Goal: Task Accomplishment & Management: Use online tool/utility

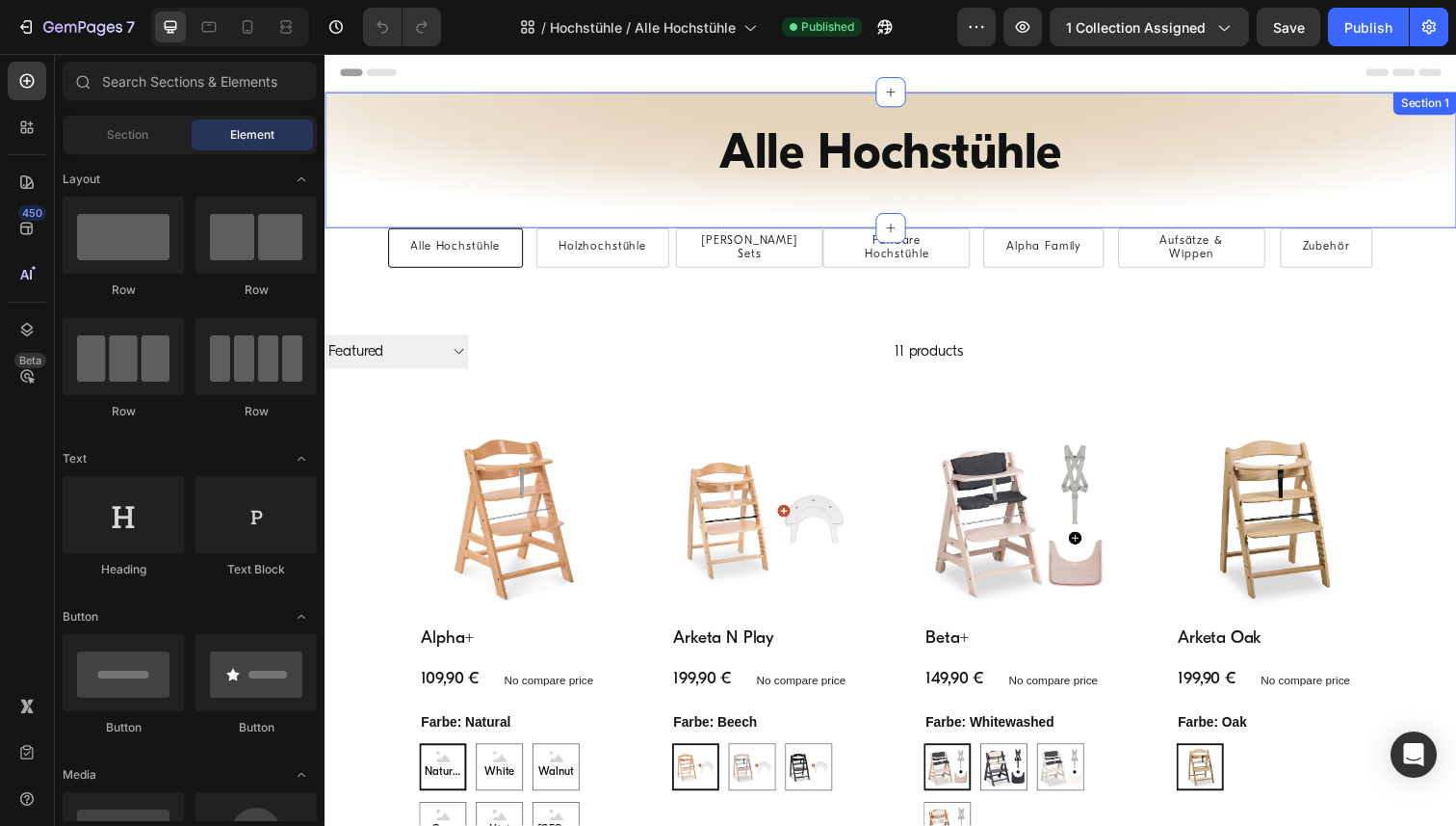
click at [338, 100] on div "Alle Hochstühle Heading Row Alle Hochstühle Button Holzhochstühle Button Hochst…" at bounding box center [902, 163] width 1156 height 139
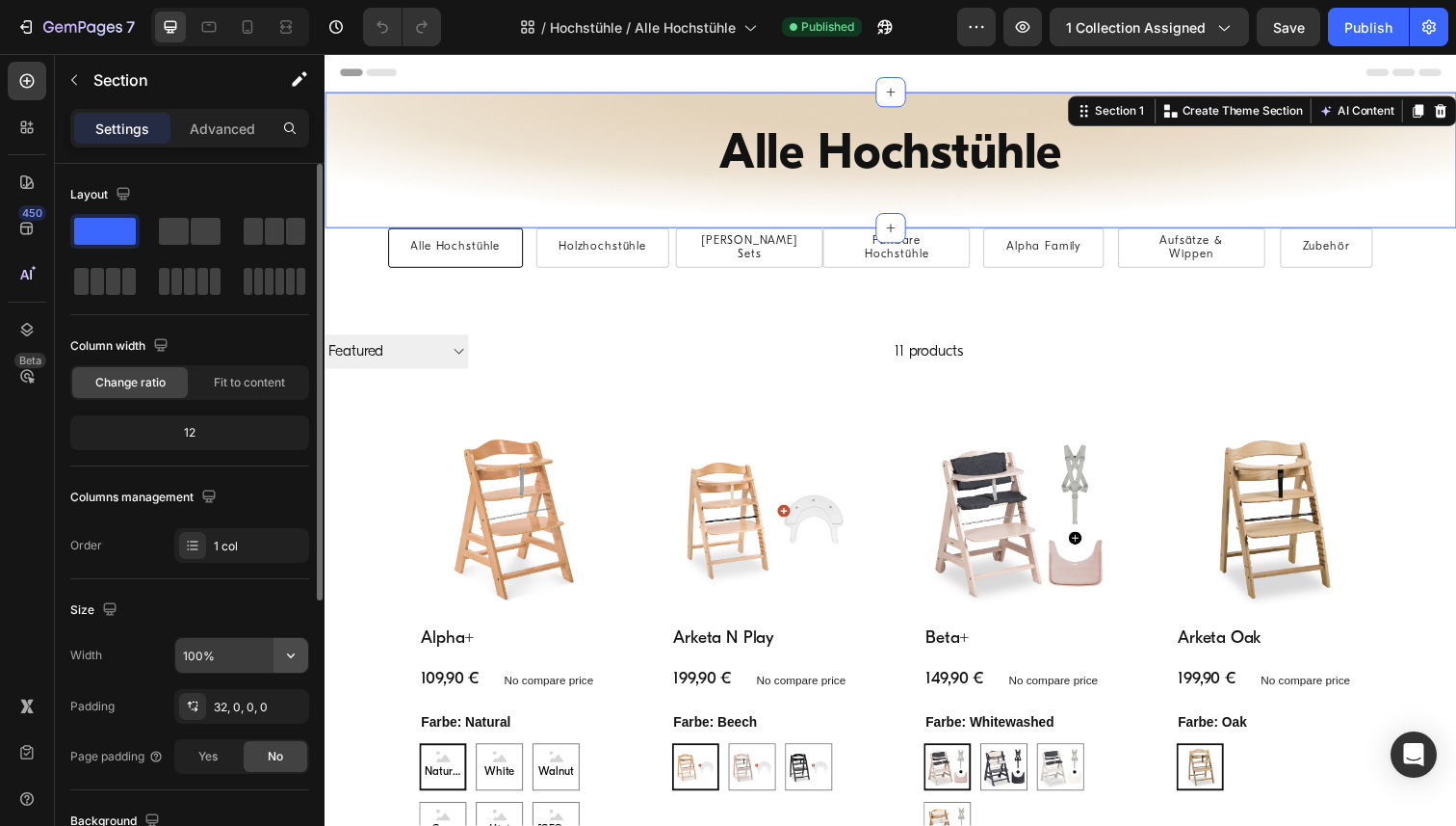
click at [294, 653] on icon "button" at bounding box center [292, 655] width 20 height 20
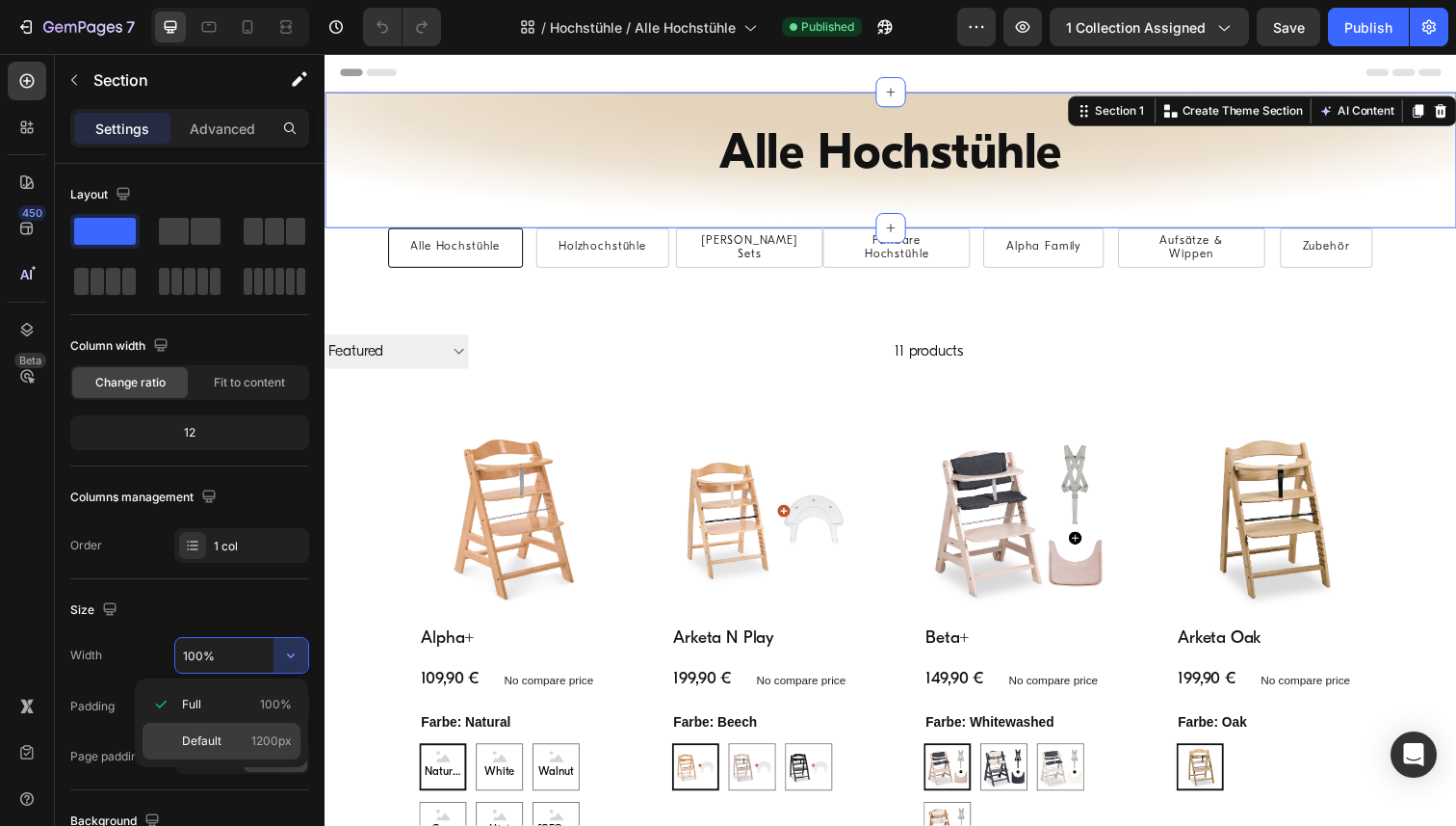
click at [232, 733] on p "Default 1200px" at bounding box center [236, 741] width 109 height 18
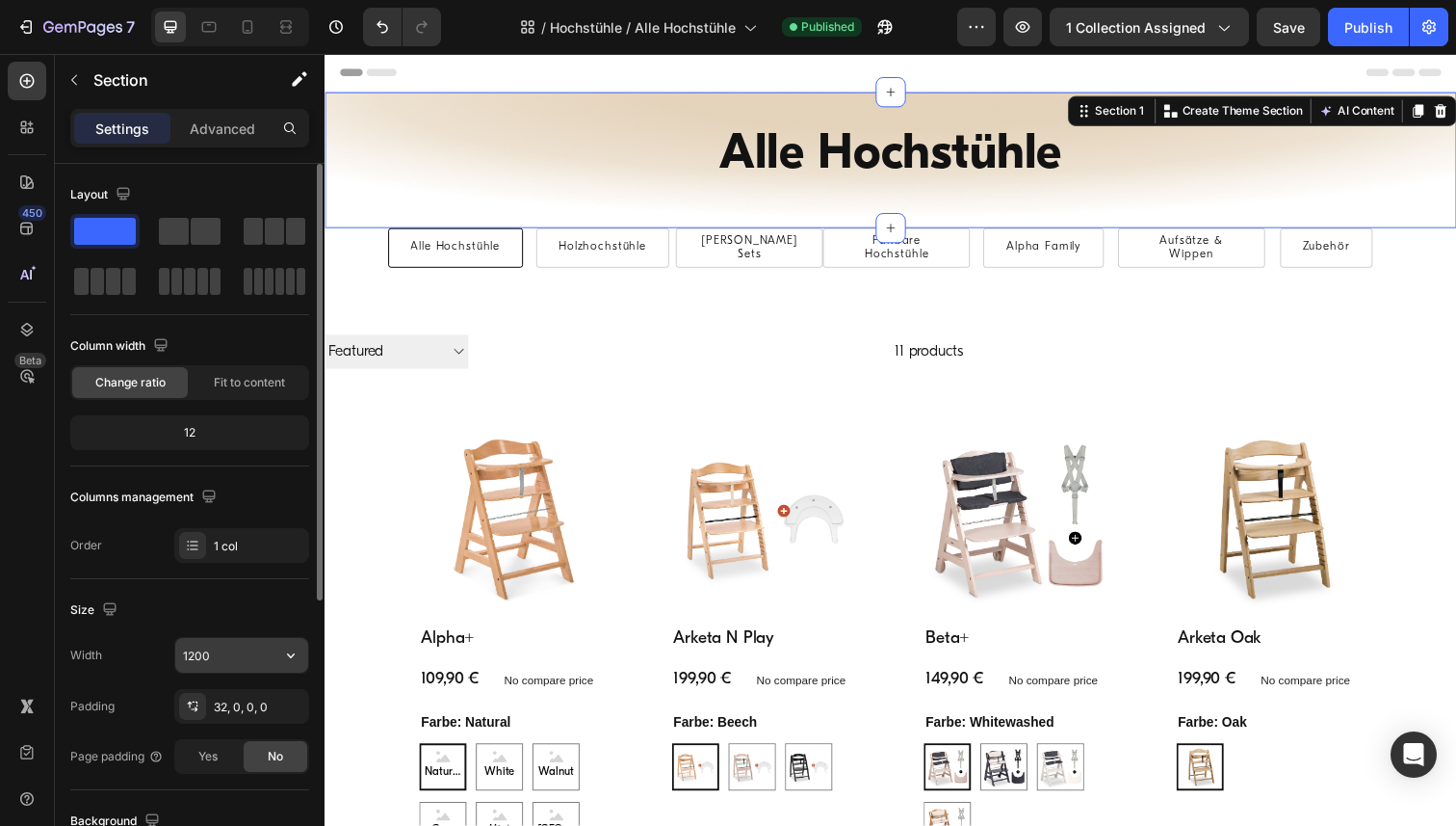
click at [223, 660] on input "1200" at bounding box center [241, 654] width 133 height 34
paste input "Warum das so ist Translate & Adapt ist sehr gut mit nativen Shopify-Inhalten (P…"
type input "Warum das so ist Translate & Adapt ist sehr gut mit nativen Shopify-Inhalten (P…"
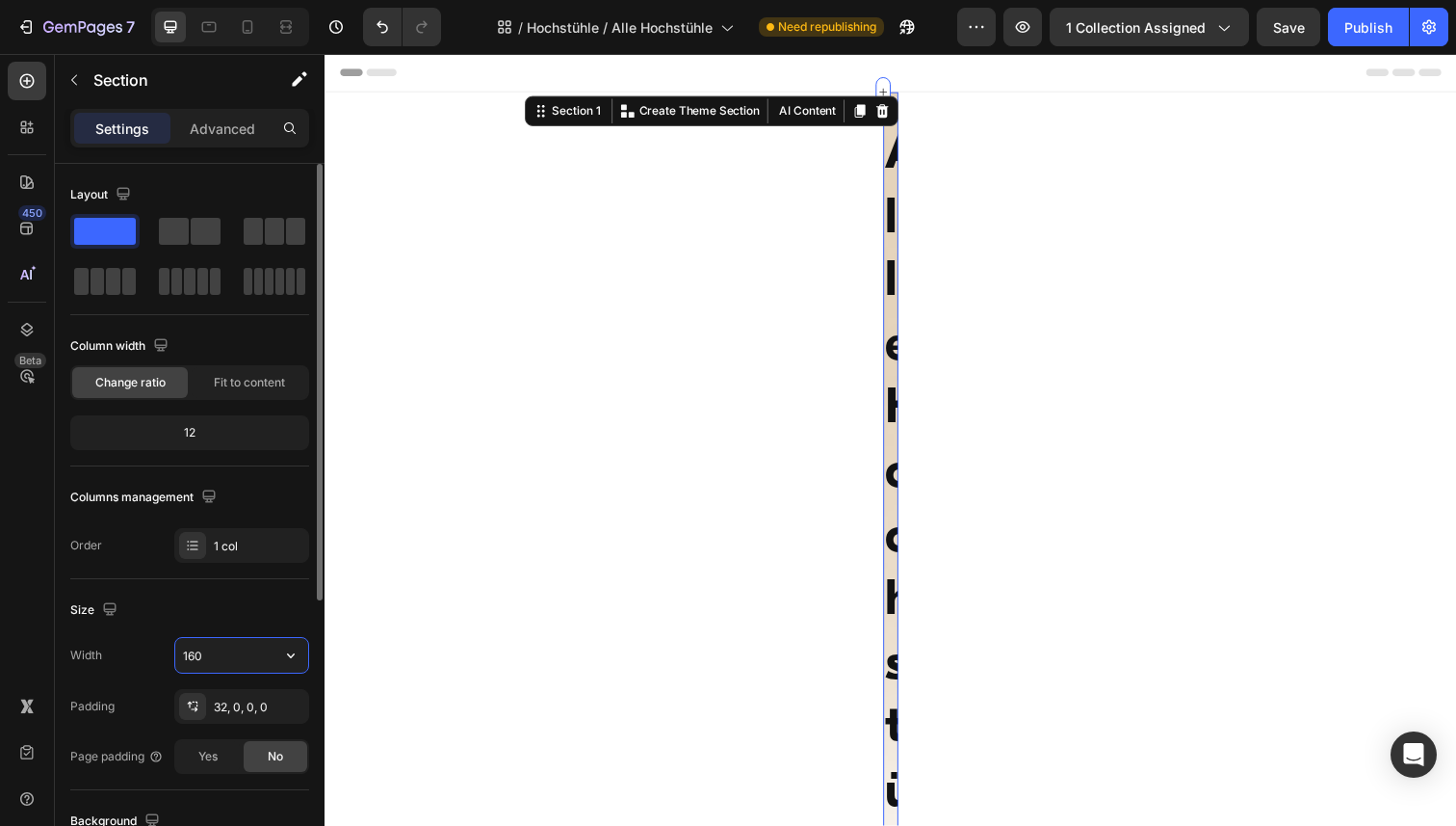
type input "1600"
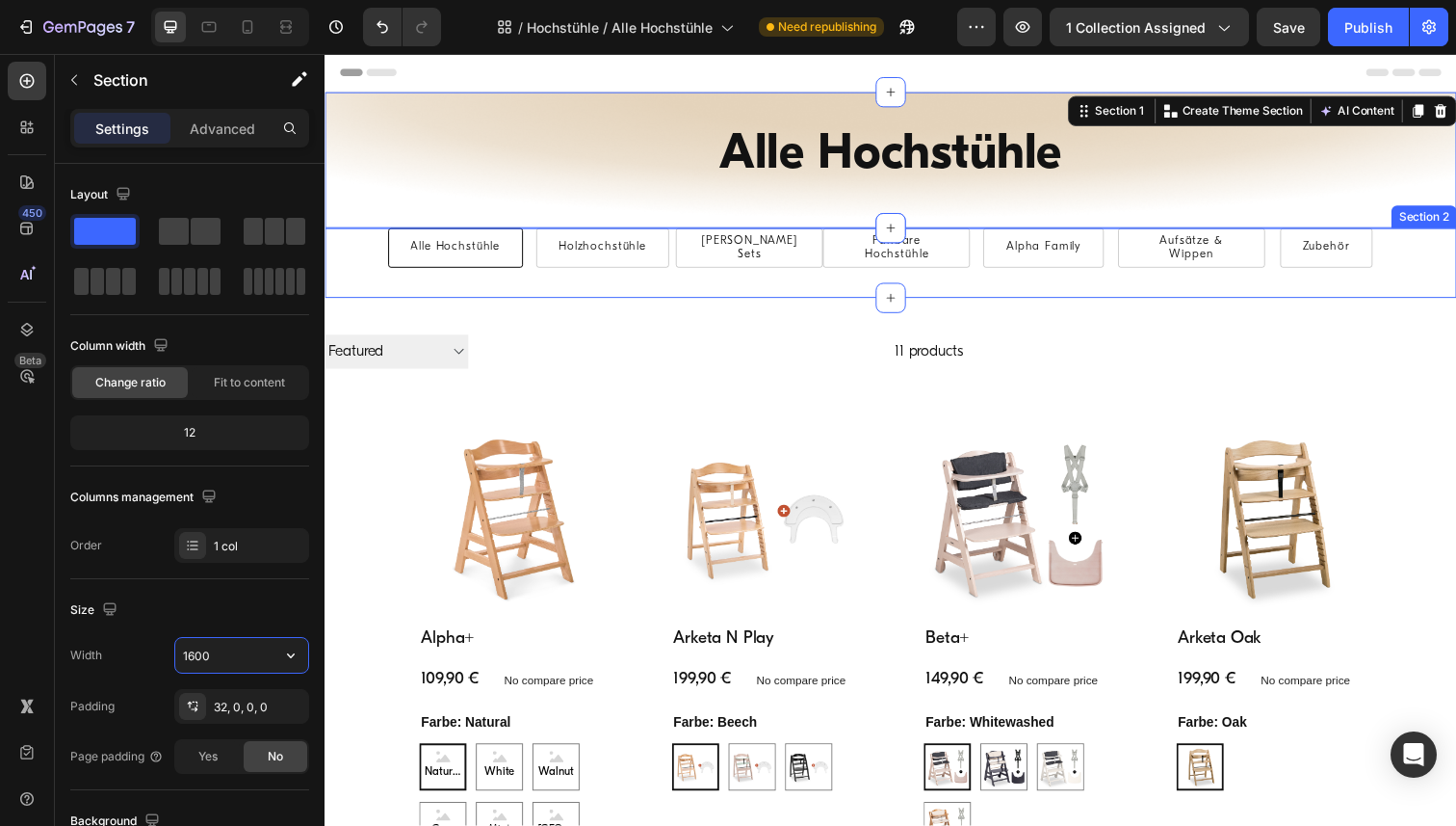
click at [337, 282] on div "Alle Hochstühle Button Holzhochstühle Button Hochstuhl Sets Button Faltbare Hoc…" at bounding box center [902, 268] width 1156 height 71
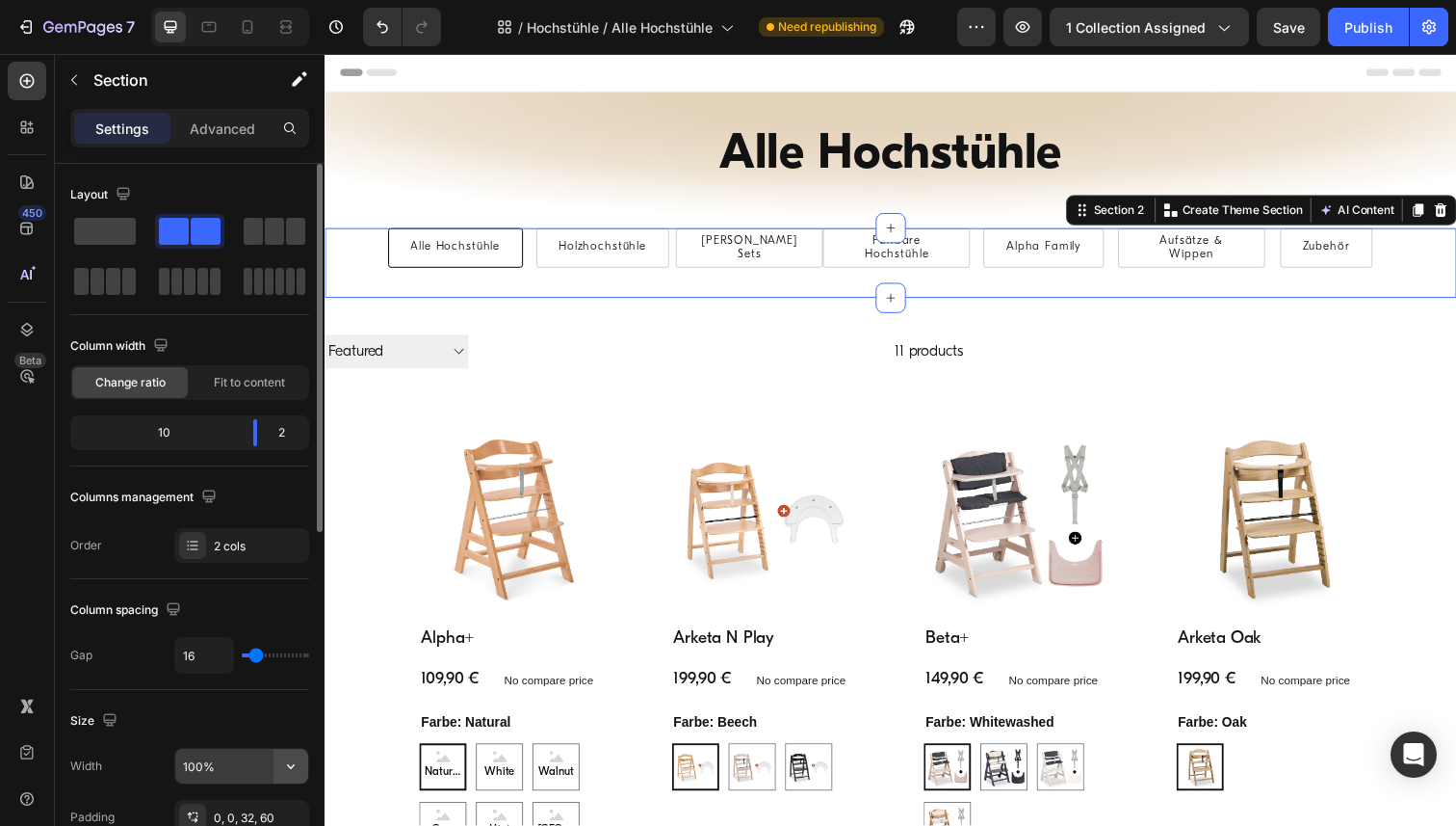
click at [287, 771] on icon "button" at bounding box center [292, 767] width 20 height 20
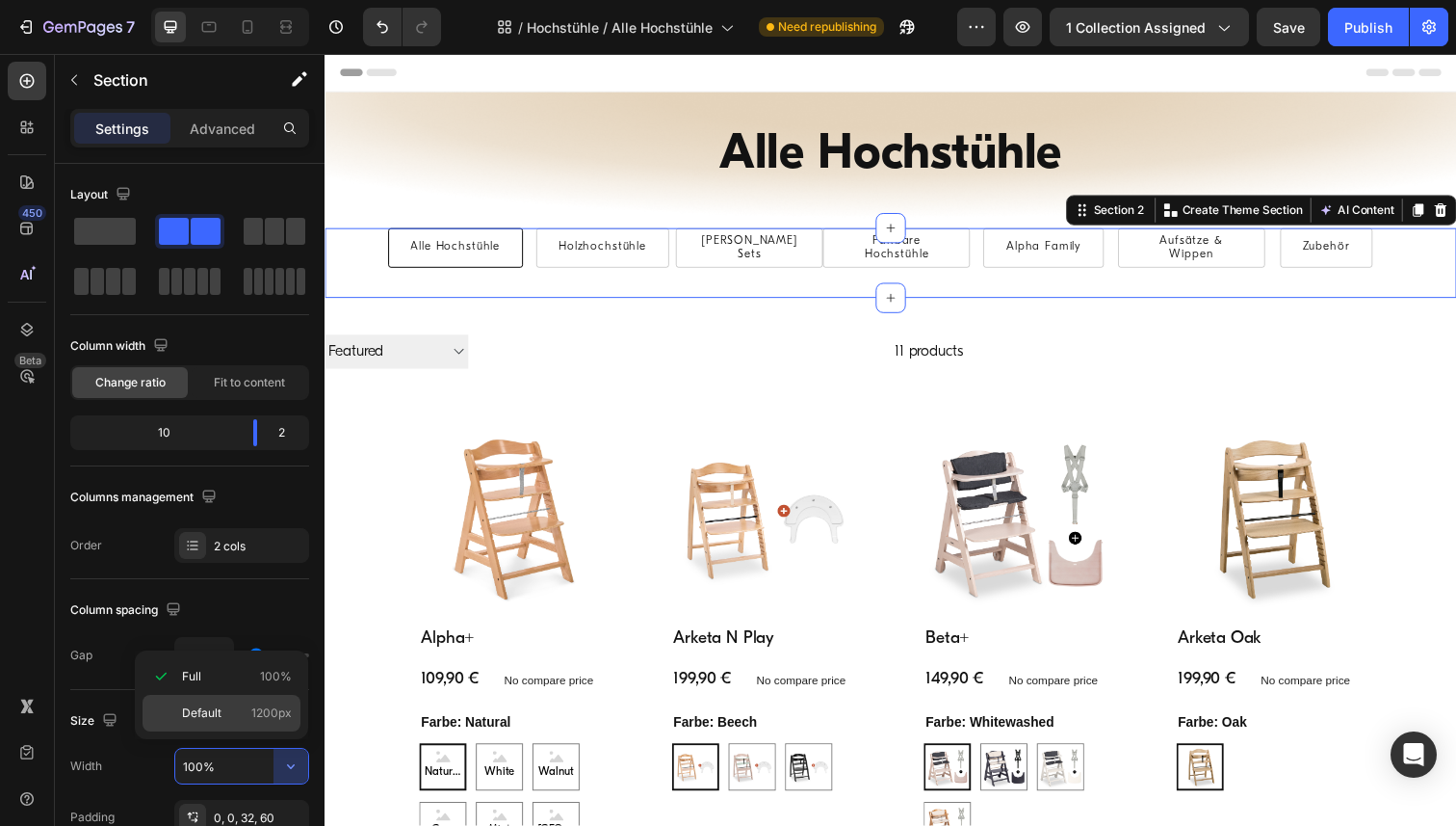
click at [228, 710] on p "Default 1200px" at bounding box center [236, 714] width 109 height 18
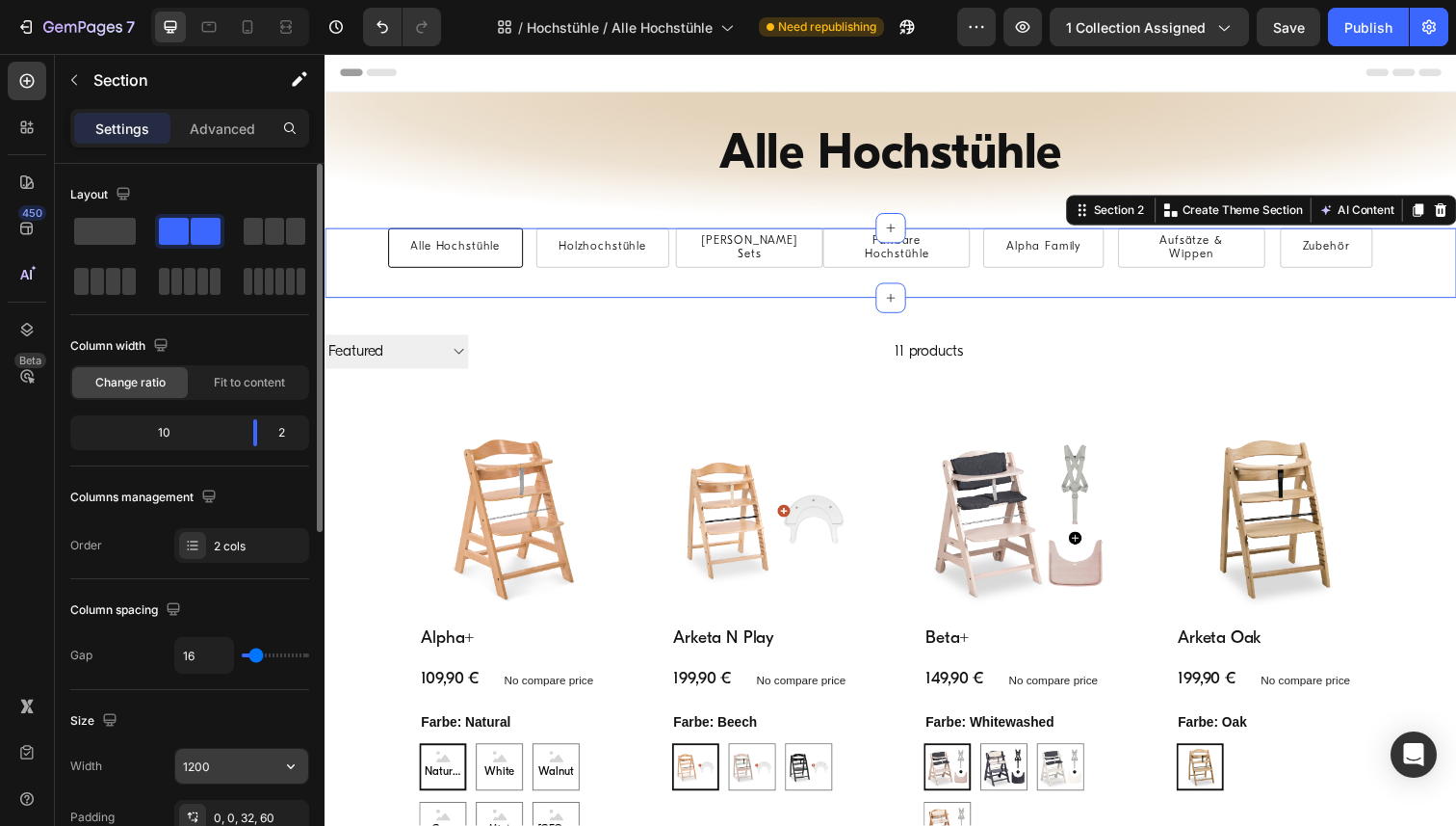
click at [216, 769] on input "1200" at bounding box center [241, 766] width 133 height 34
paste input "6"
type input "1600"
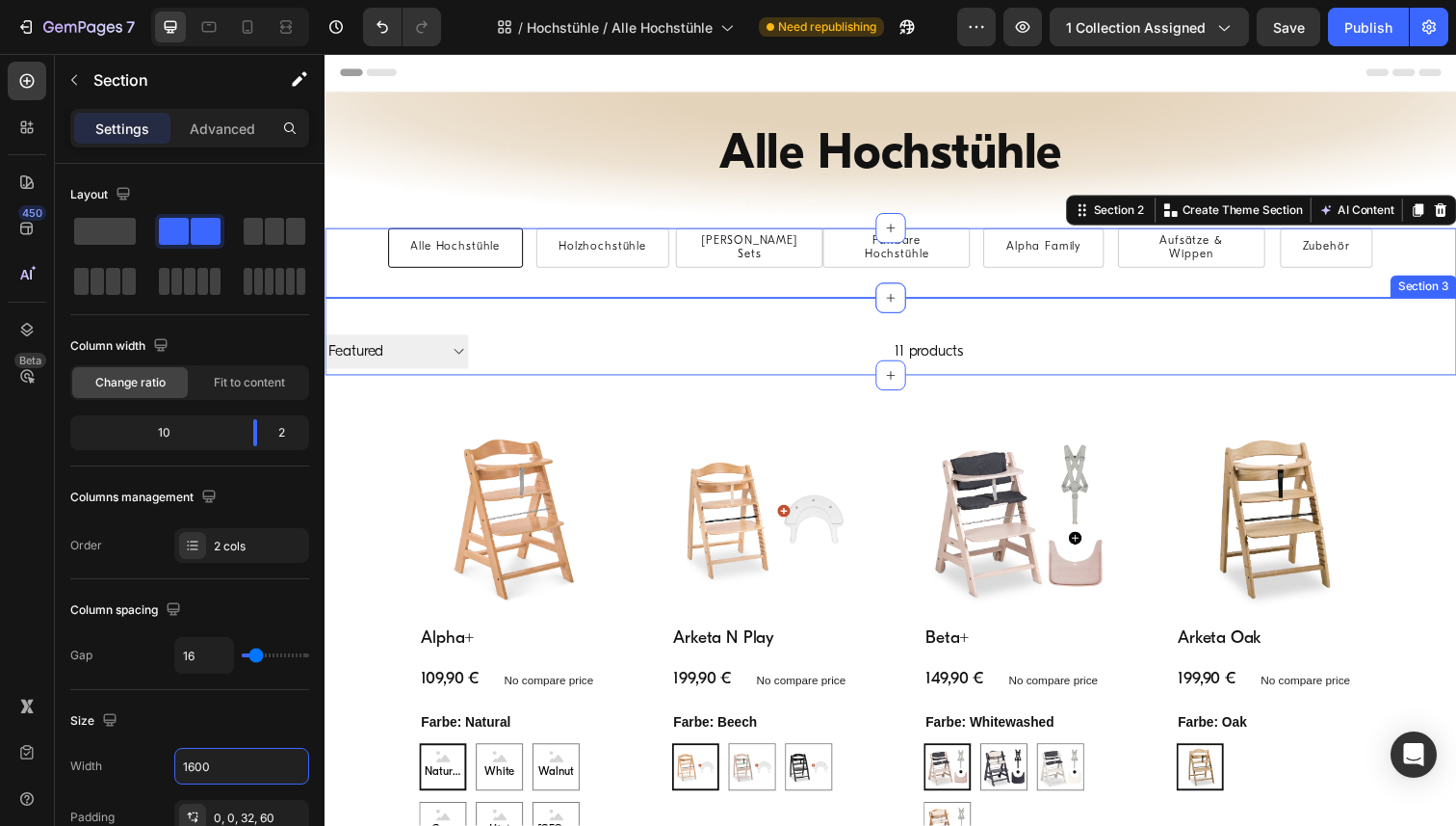
click at [527, 327] on div "Filter Best selling Featured Alphabetically, A-Z Alphabetically, Z-A Price, low…" at bounding box center [902, 343] width 1156 height 79
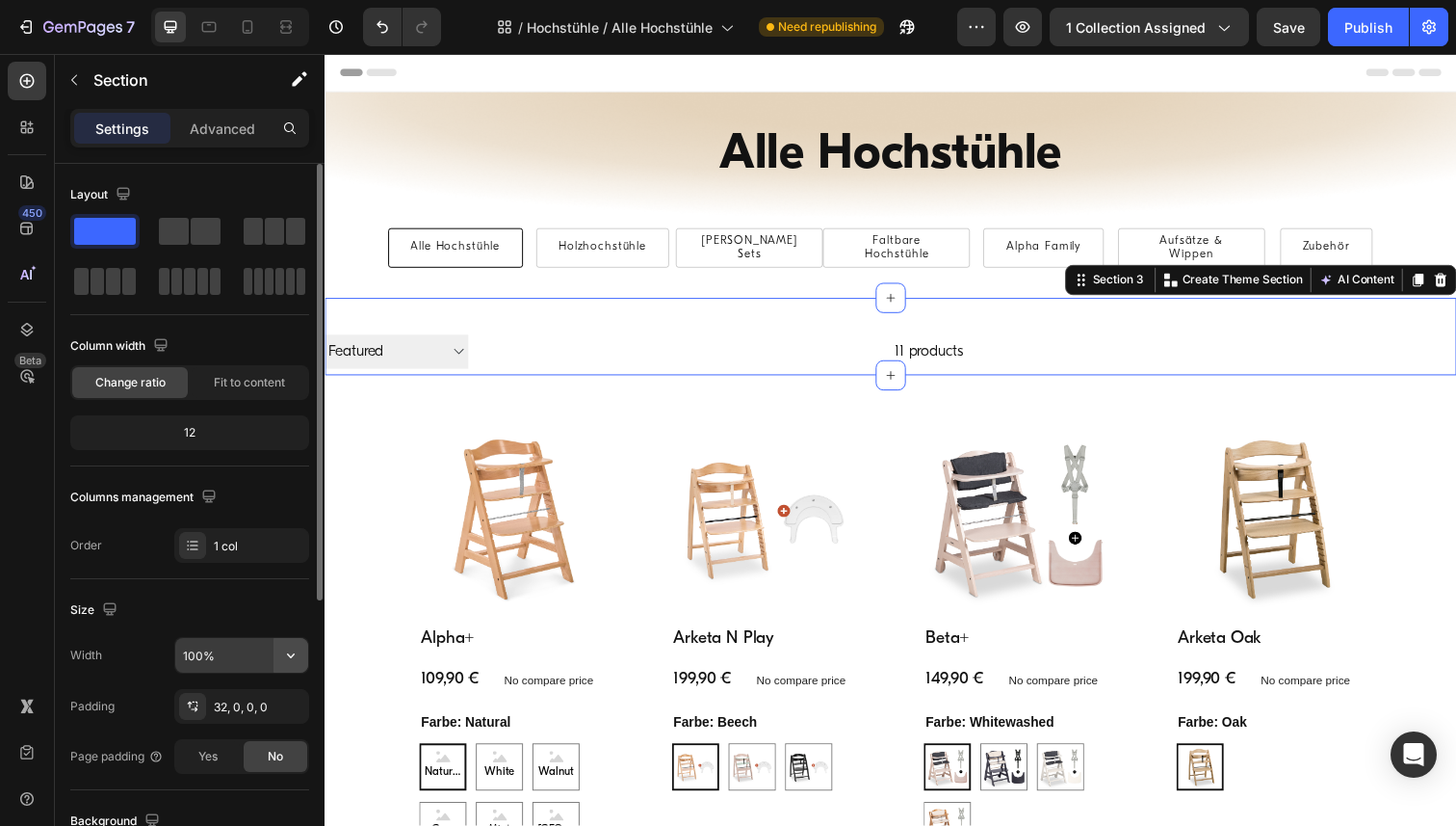
click at [283, 666] on button "button" at bounding box center [291, 654] width 34 height 34
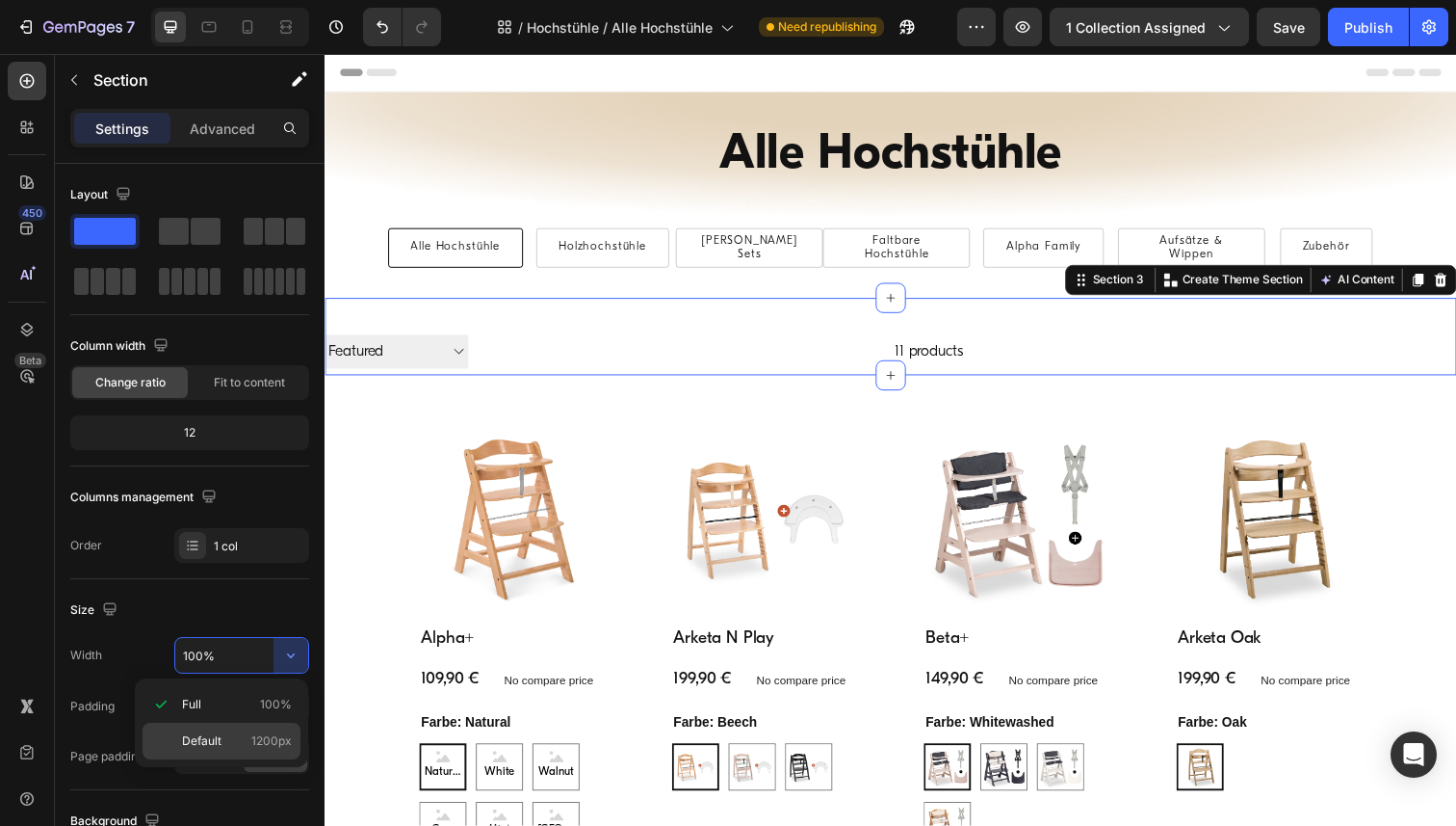
click at [232, 740] on p "Default 1200px" at bounding box center [236, 741] width 109 height 18
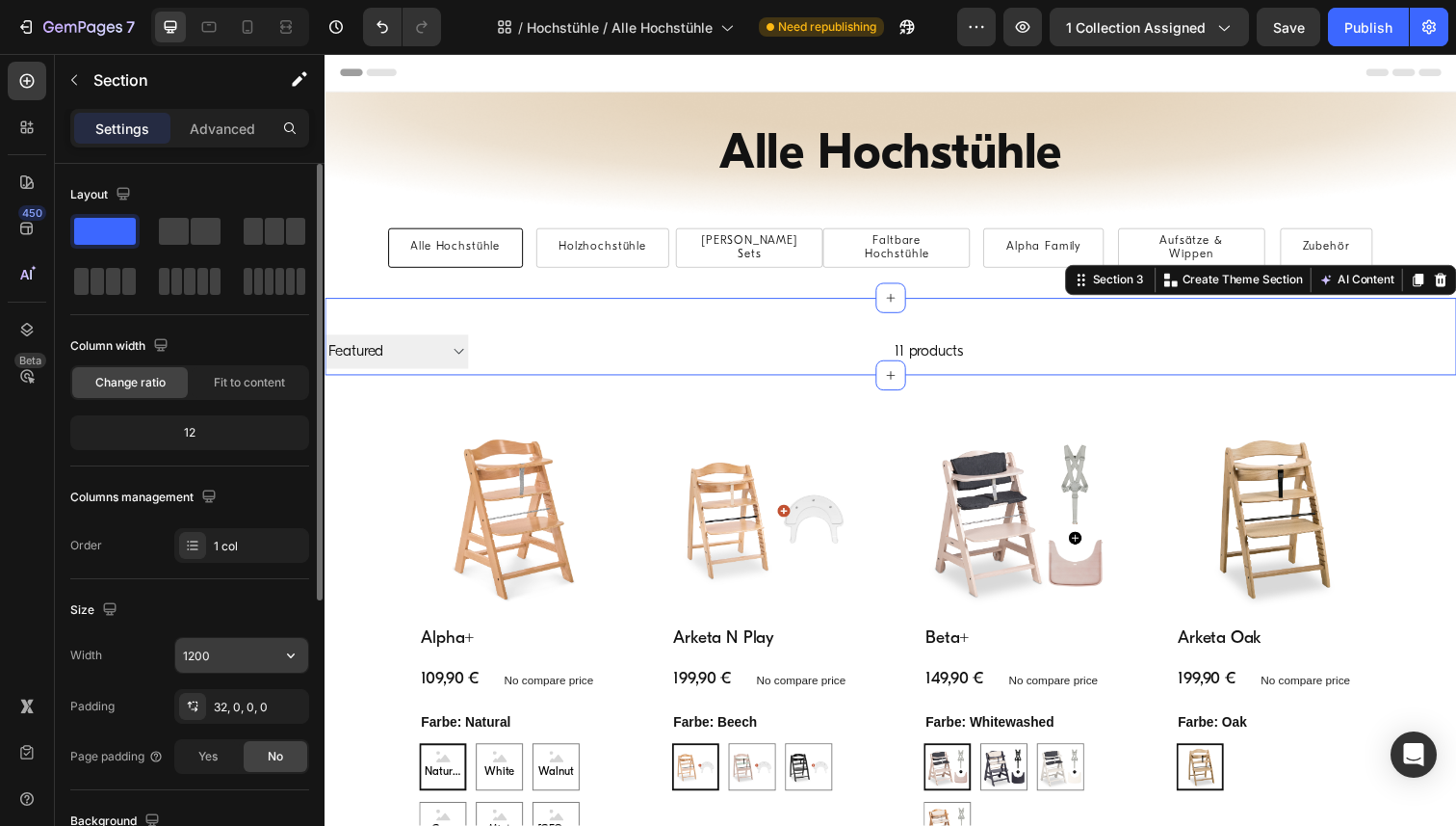
click at [225, 650] on input "1200" at bounding box center [241, 654] width 133 height 34
paste input "6"
type input "1600"
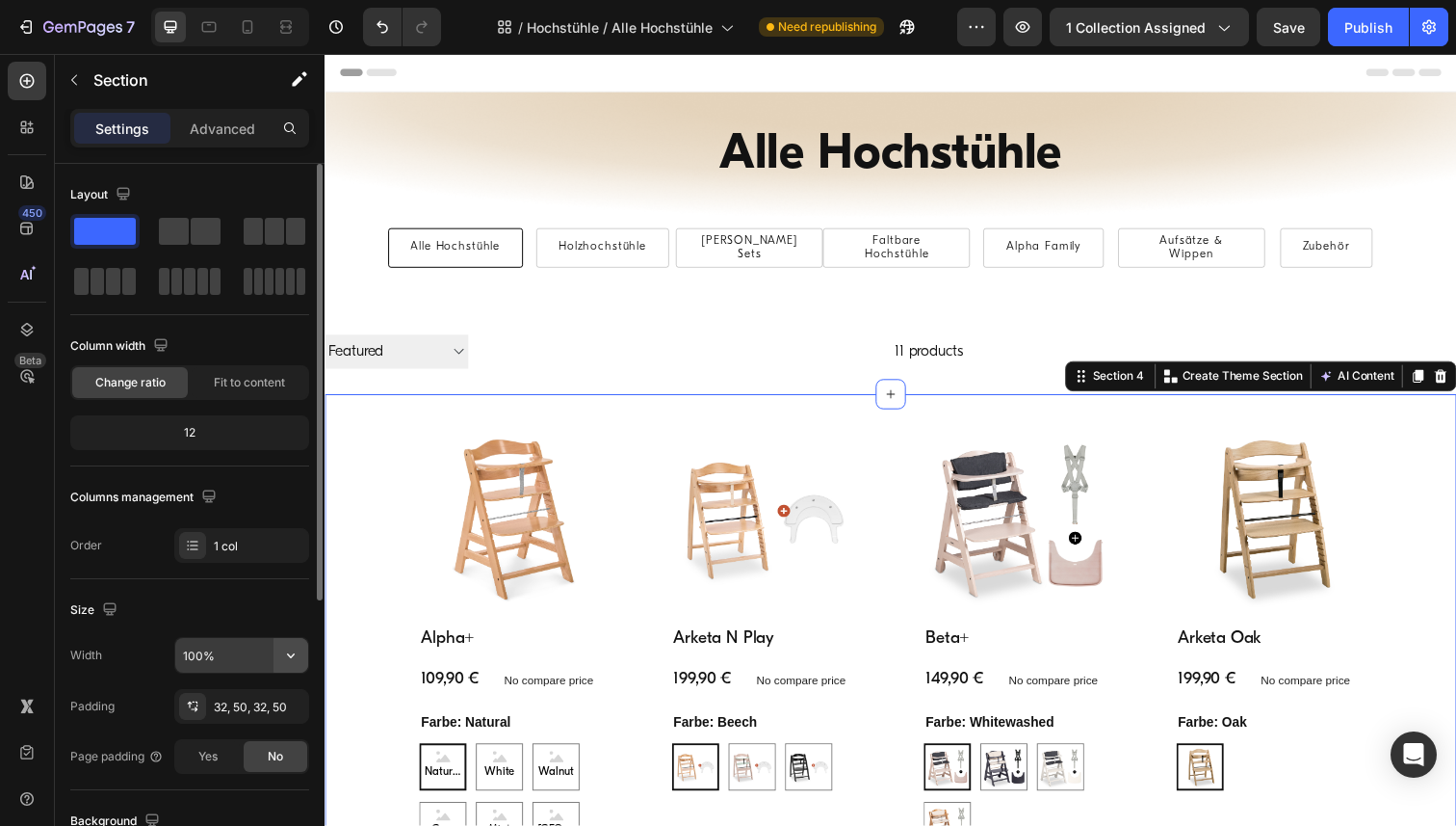
click at [286, 653] on icon "button" at bounding box center [292, 655] width 20 height 20
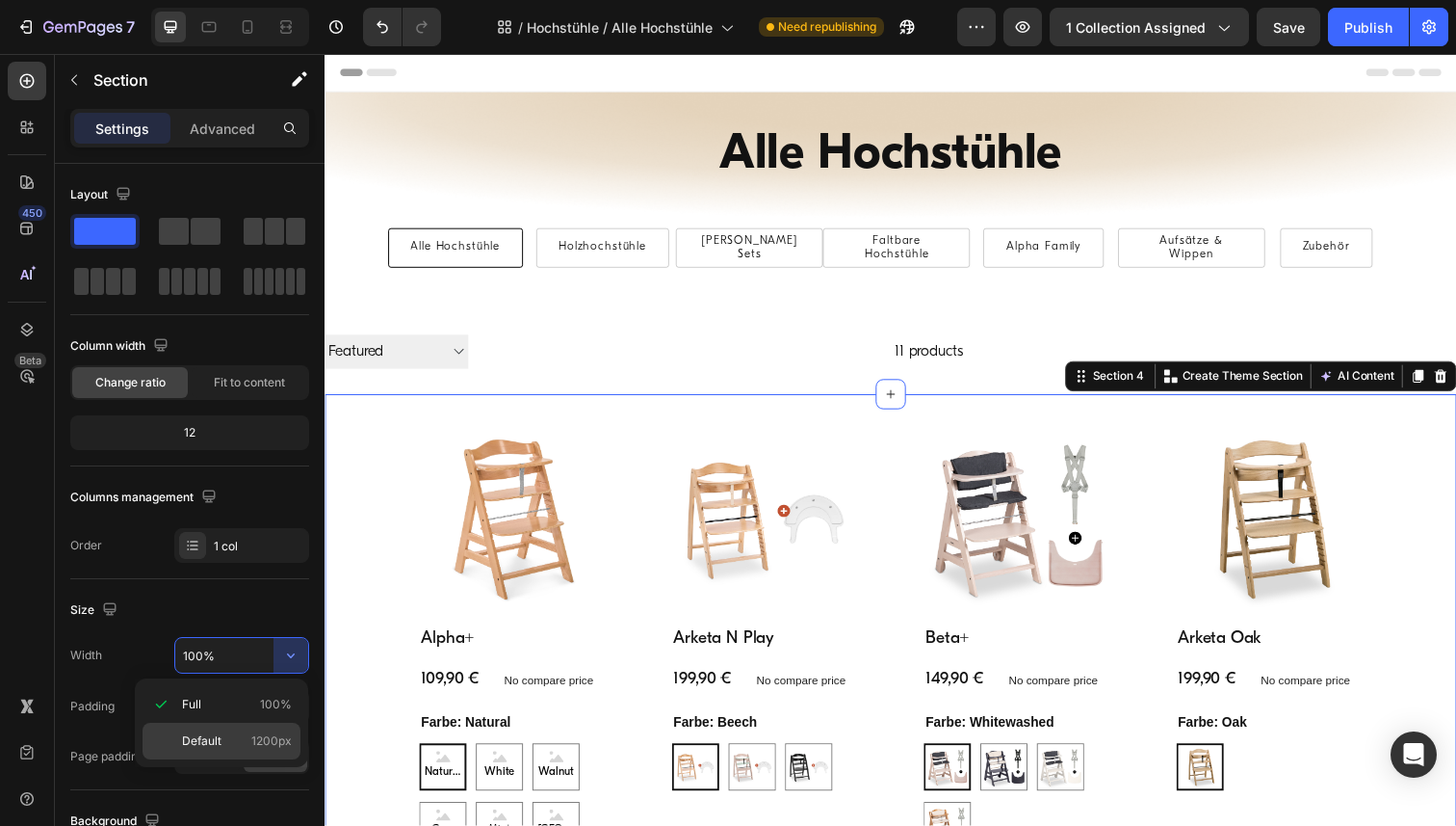
click at [224, 731] on div "Default 1200px" at bounding box center [222, 740] width 158 height 36
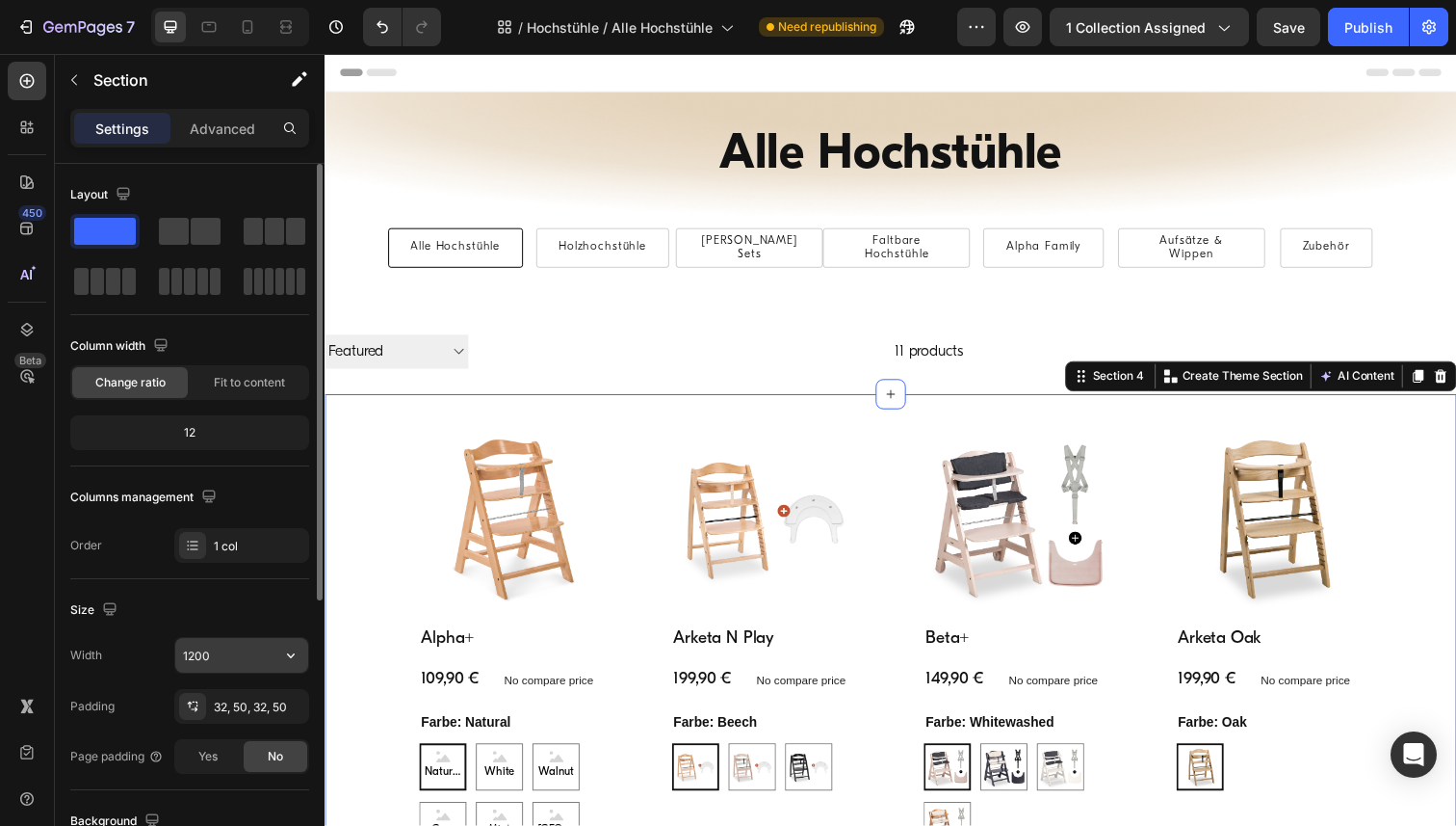
click at [229, 658] on input "1200" at bounding box center [241, 654] width 133 height 34
paste input "6"
type input "1600"
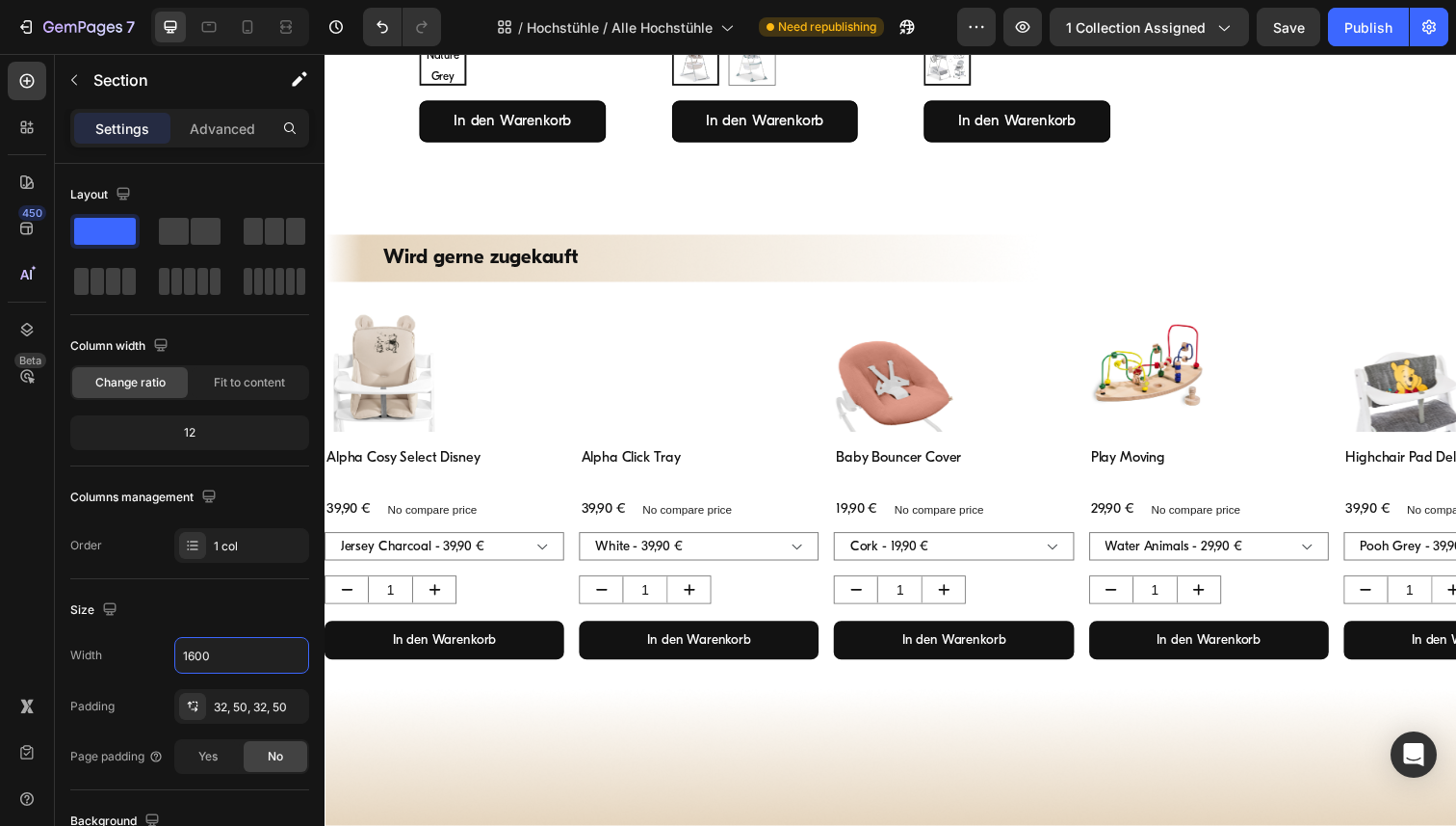
scroll to position [1770, 0]
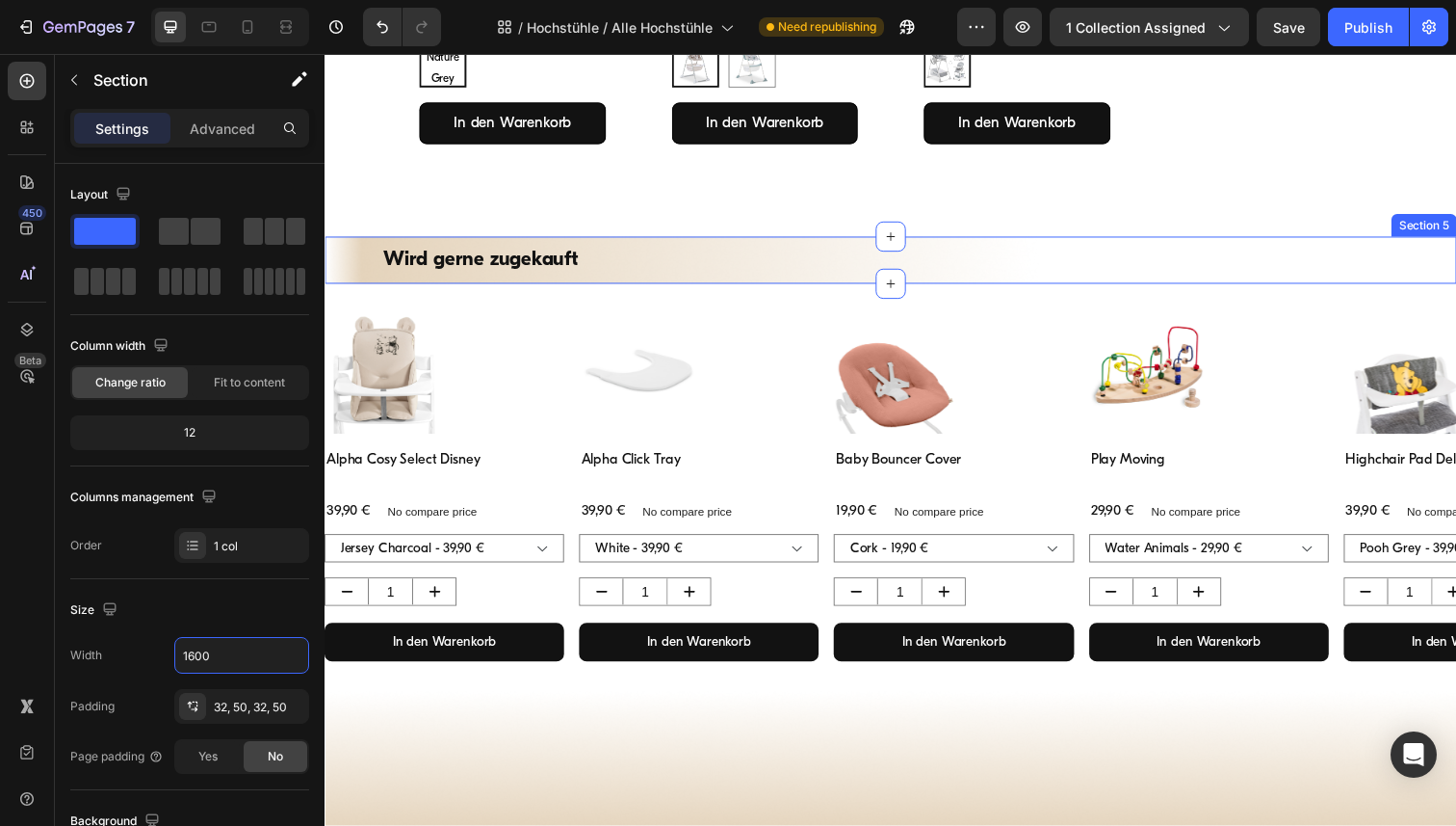
click at [638, 241] on div "Wird gerne zugekauft Heading Section 5" at bounding box center [902, 264] width 1156 height 47
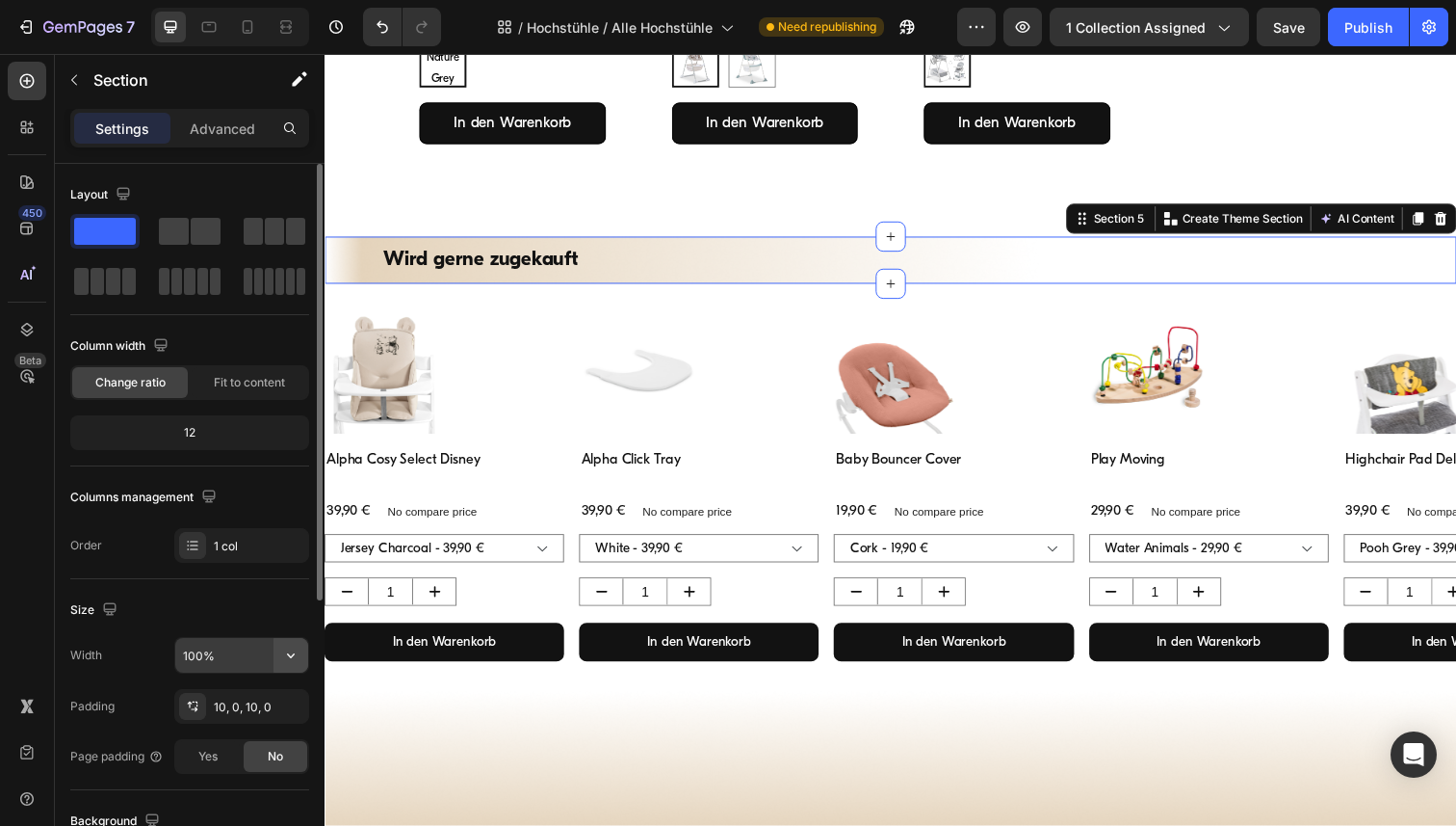
click at [296, 654] on icon "button" at bounding box center [292, 655] width 20 height 20
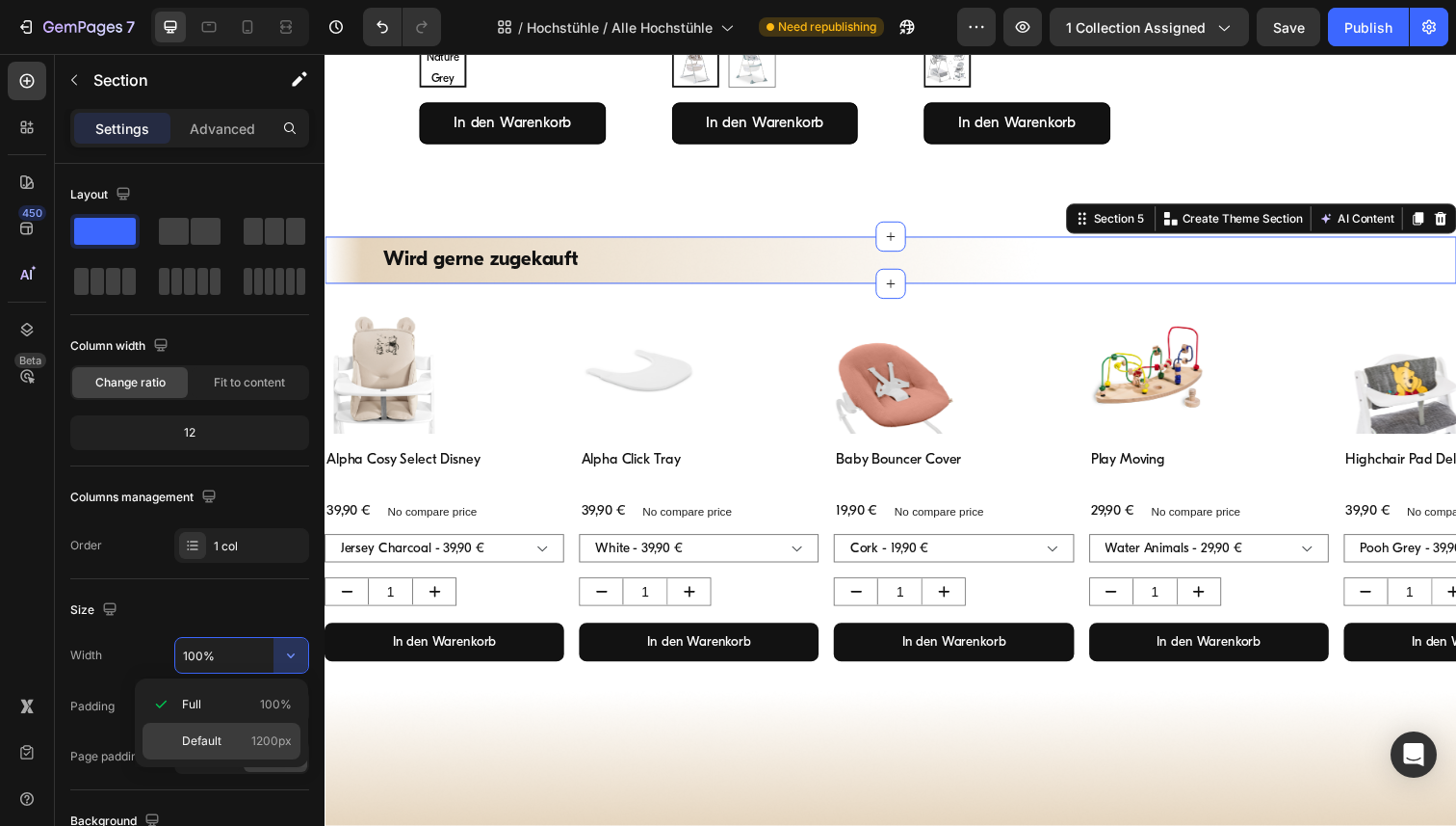
click at [243, 739] on p "Default 1200px" at bounding box center [236, 741] width 109 height 18
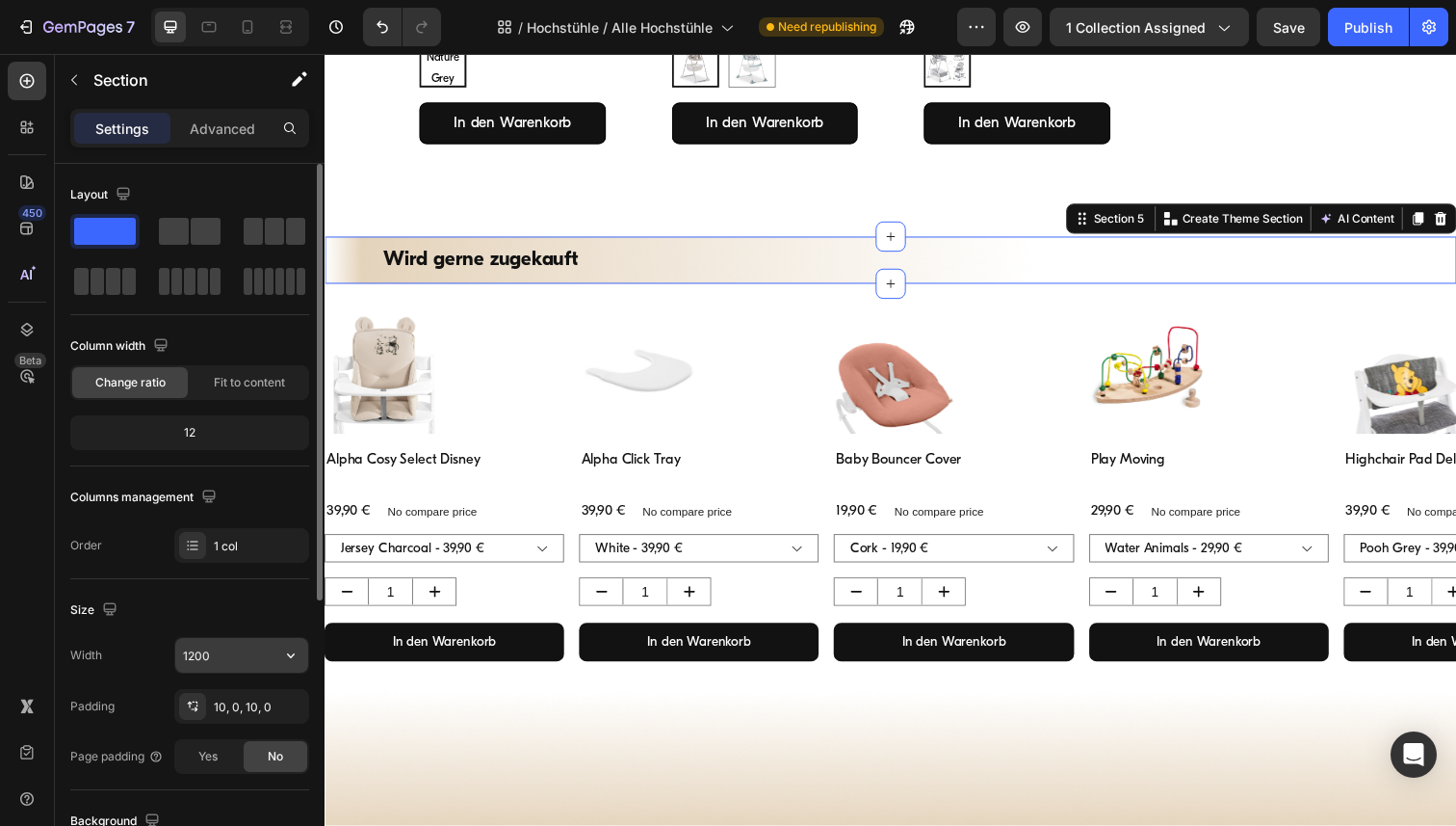
click at [234, 661] on input "1200" at bounding box center [241, 654] width 133 height 34
paste input "6"
type input "1600"
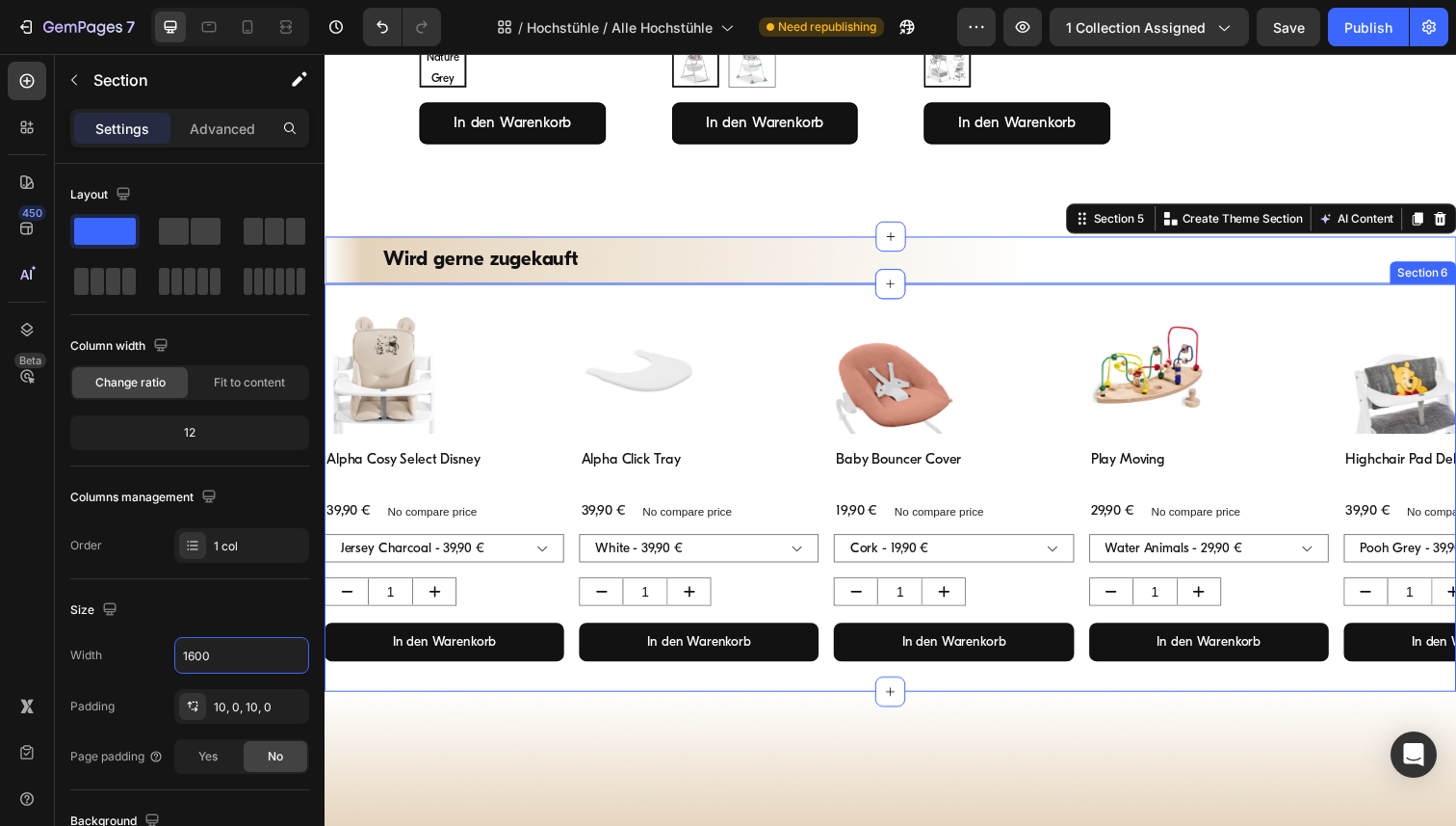
click at [476, 295] on div "Product Images Alpha Cosy Select Disney Product Title 39,90 € Product Price Pro…" at bounding box center [902, 497] width 1156 height 417
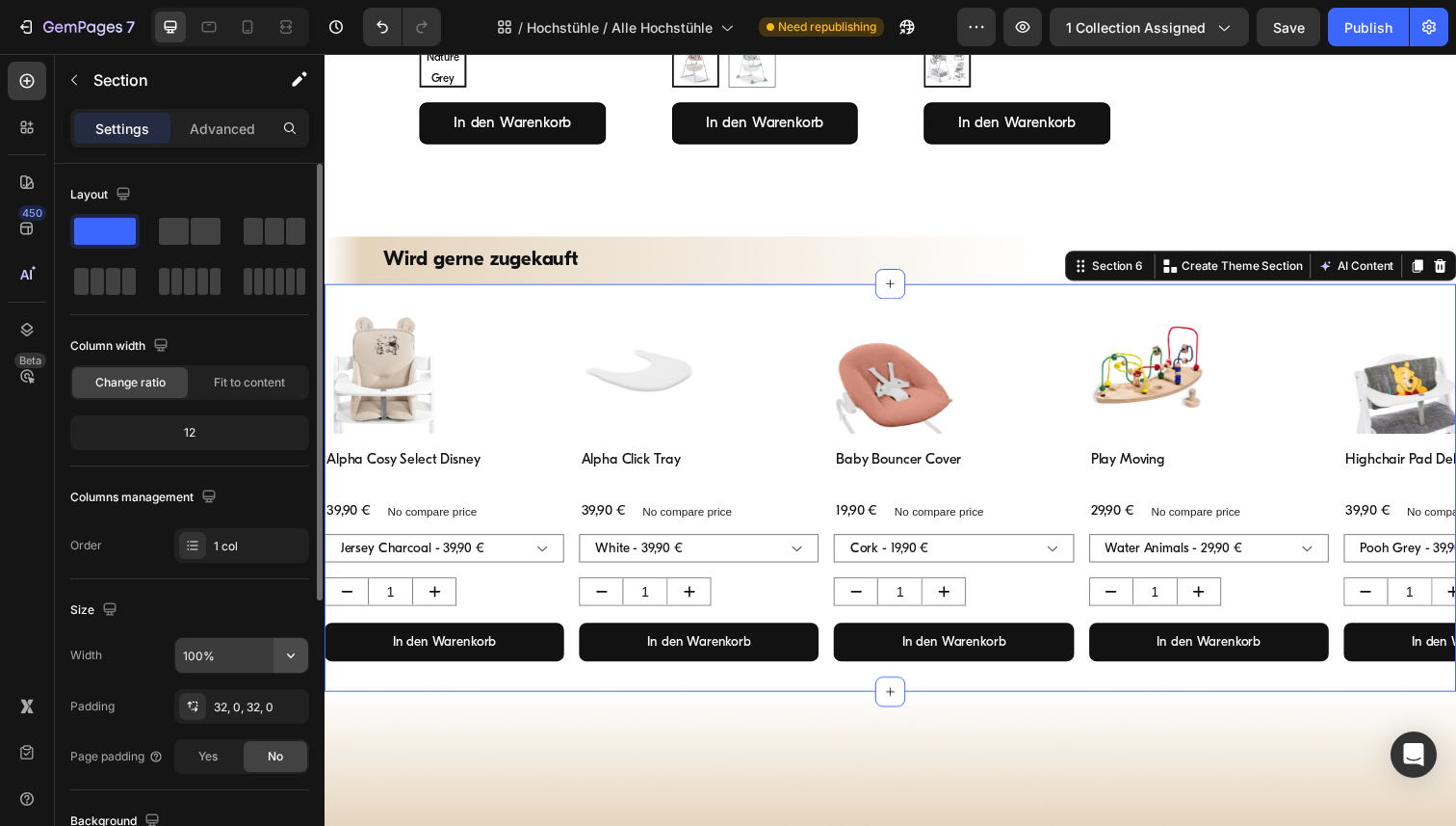
click at [297, 662] on icon "button" at bounding box center [292, 655] width 20 height 20
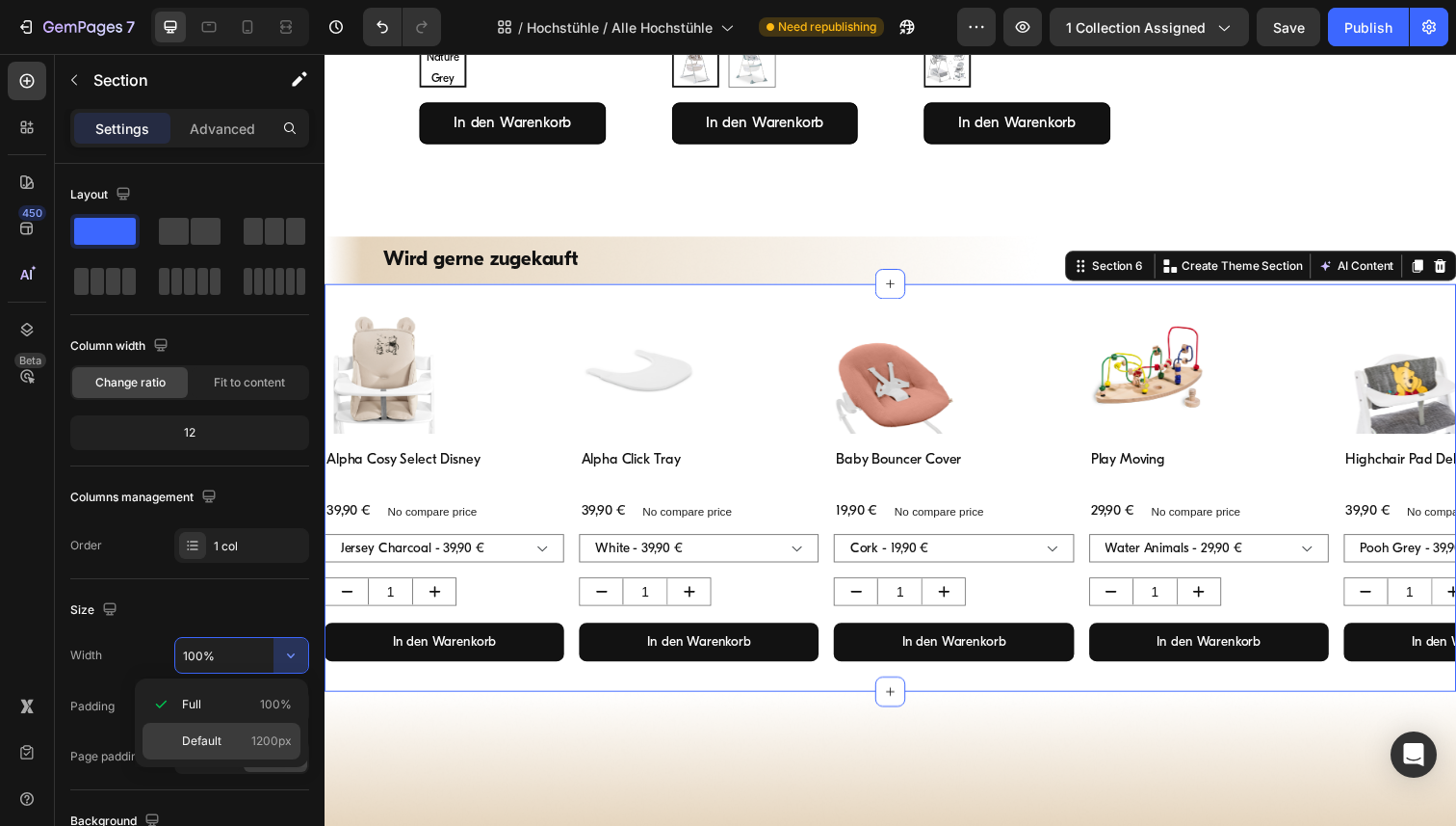
click at [186, 741] on span "Default" at bounding box center [202, 741] width 39 height 18
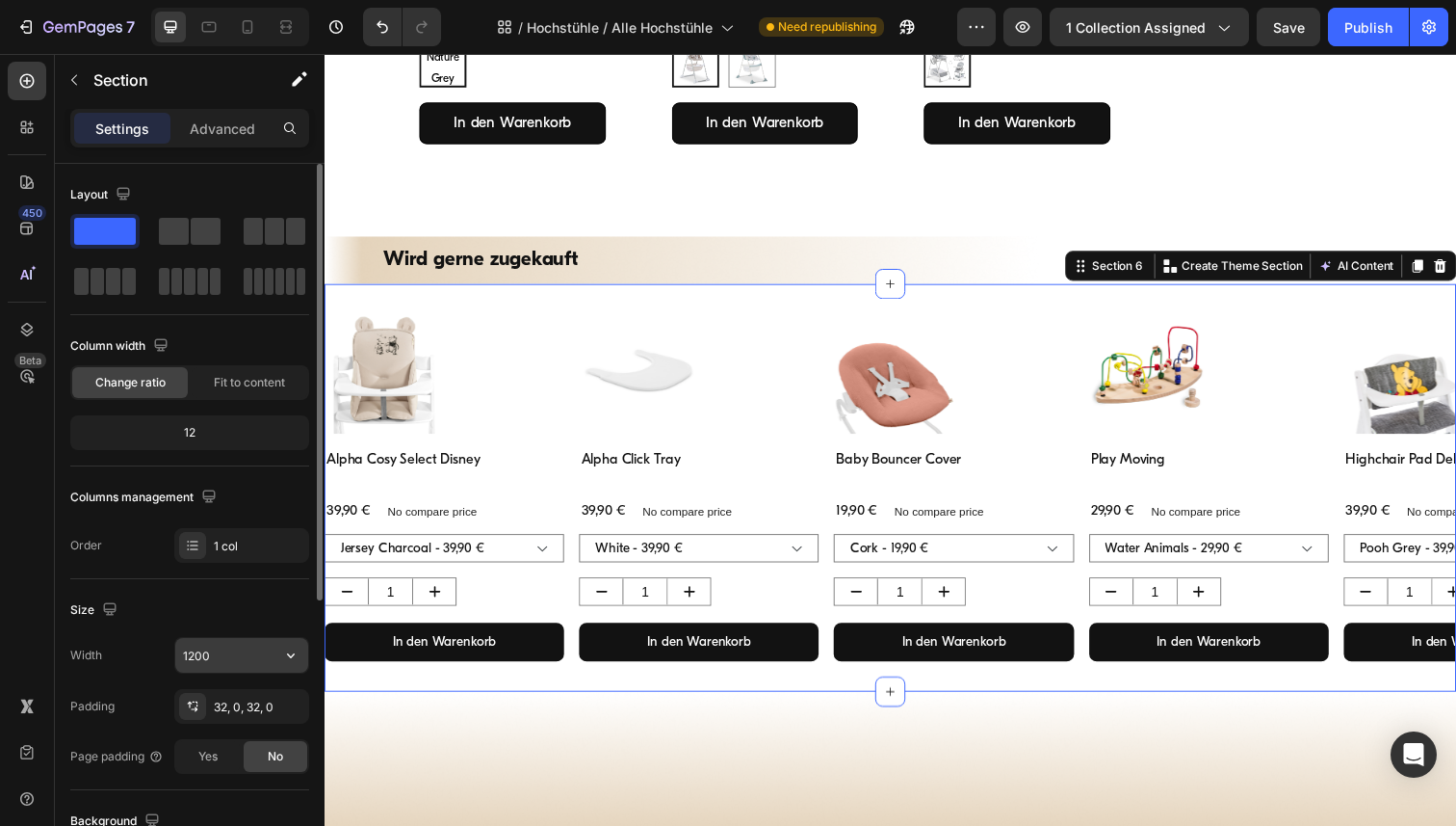
click at [209, 668] on input "1200" at bounding box center [241, 654] width 133 height 34
paste input "6"
type input "1600"
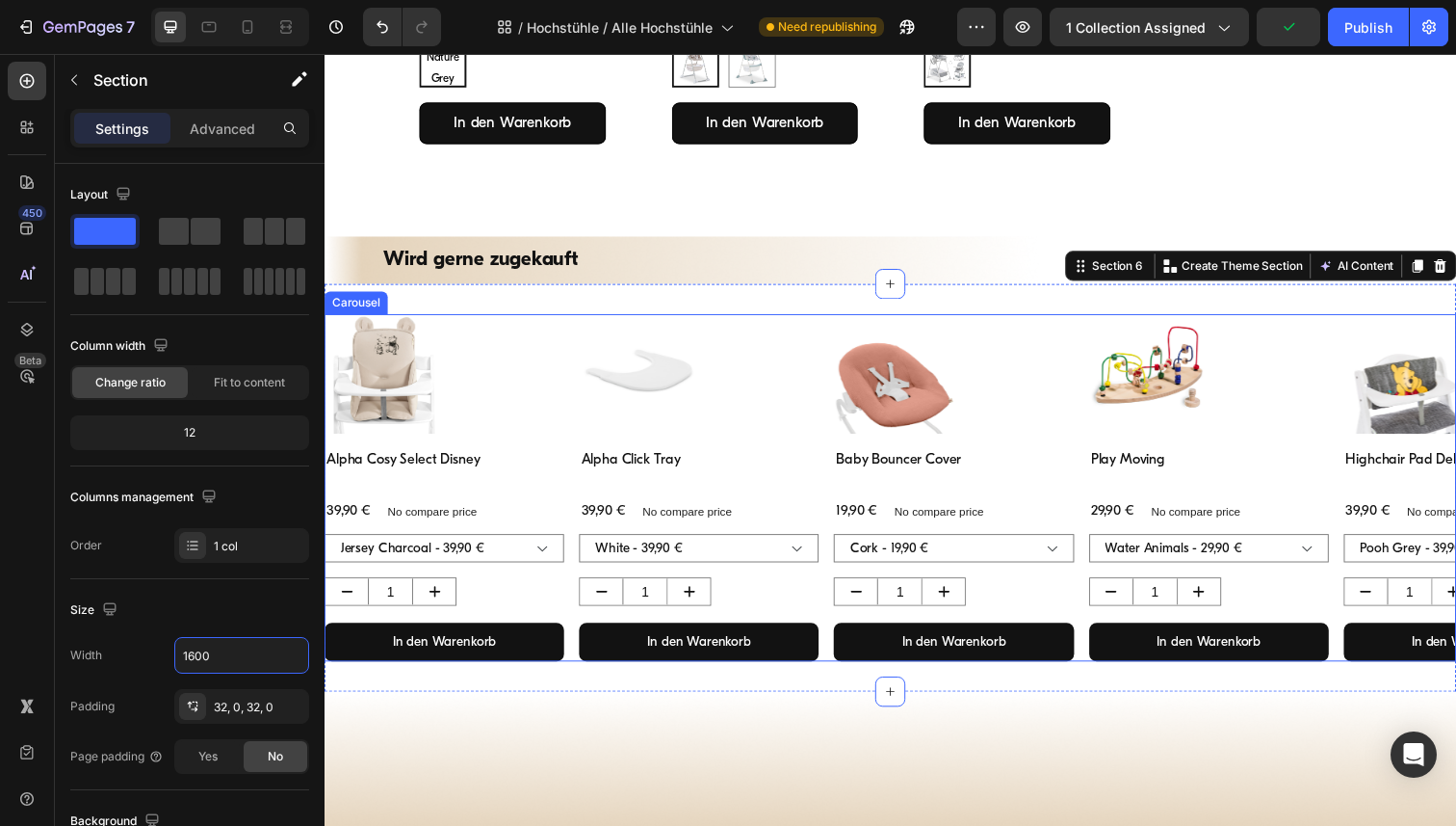
click at [574, 328] on div "Product Images Alpha Cosy Select Disney Product Title 39,90 € Product Price Pro…" at bounding box center [902, 498] width 1156 height 356
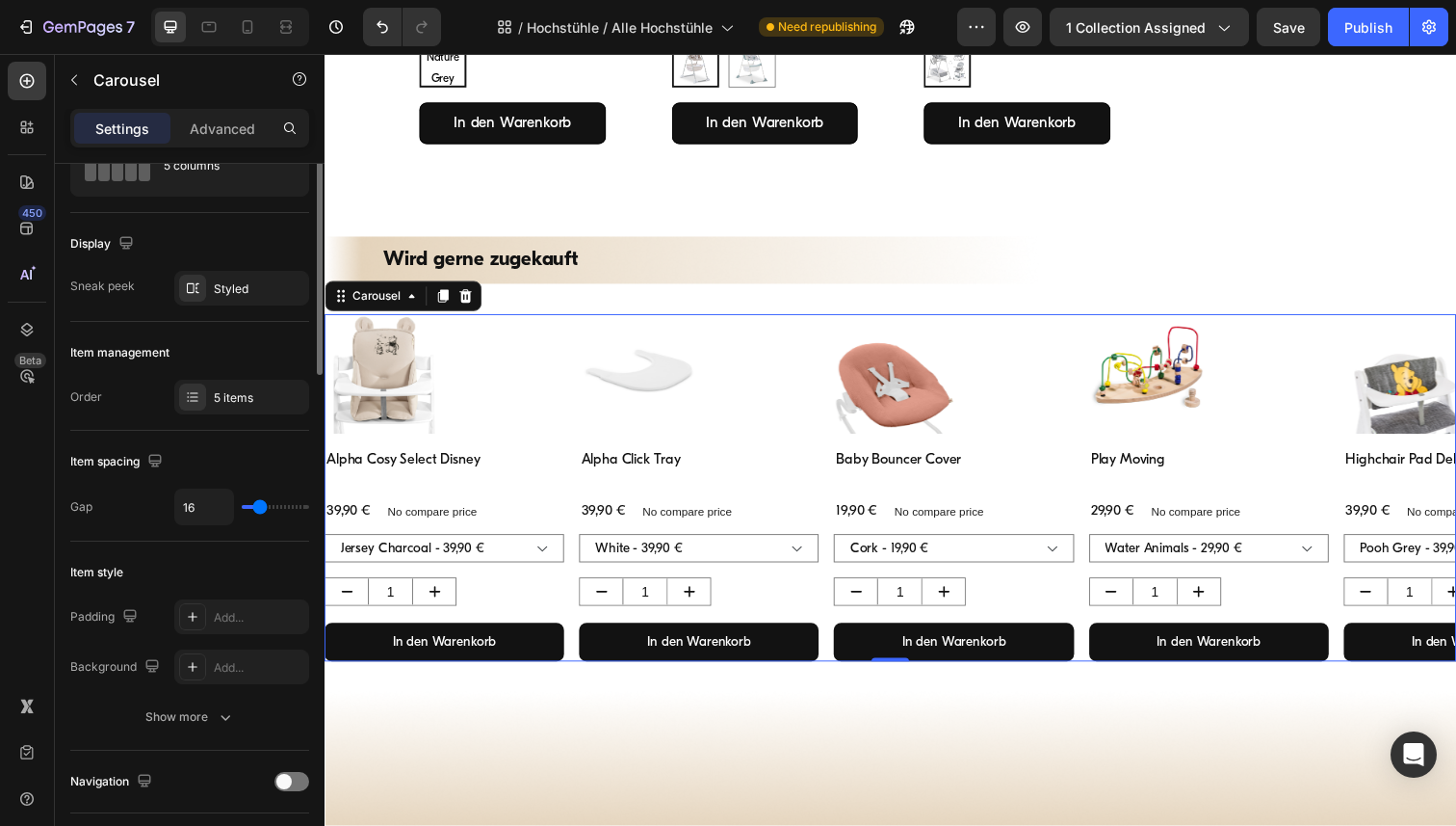
scroll to position [0, 0]
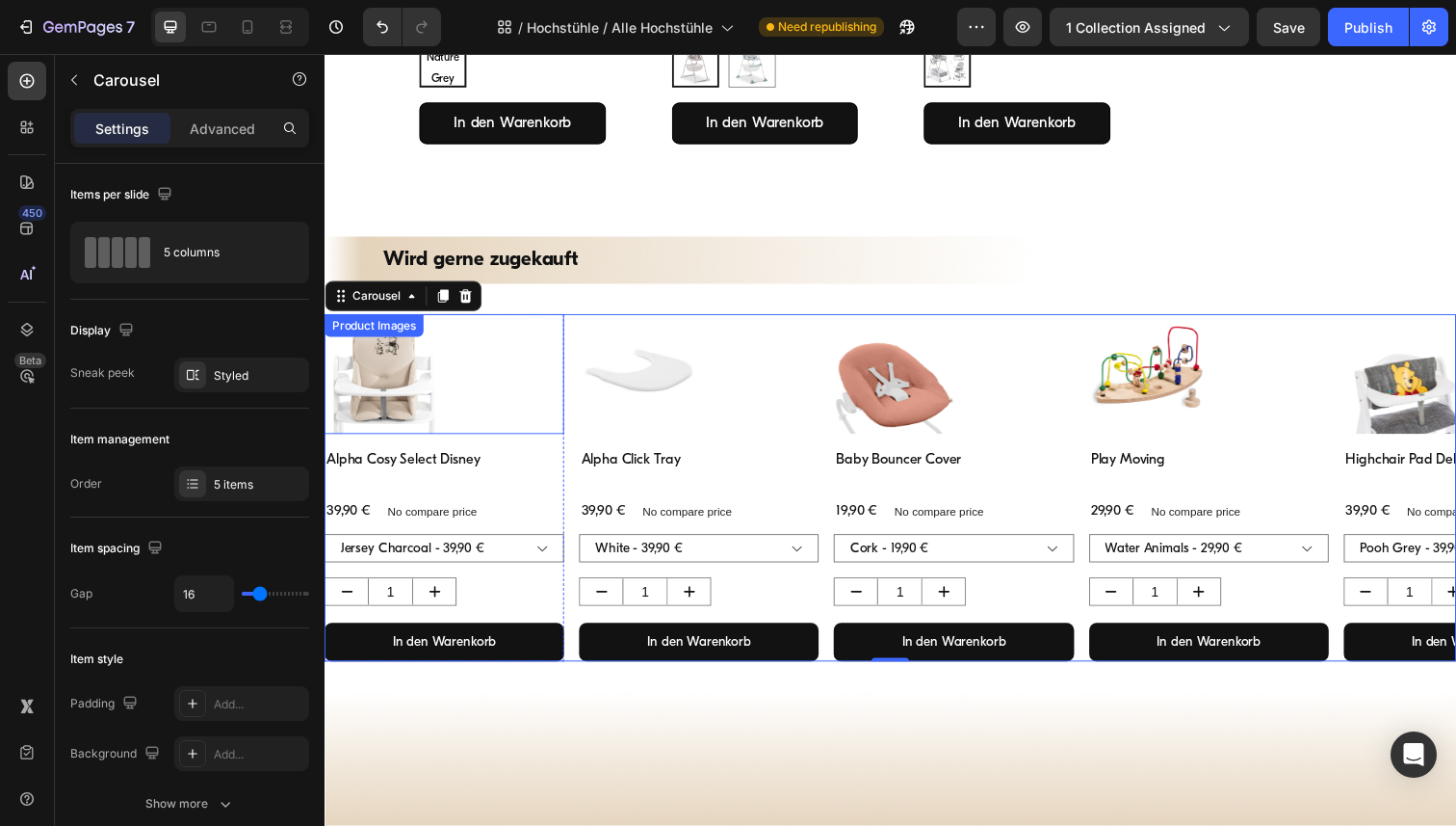
click at [501, 395] on div at bounding box center [447, 381] width 244 height 122
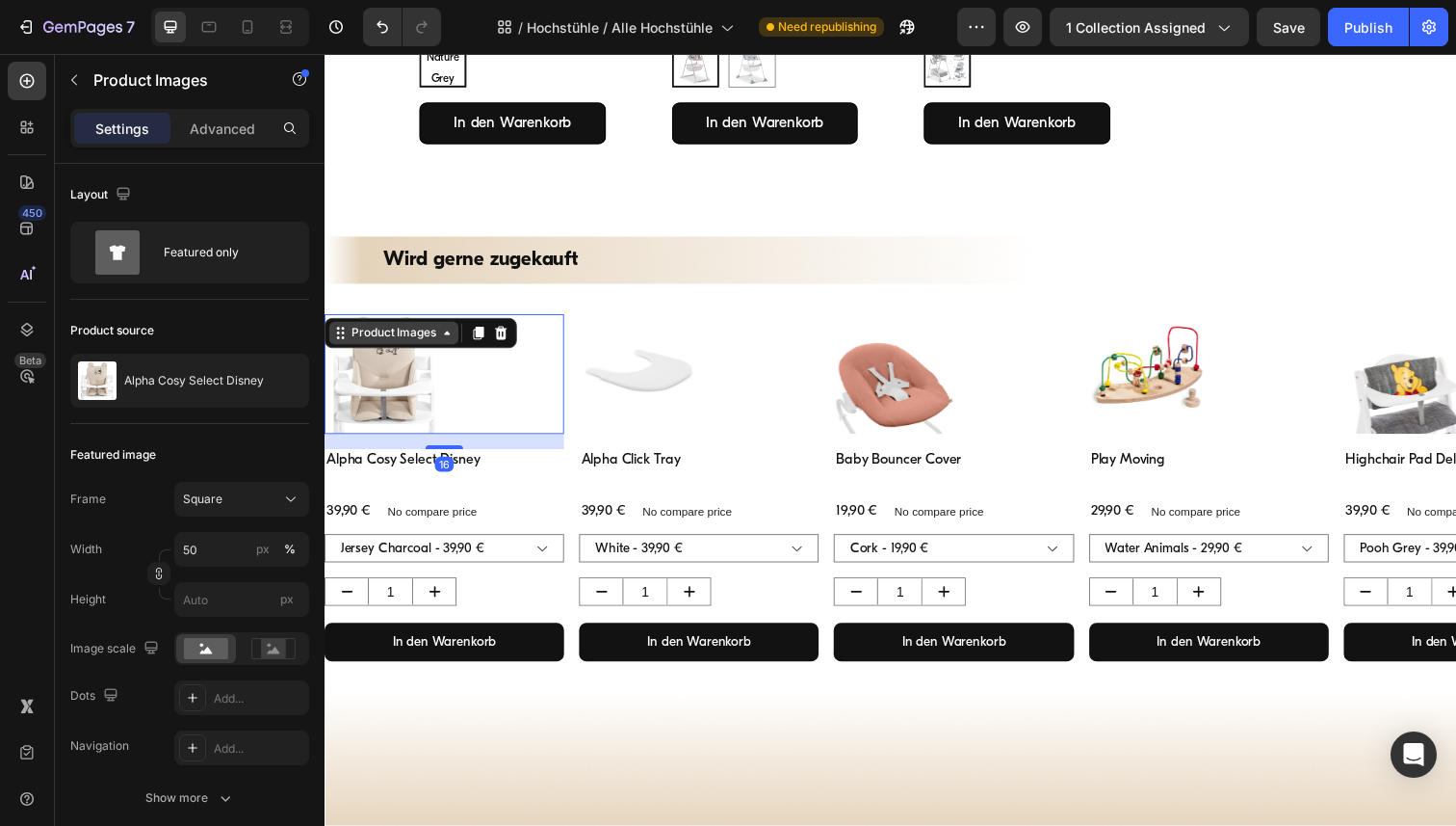
click at [455, 338] on icon at bounding box center [450, 339] width 16 height 16
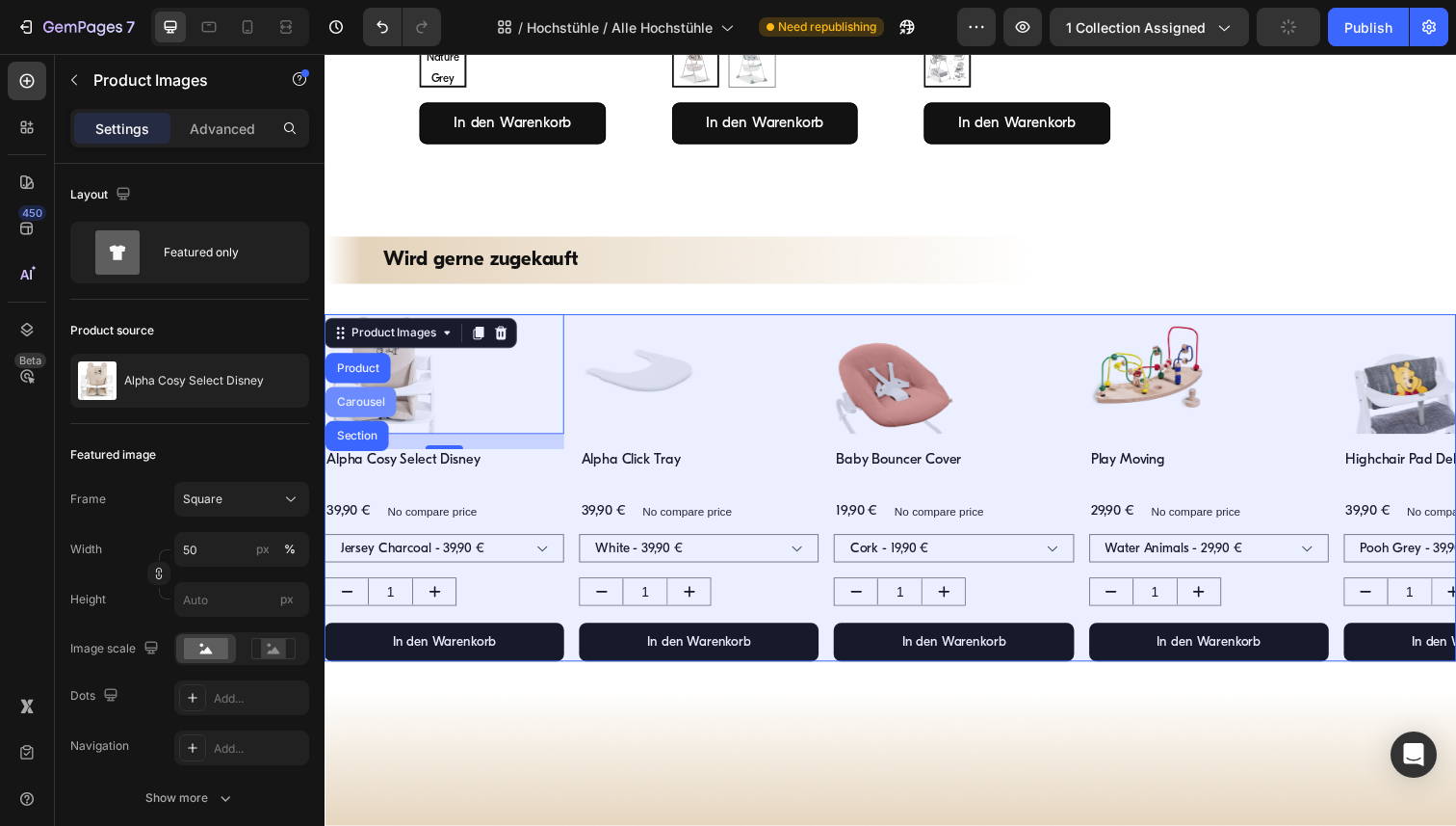
click at [362, 408] on div "Carousel" at bounding box center [362, 410] width 57 height 12
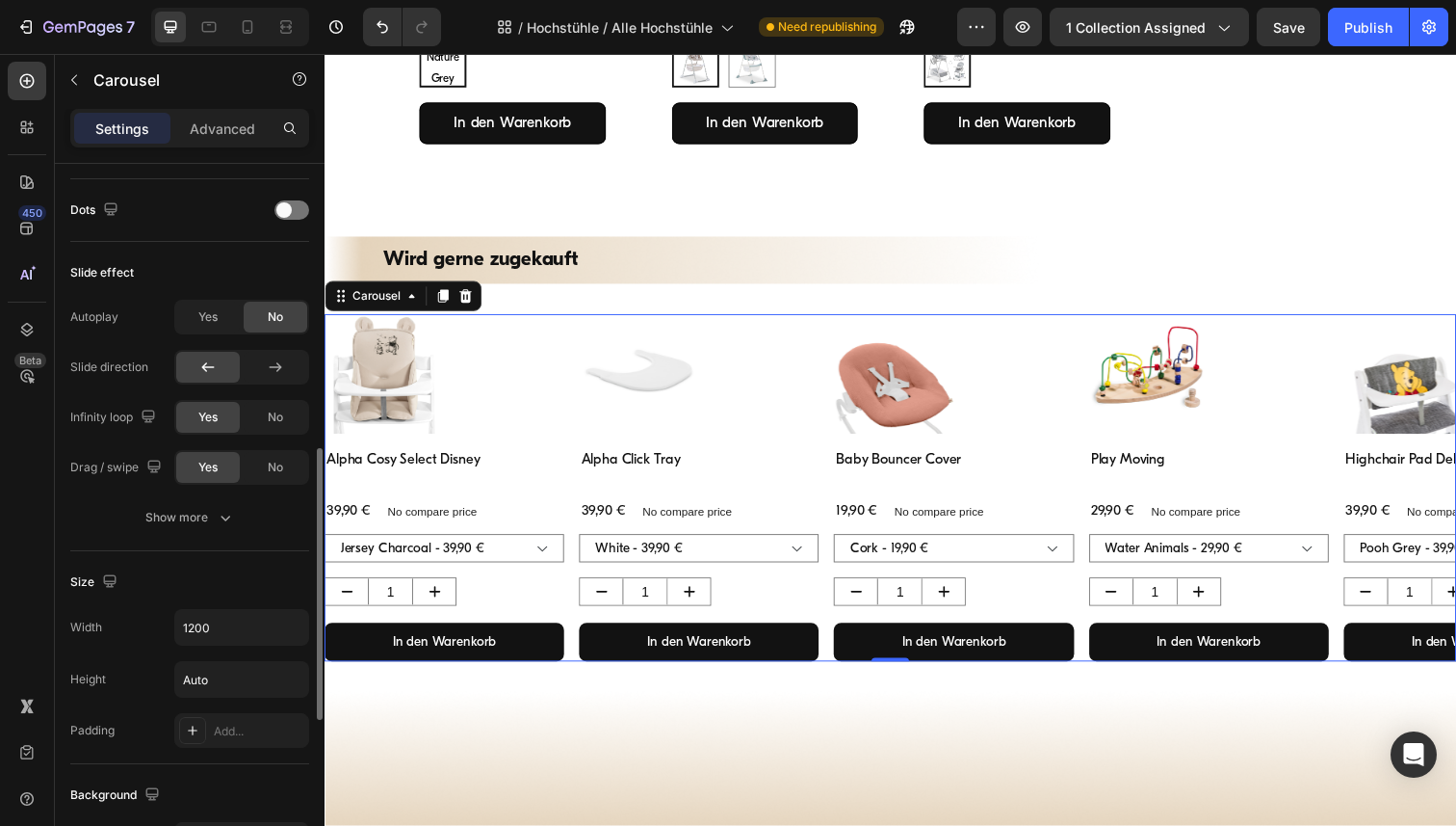
scroll to position [728, 0]
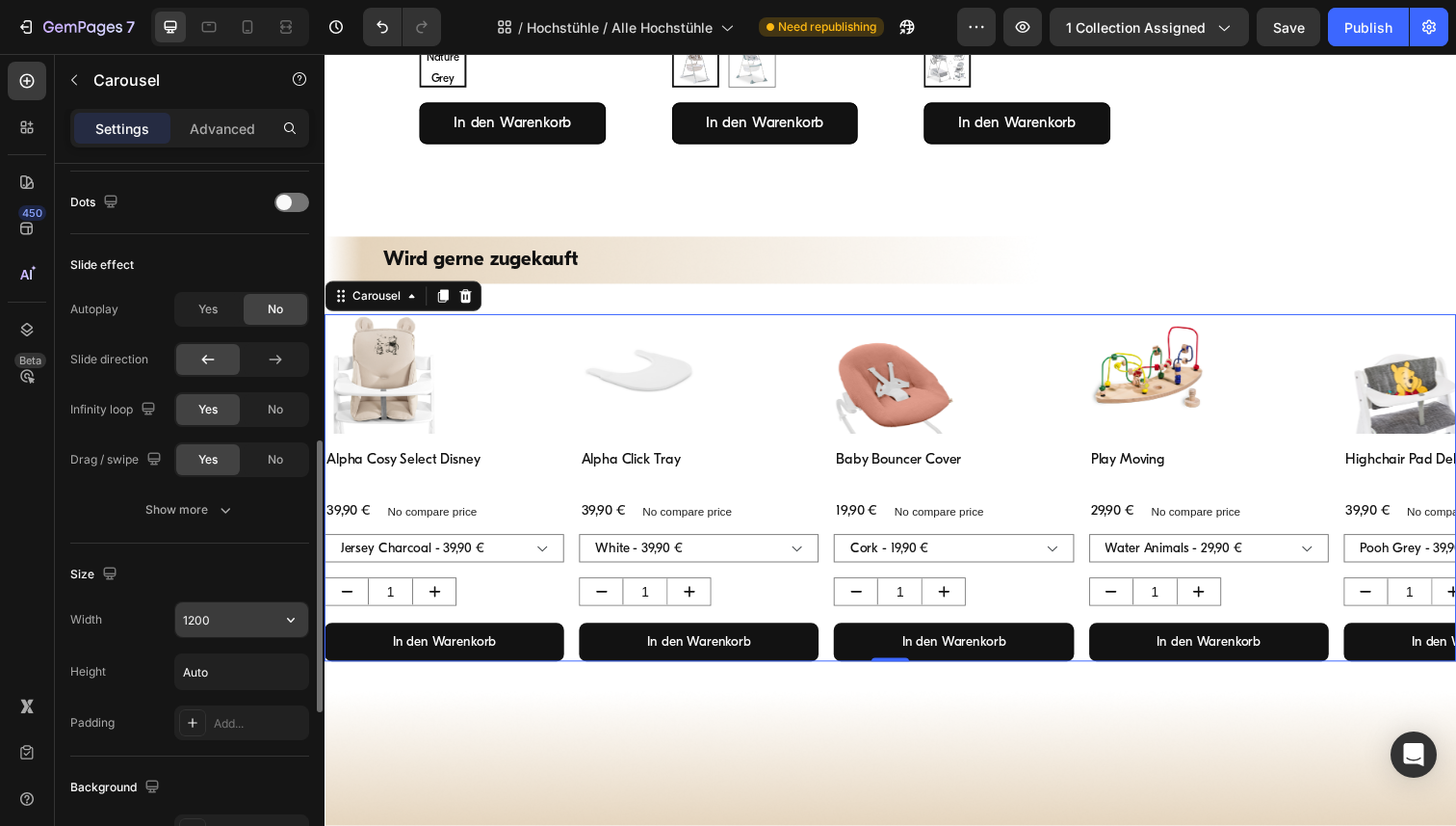
click at [223, 620] on input "1200" at bounding box center [241, 619] width 133 height 34
paste input "6"
type input "1600"
click at [185, 310] on div "Yes" at bounding box center [208, 309] width 64 height 31
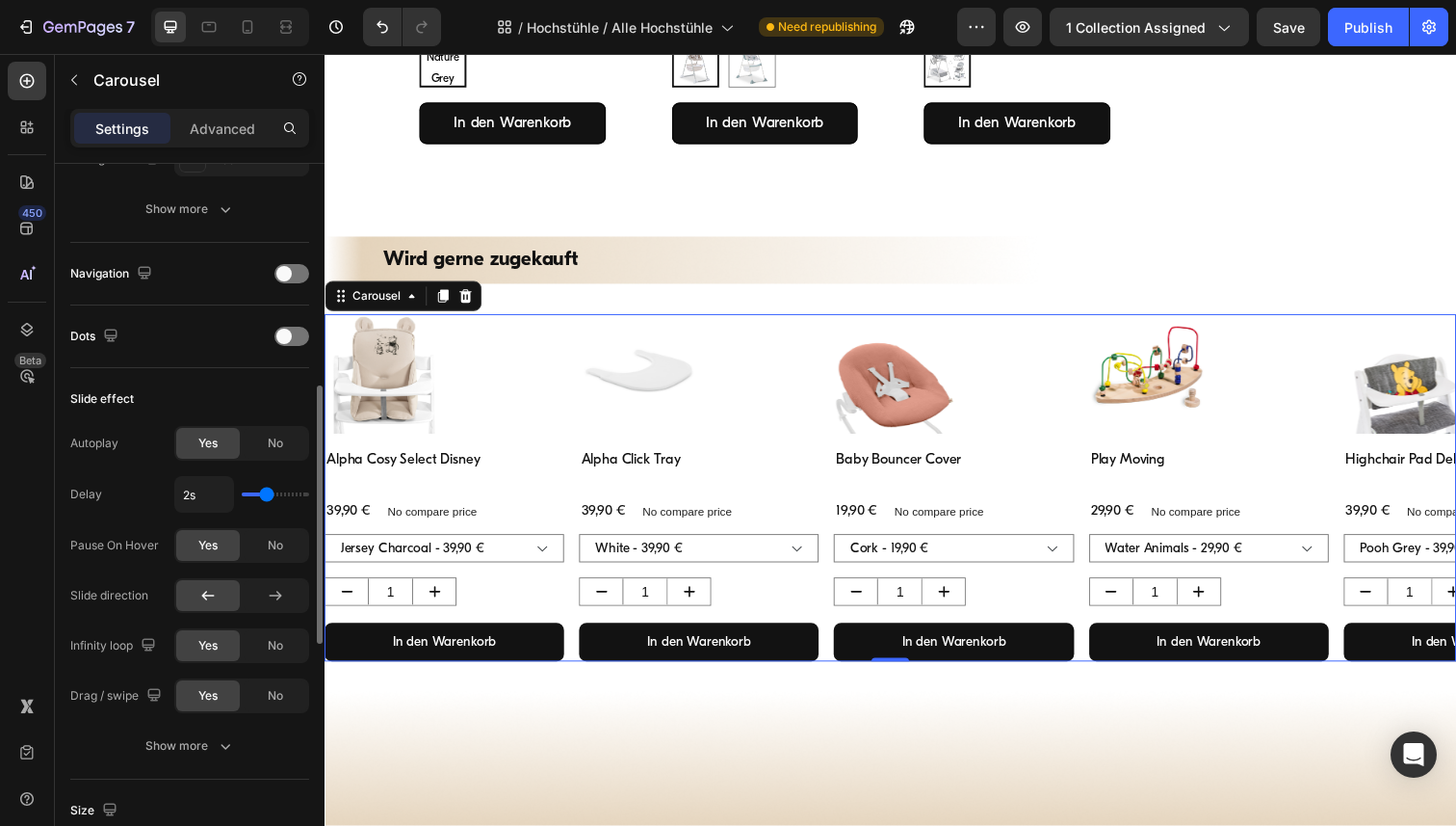
scroll to position [592, 0]
click at [298, 269] on div at bounding box center [292, 276] width 34 height 20
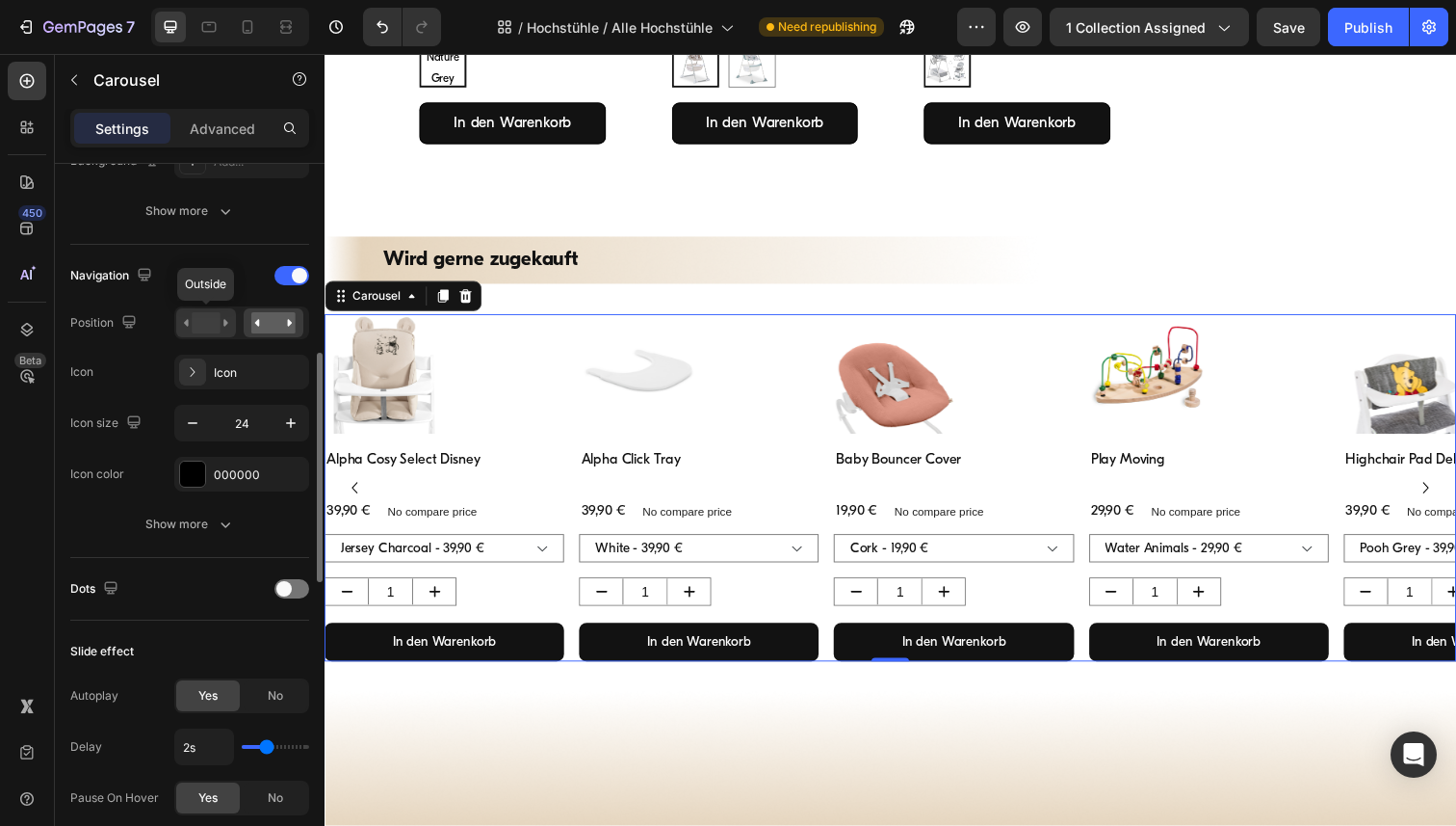
click at [195, 319] on rect at bounding box center [206, 323] width 28 height 22
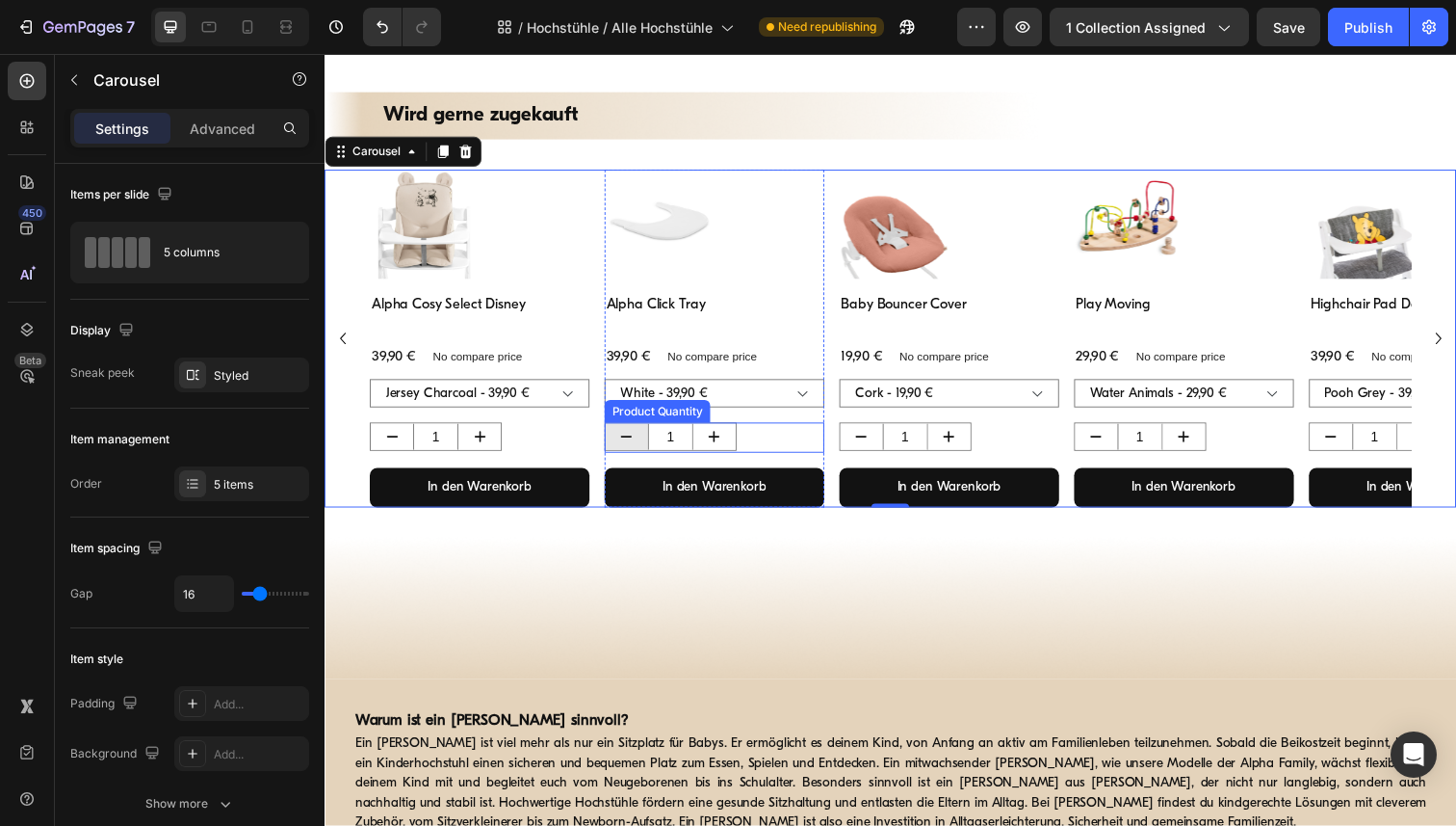
scroll to position [2064, 0]
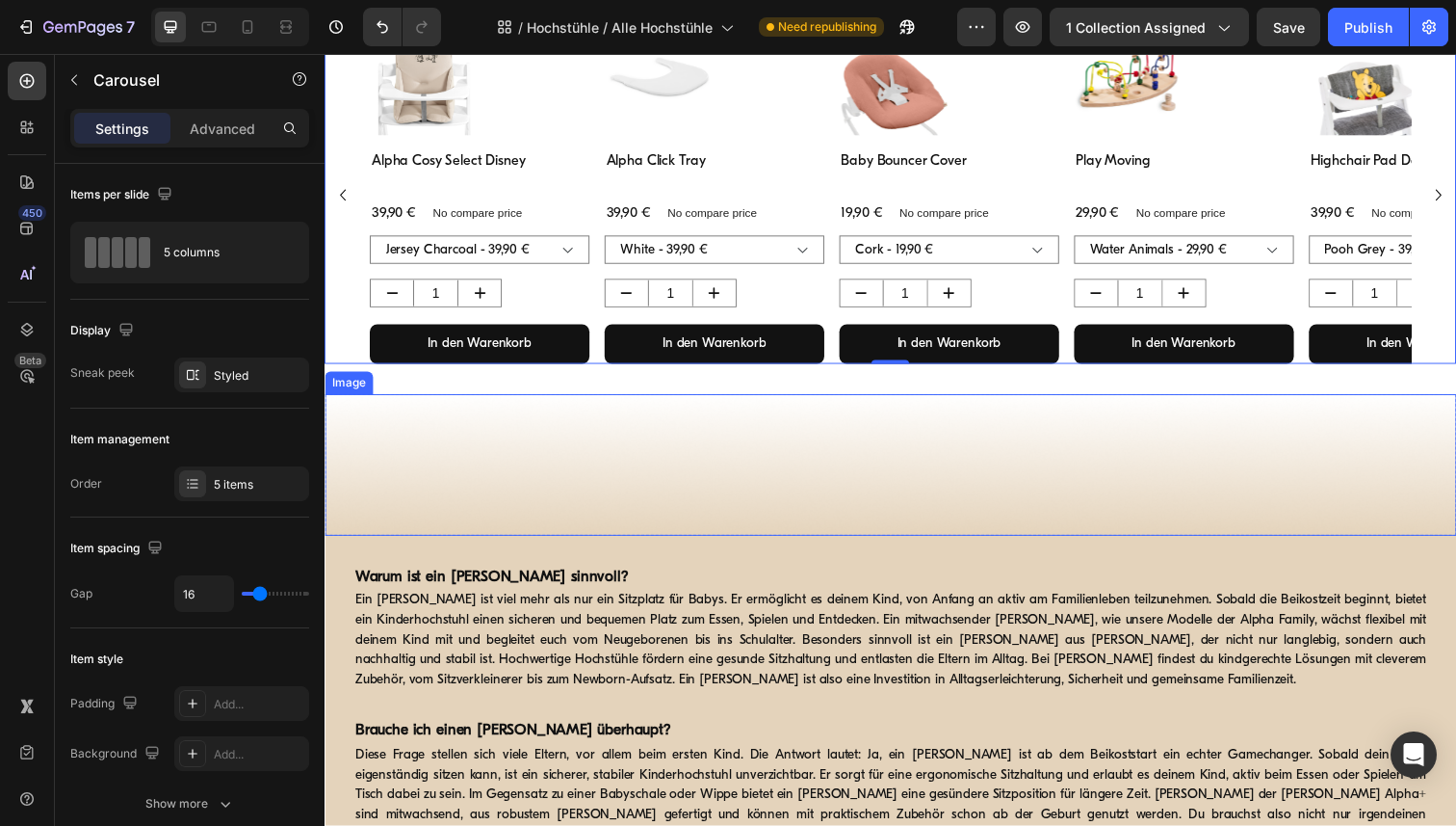
click at [360, 421] on img at bounding box center [902, 474] width 1156 height 145
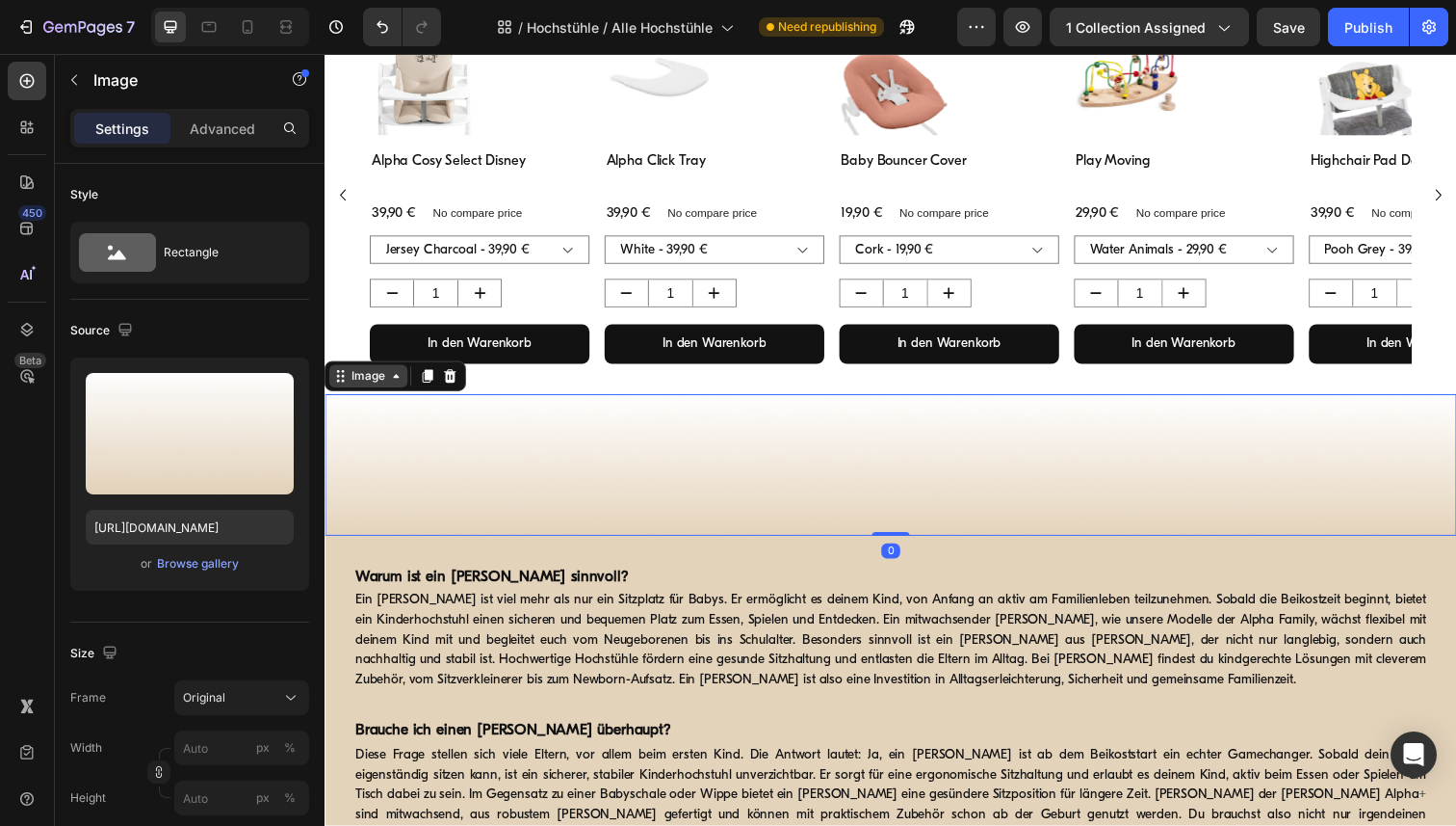
click at [394, 376] on icon at bounding box center [398, 383] width 16 height 16
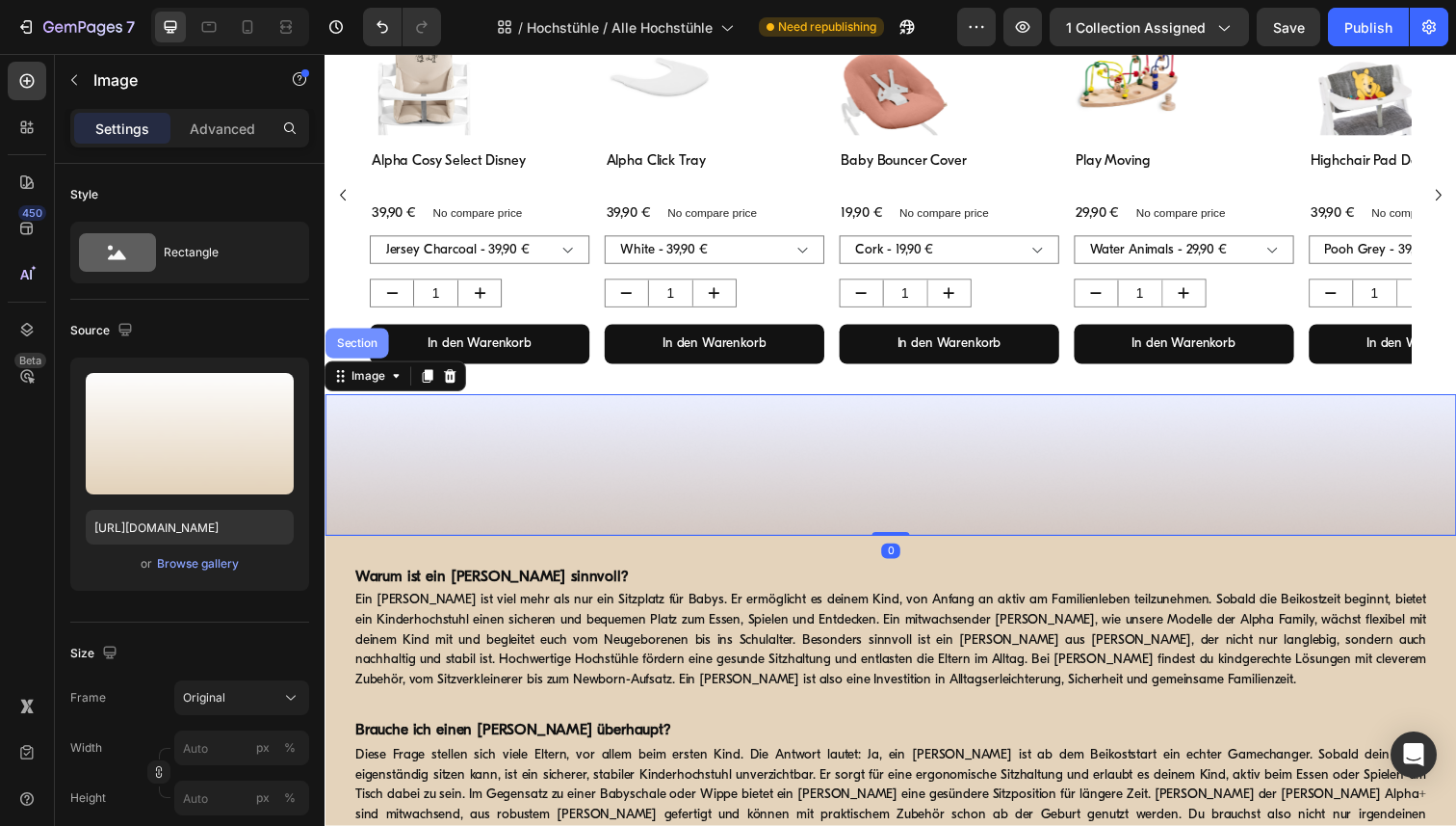
click at [369, 349] on div "Section" at bounding box center [358, 350] width 49 height 12
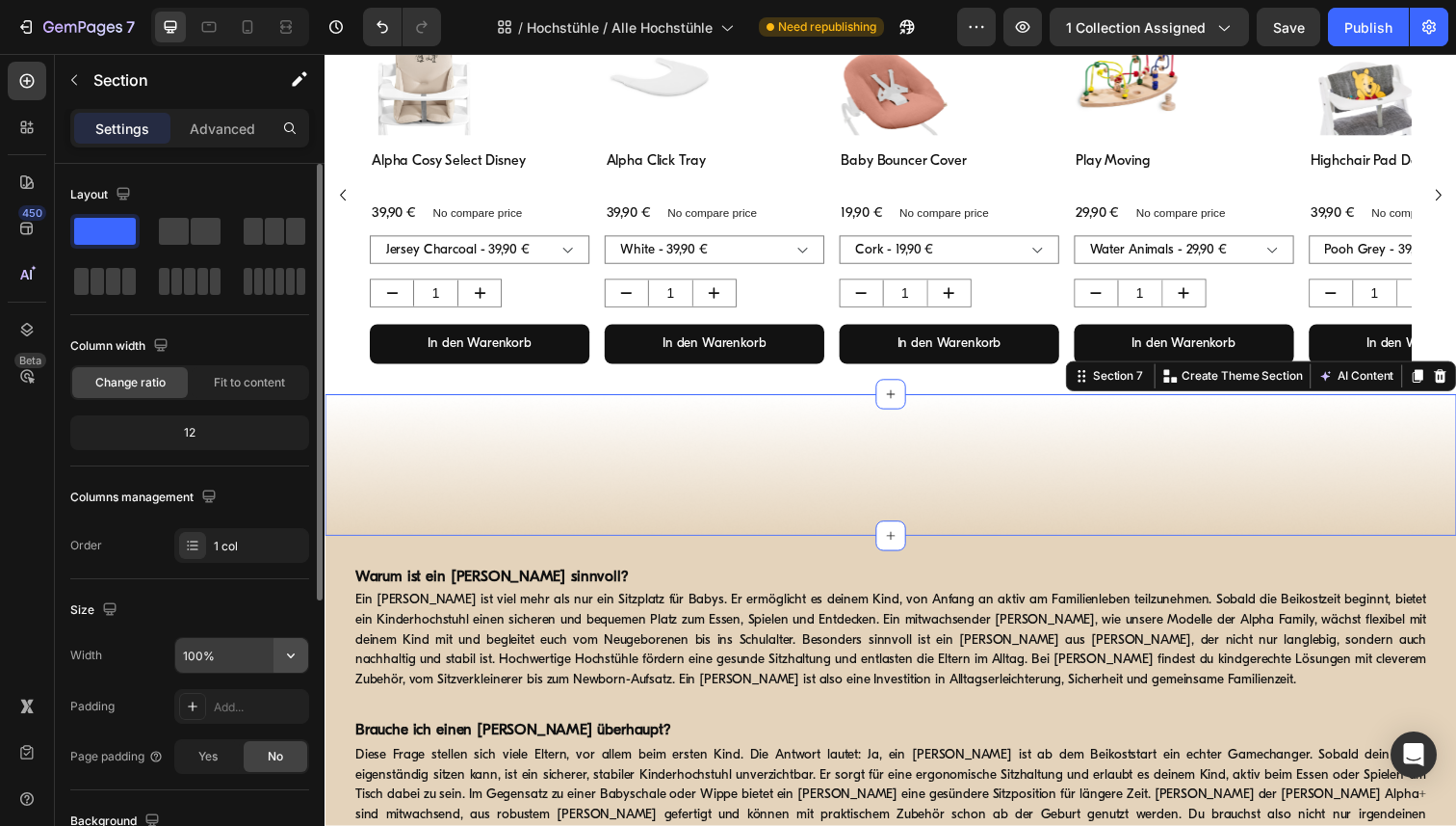
click at [282, 658] on icon "button" at bounding box center [292, 655] width 20 height 20
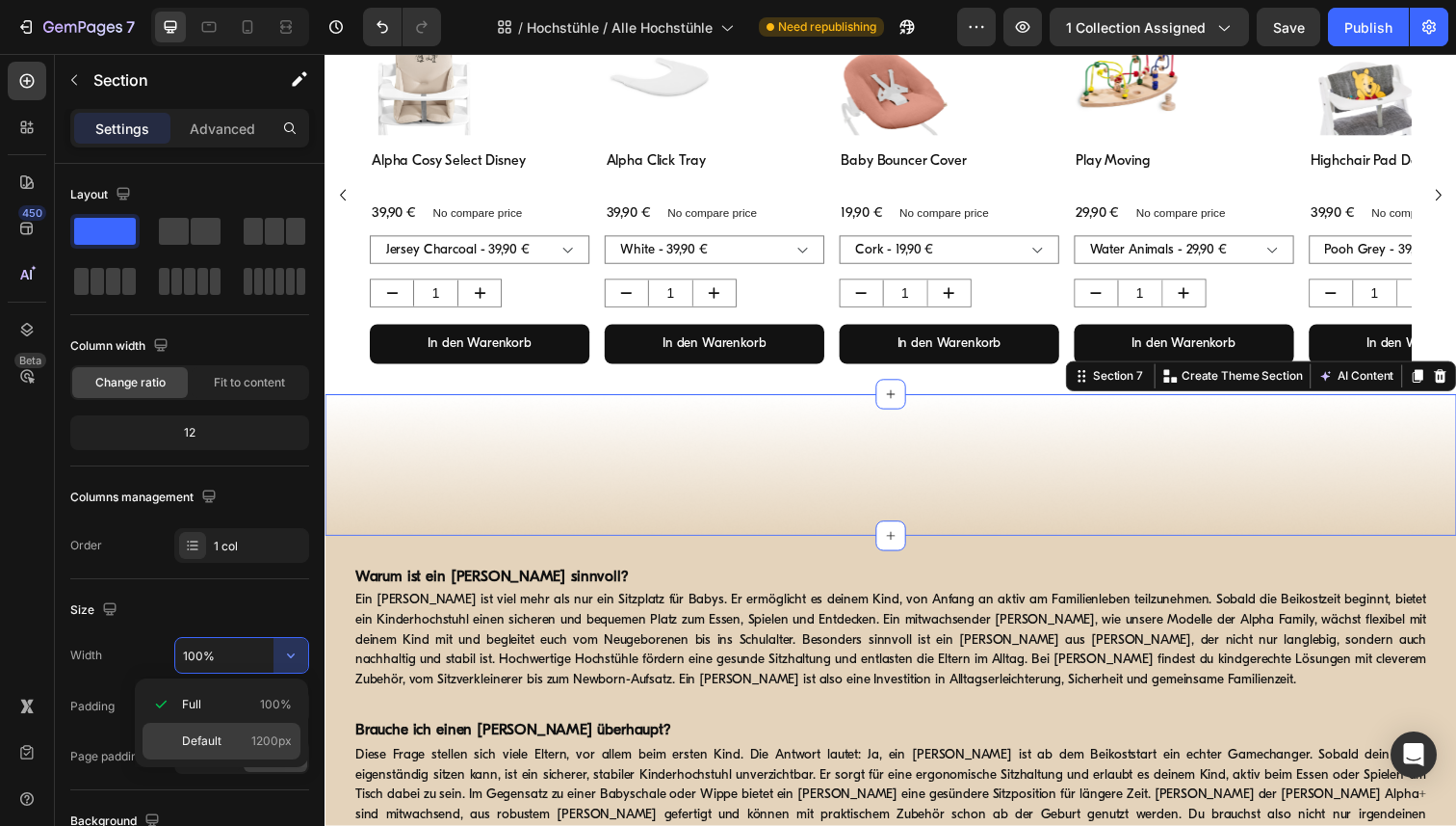
click at [195, 736] on span "Default" at bounding box center [202, 741] width 39 height 18
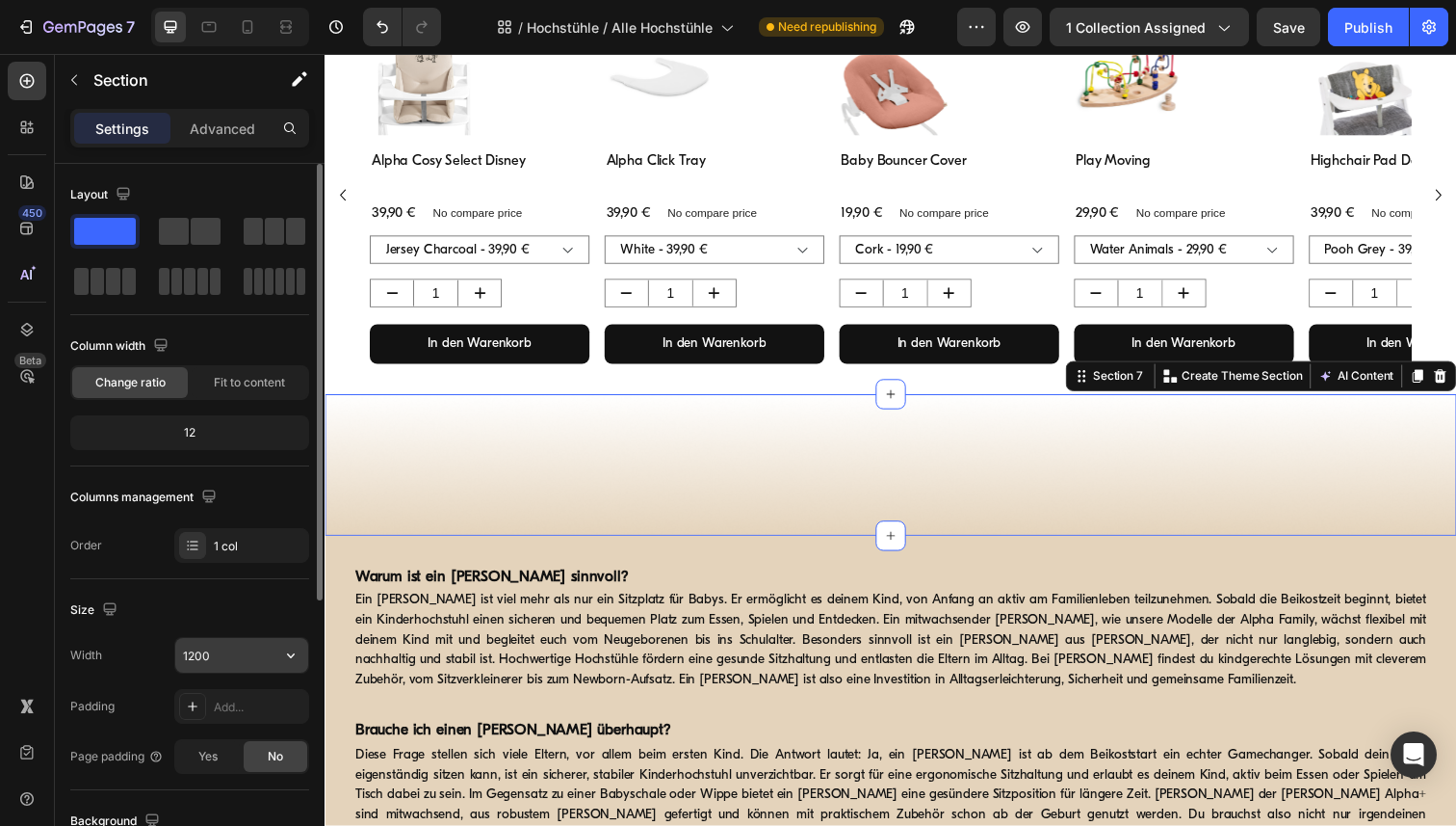
click at [214, 659] on input "1200" at bounding box center [241, 654] width 133 height 34
paste input "6"
type input "1600"
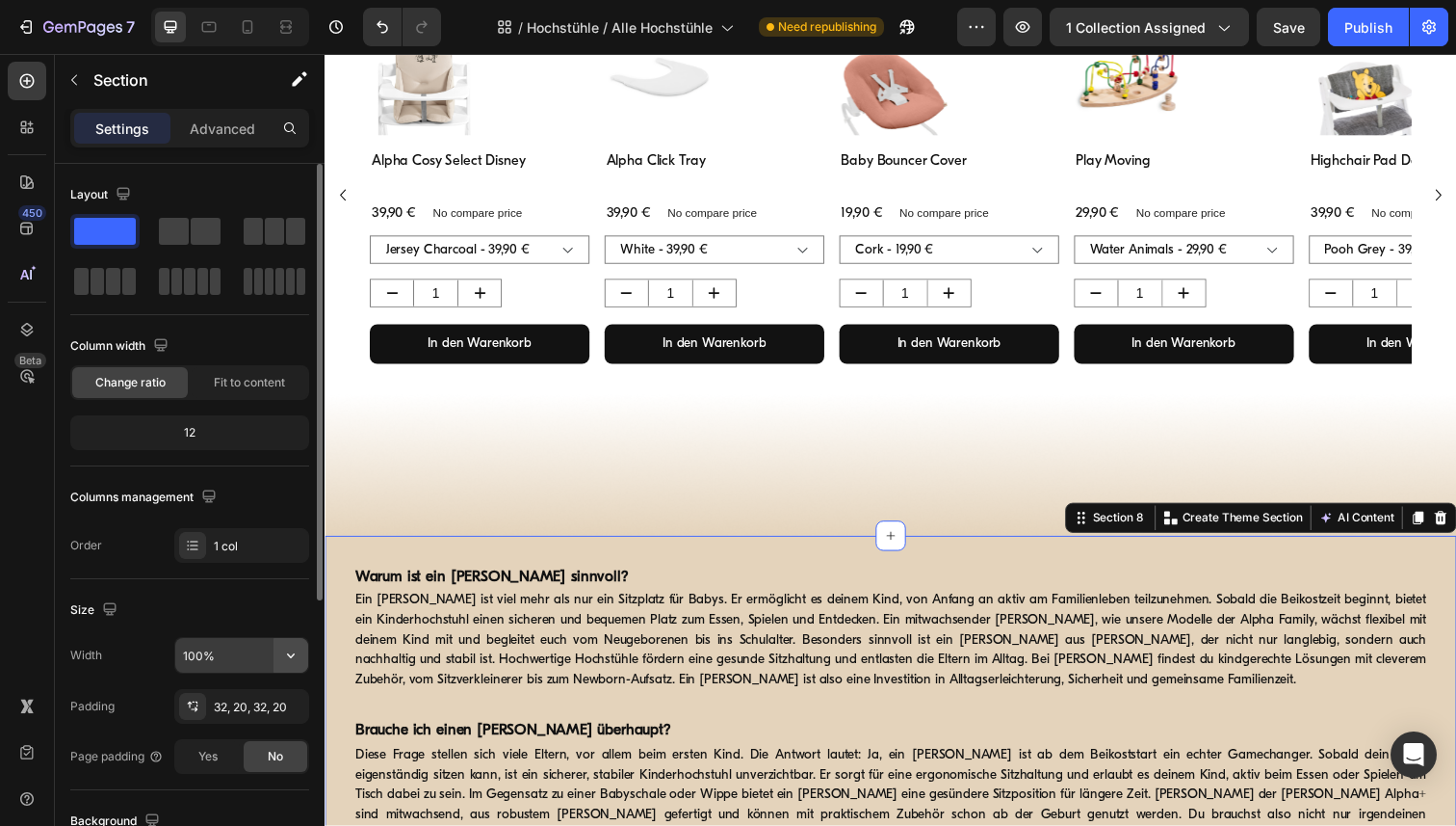
click at [283, 666] on button "button" at bounding box center [291, 654] width 34 height 34
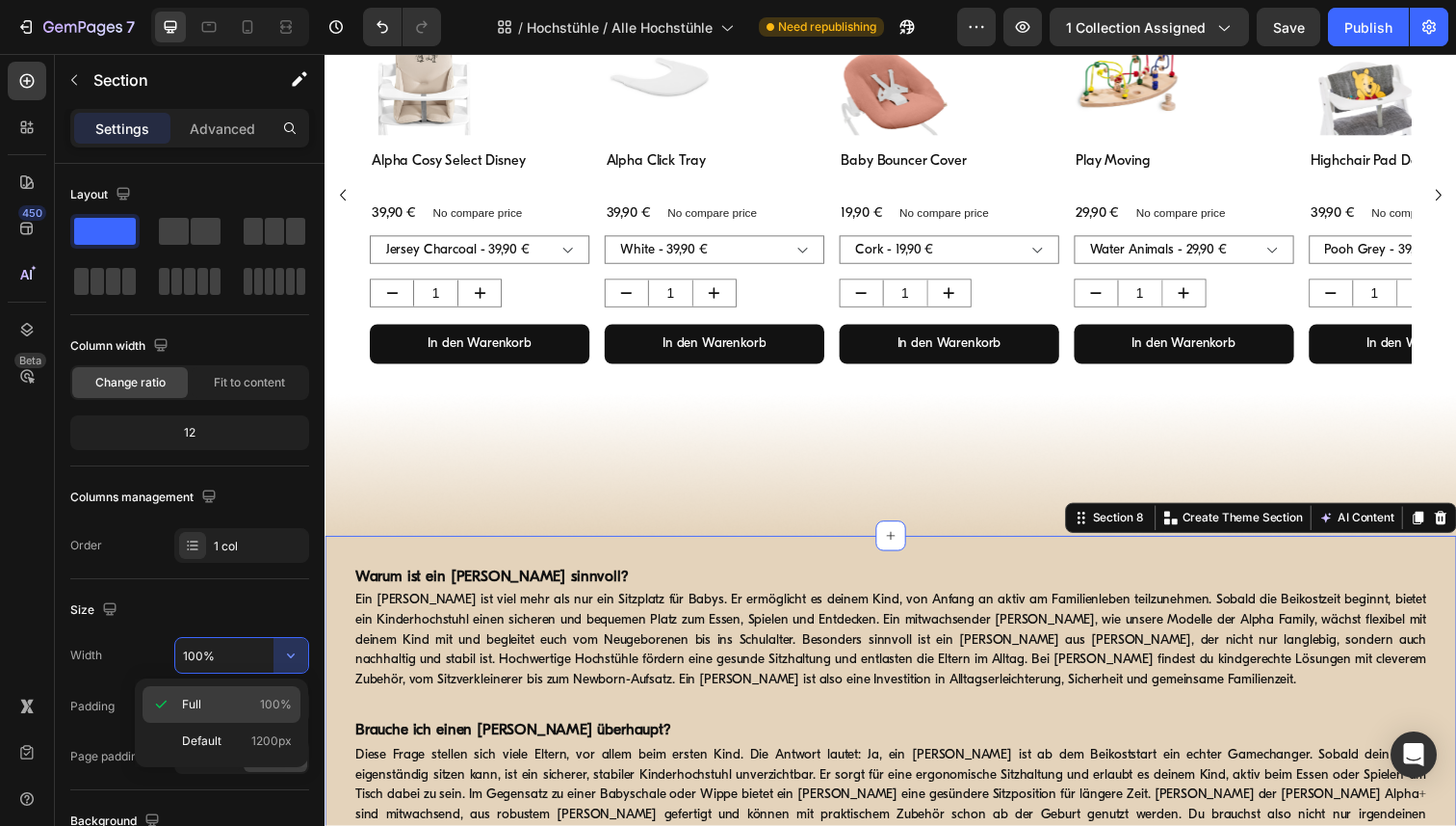
click at [209, 723] on div "Full 100%" at bounding box center [222, 740] width 158 height 36
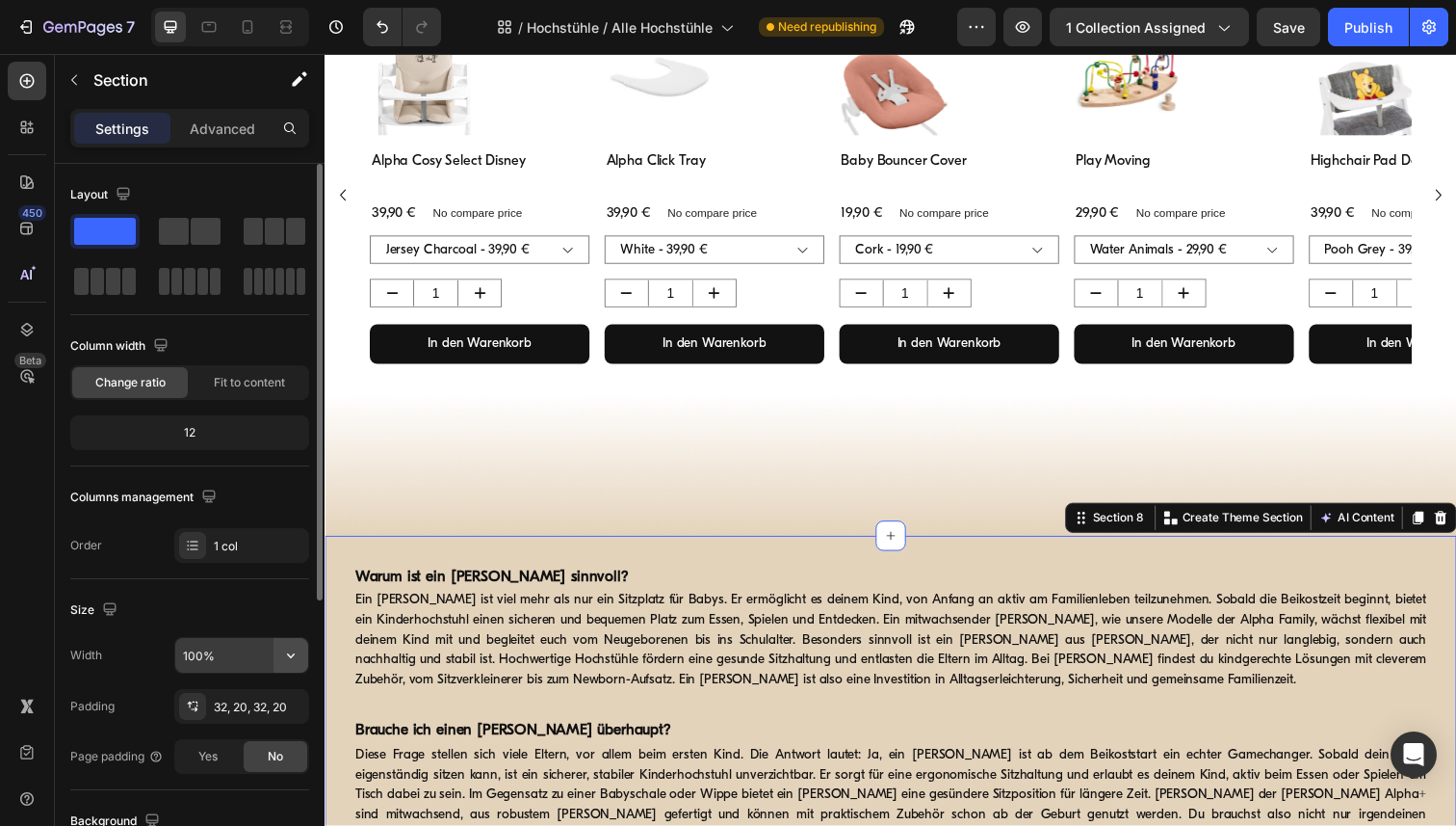
click at [287, 656] on icon "button" at bounding box center [292, 655] width 20 height 20
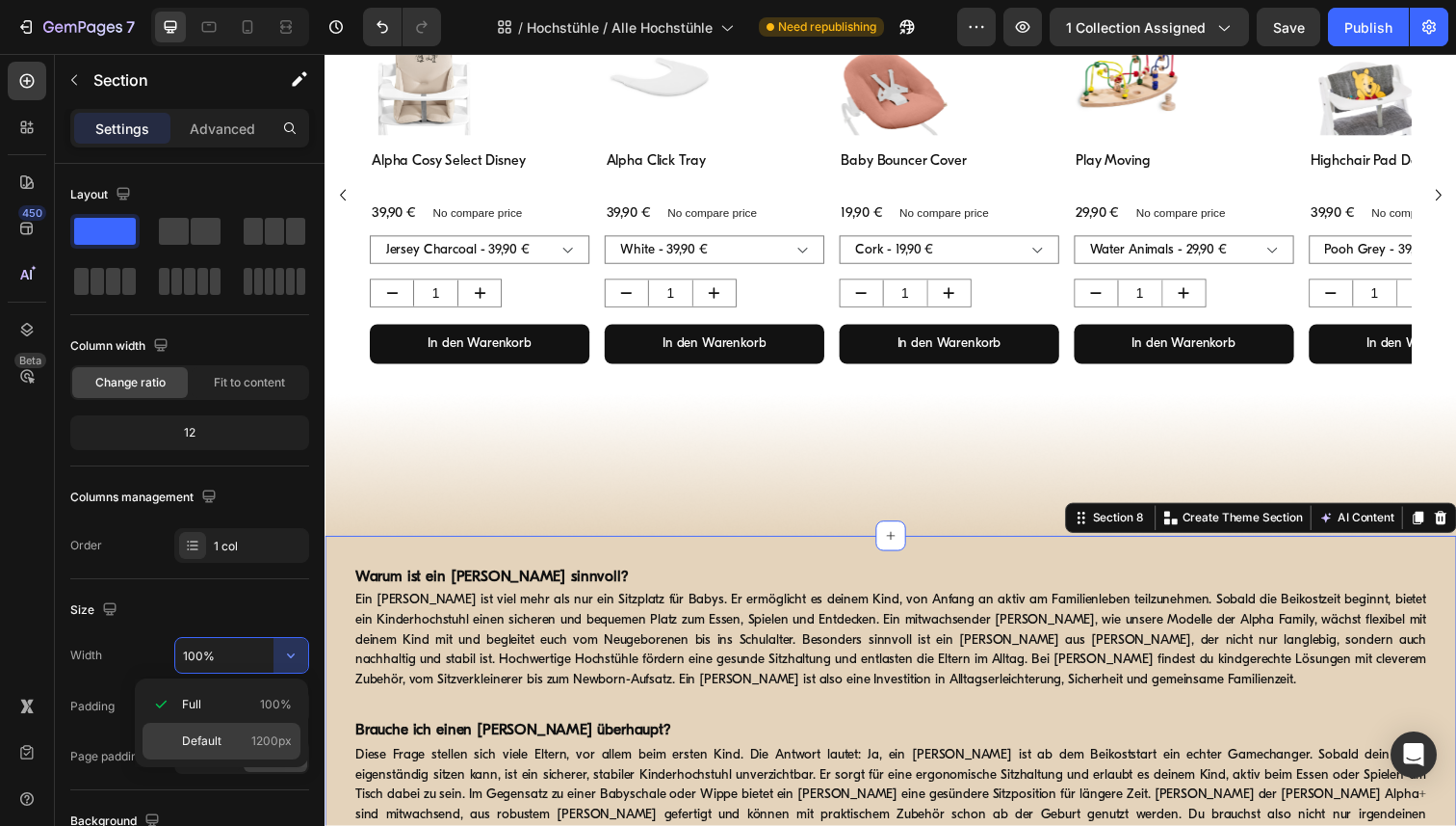
click at [203, 751] on div "Default 1200px" at bounding box center [222, 740] width 158 height 36
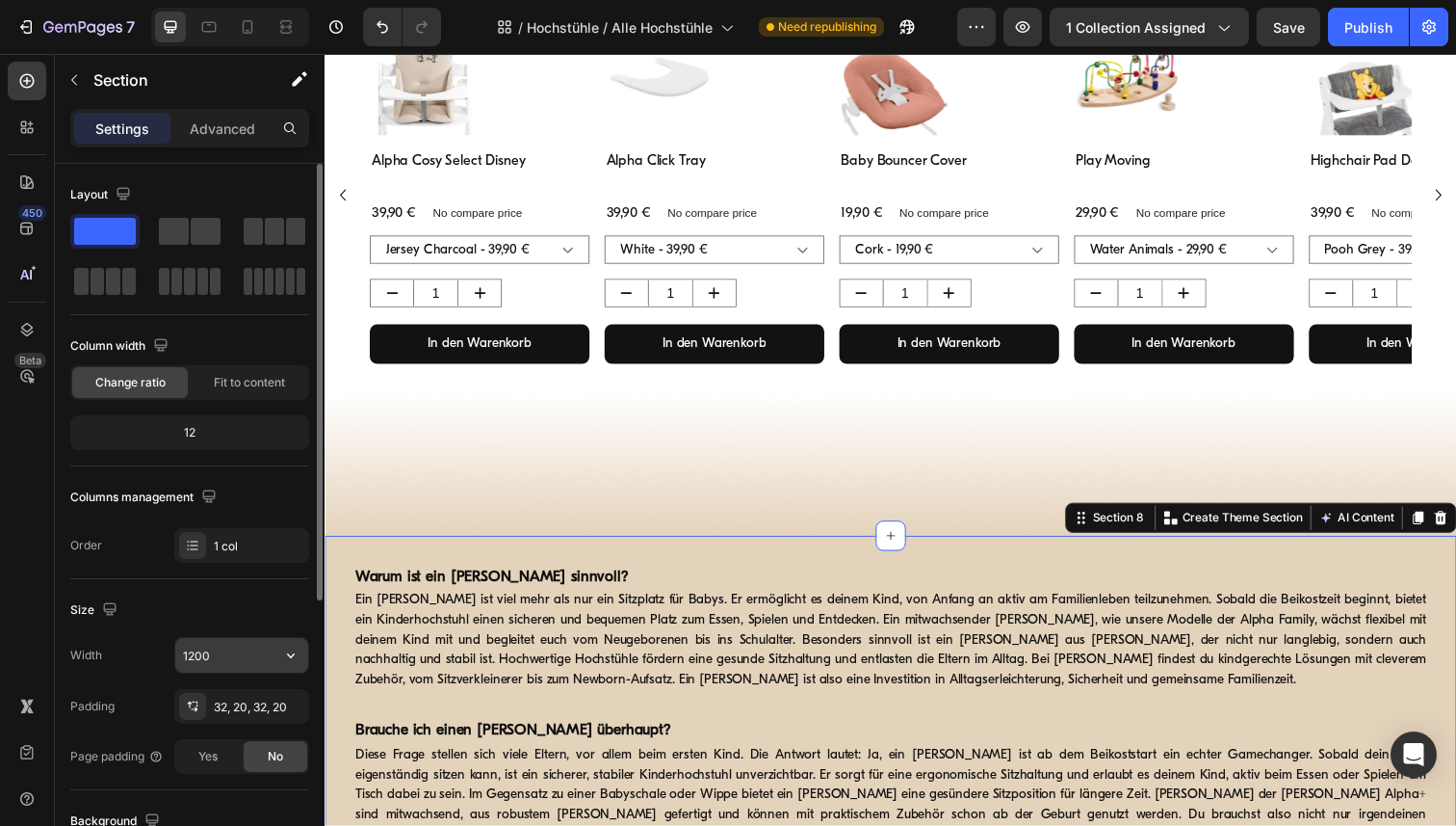
click at [223, 657] on input "1200" at bounding box center [241, 654] width 133 height 34
paste input "6"
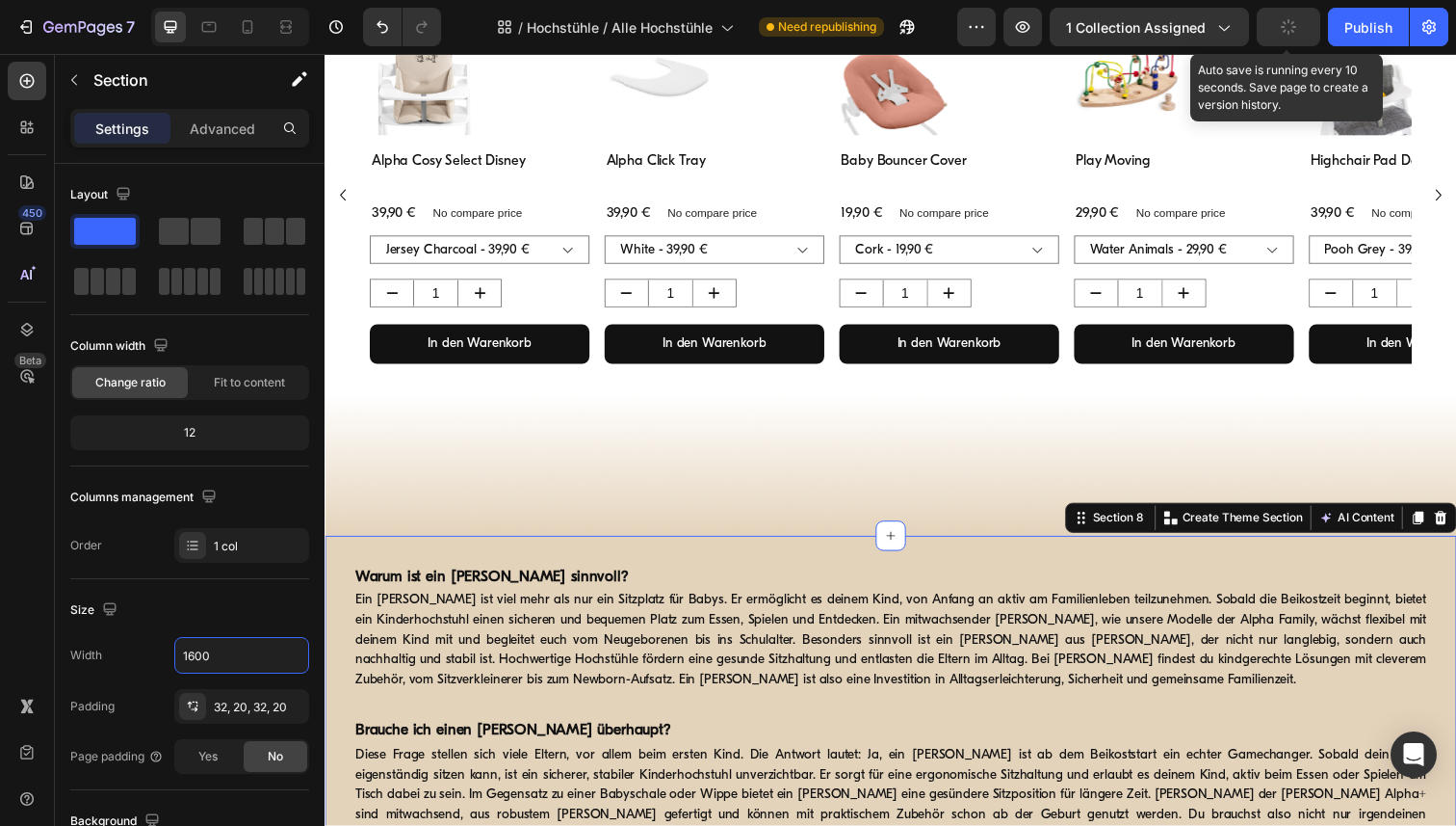
type input "1600"
click at [1285, 17] on button "button" at bounding box center [1289, 27] width 64 height 38
click at [1285, 18] on div "Save" at bounding box center [1290, 28] width 32 height 21
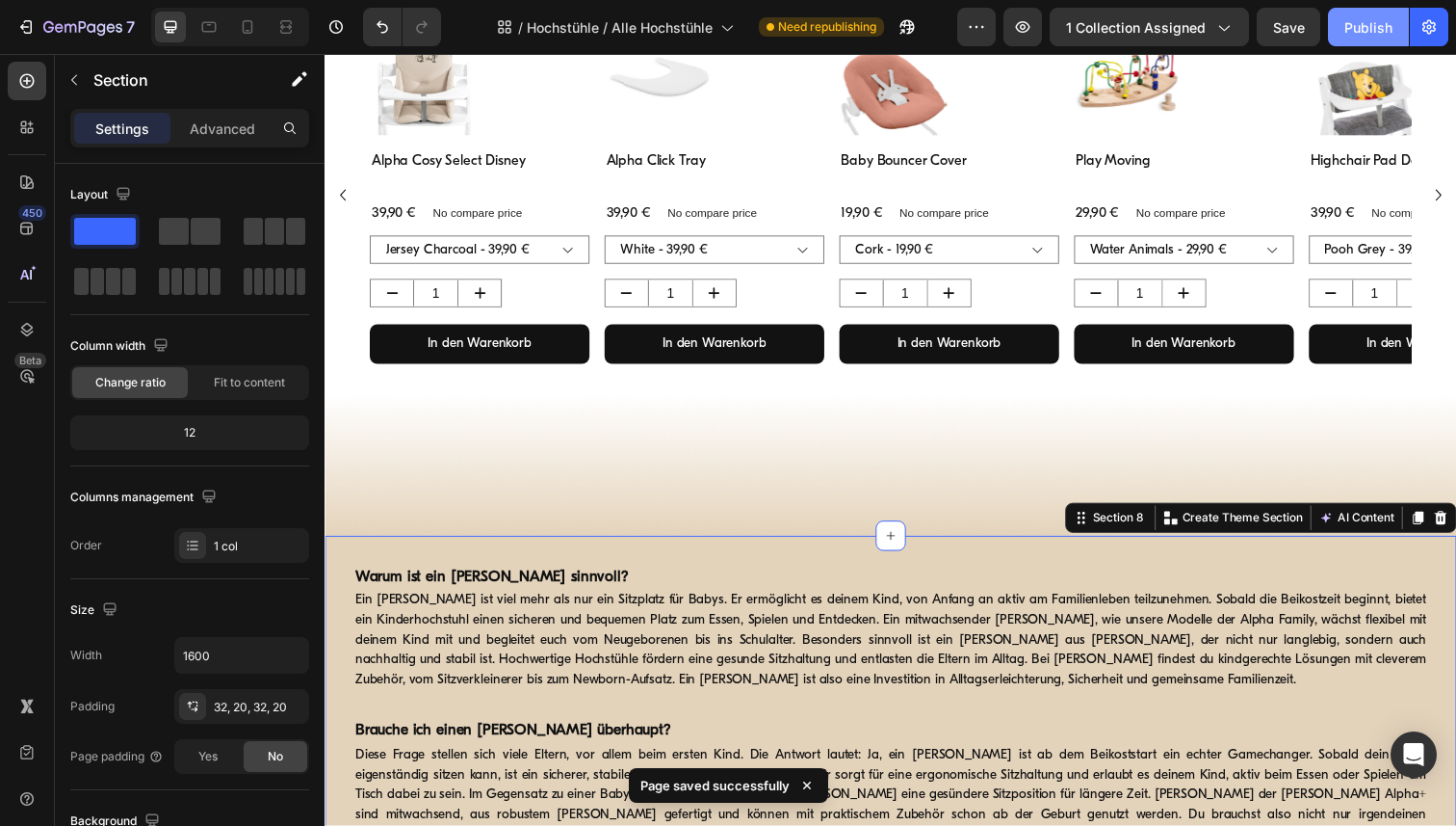
click at [1370, 32] on div "Publish" at bounding box center [1368, 28] width 48 height 21
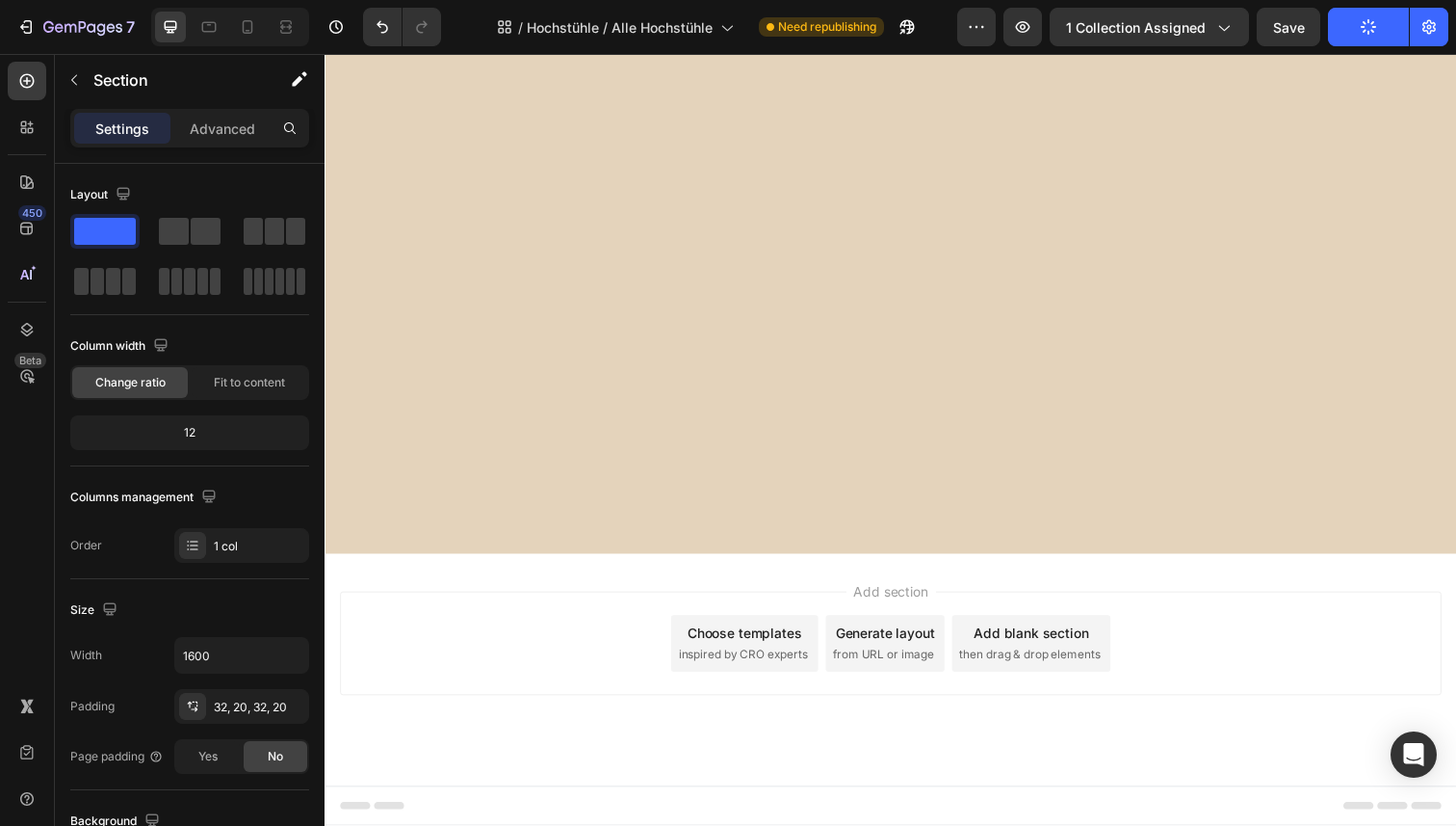
scroll to position [0, 0]
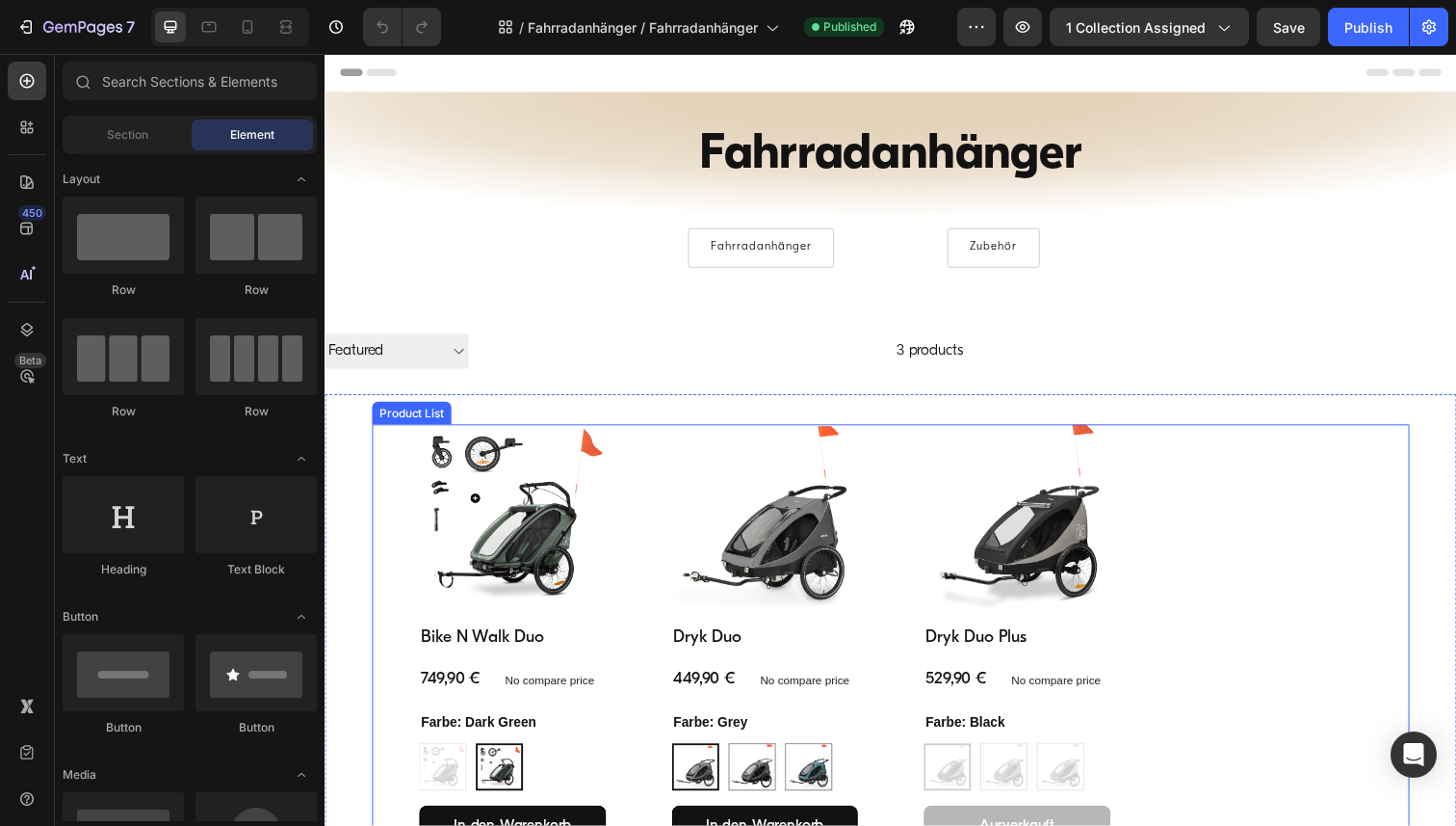
click at [397, 448] on div "Product Images Bike N Walk Duo Product Title 749,90 € Product Price Product Pri…" at bounding box center [902, 656] width 1060 height 448
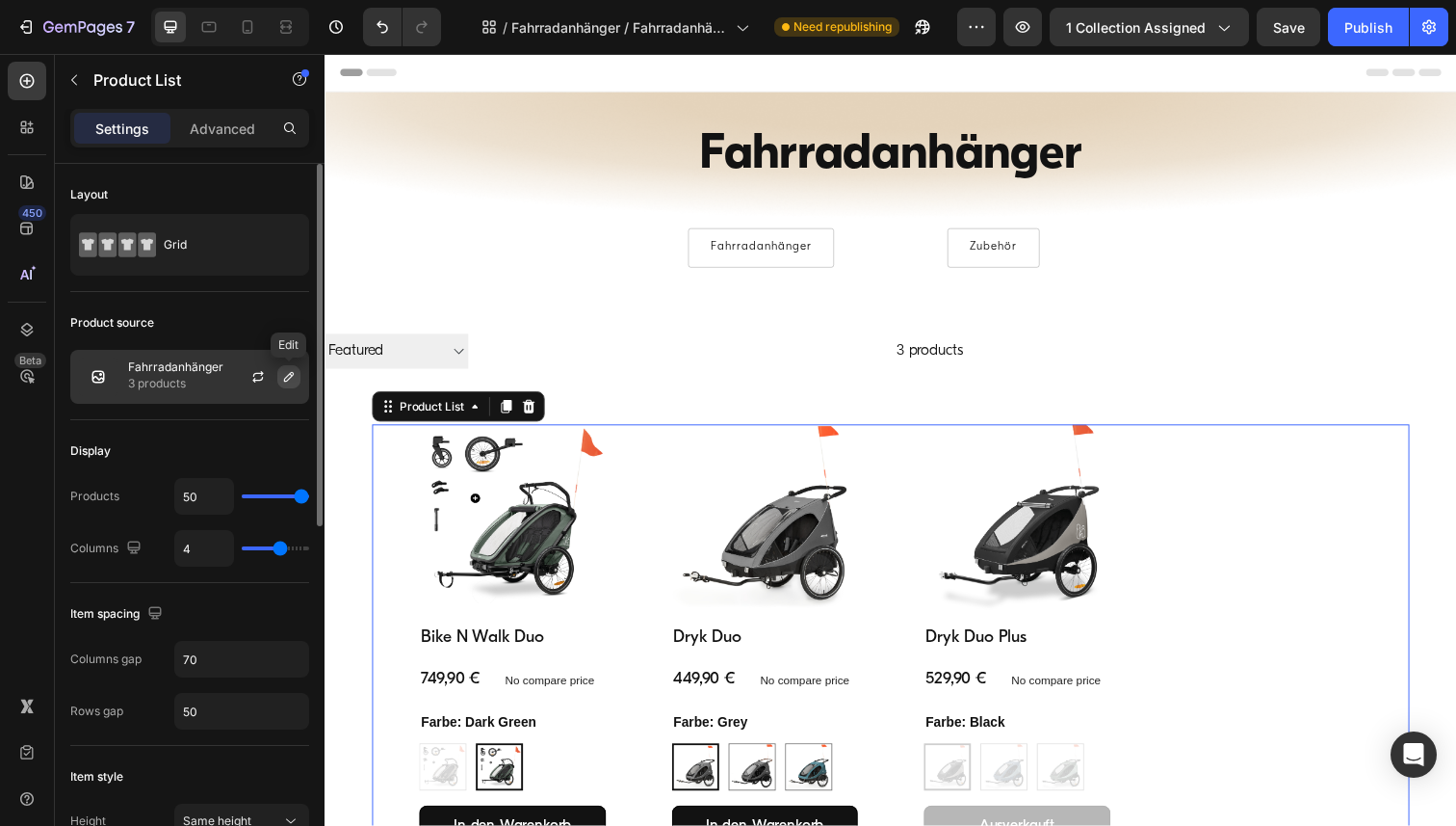
click at [293, 376] on icon "button" at bounding box center [290, 377] width 16 height 16
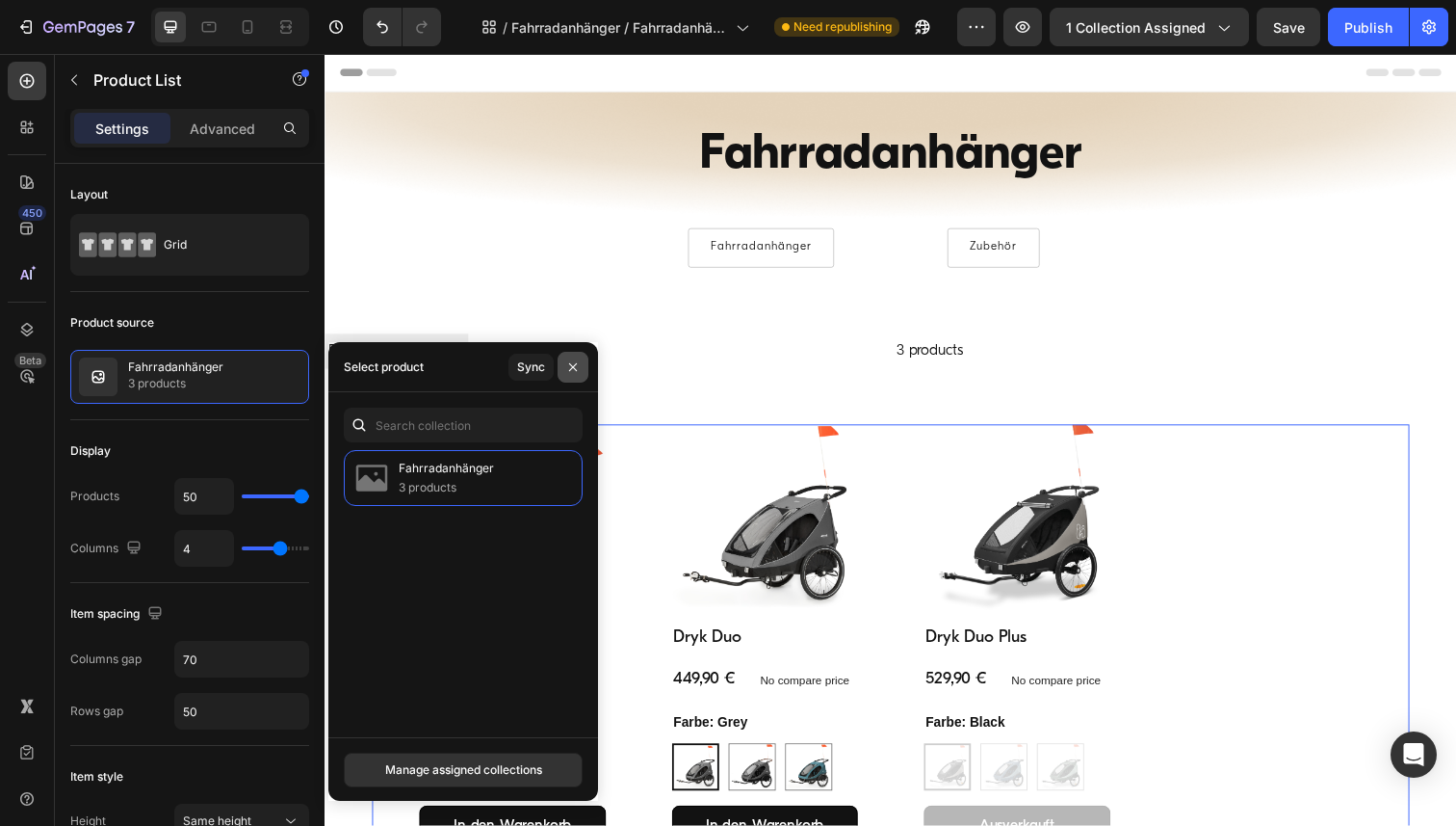
click at [570, 363] on icon "button" at bounding box center [573, 368] width 16 height 16
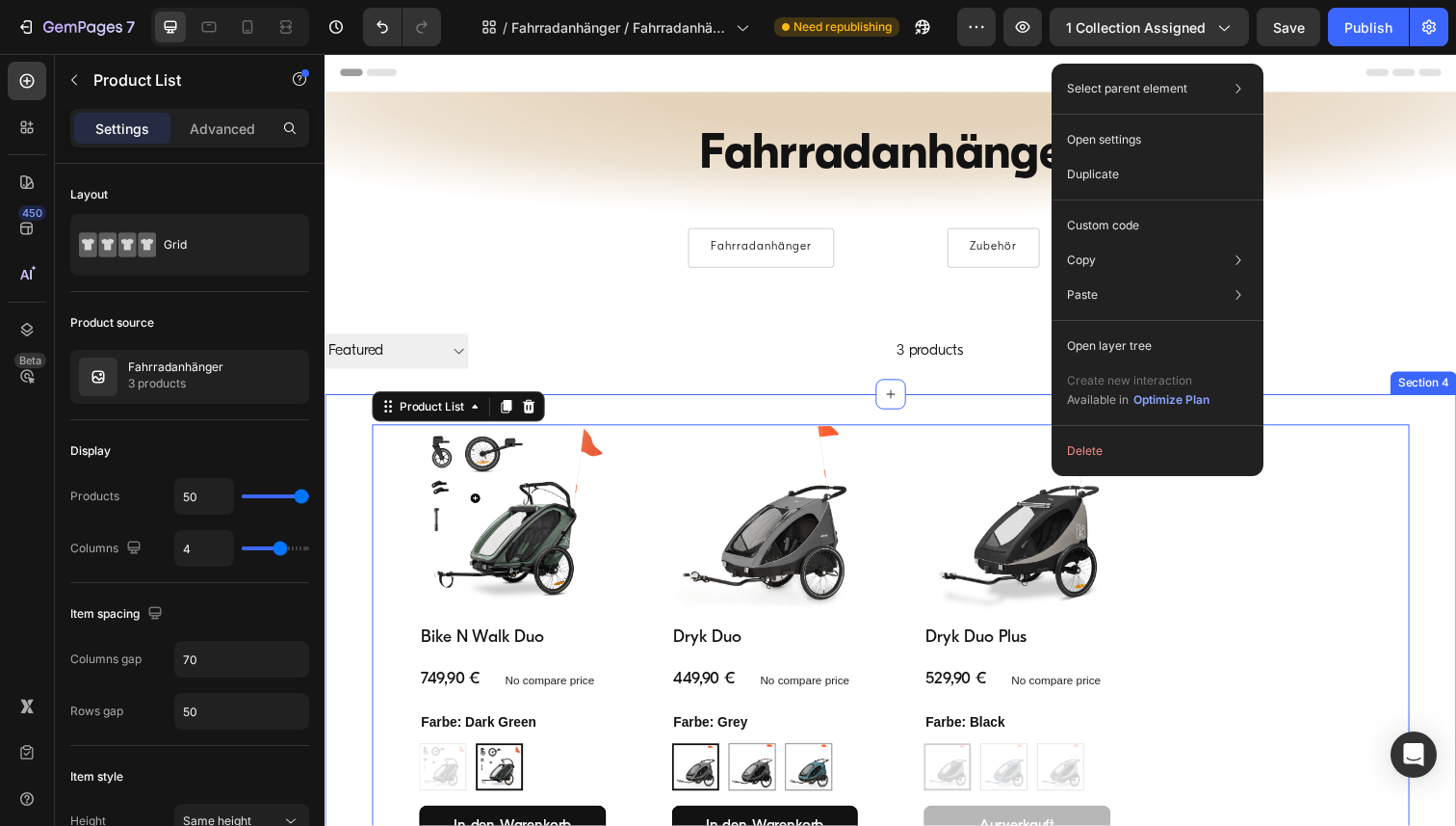
click at [338, 455] on div "Product Images Bike N Walk Duo Product Title 749,90 € Product Price Product Pri…" at bounding box center [902, 656] width 1156 height 510
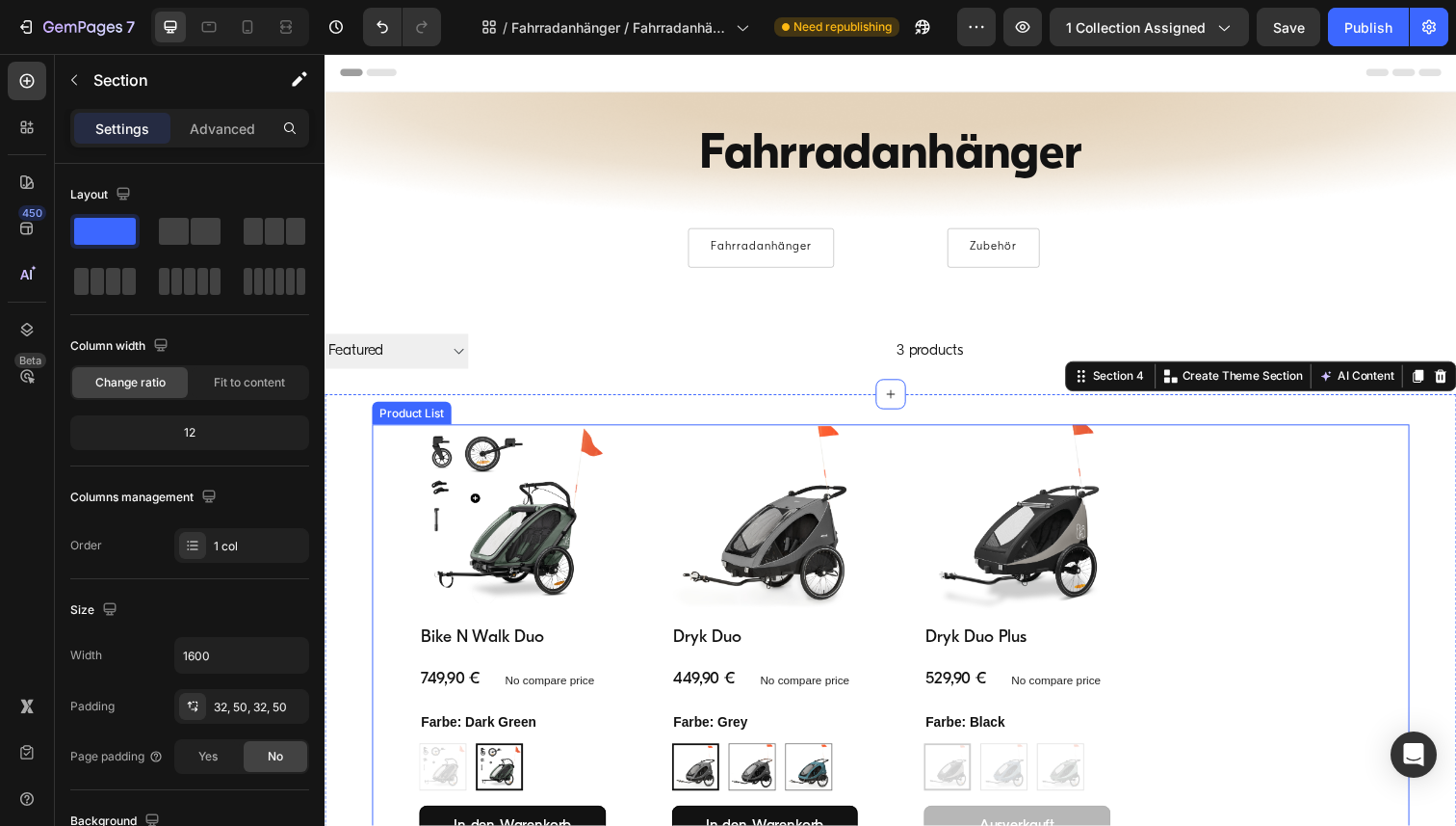
click at [408, 451] on div "Product Images Bike N Walk Duo Product Title 749,90 € Product Price Product Pri…" at bounding box center [902, 656] width 1060 height 448
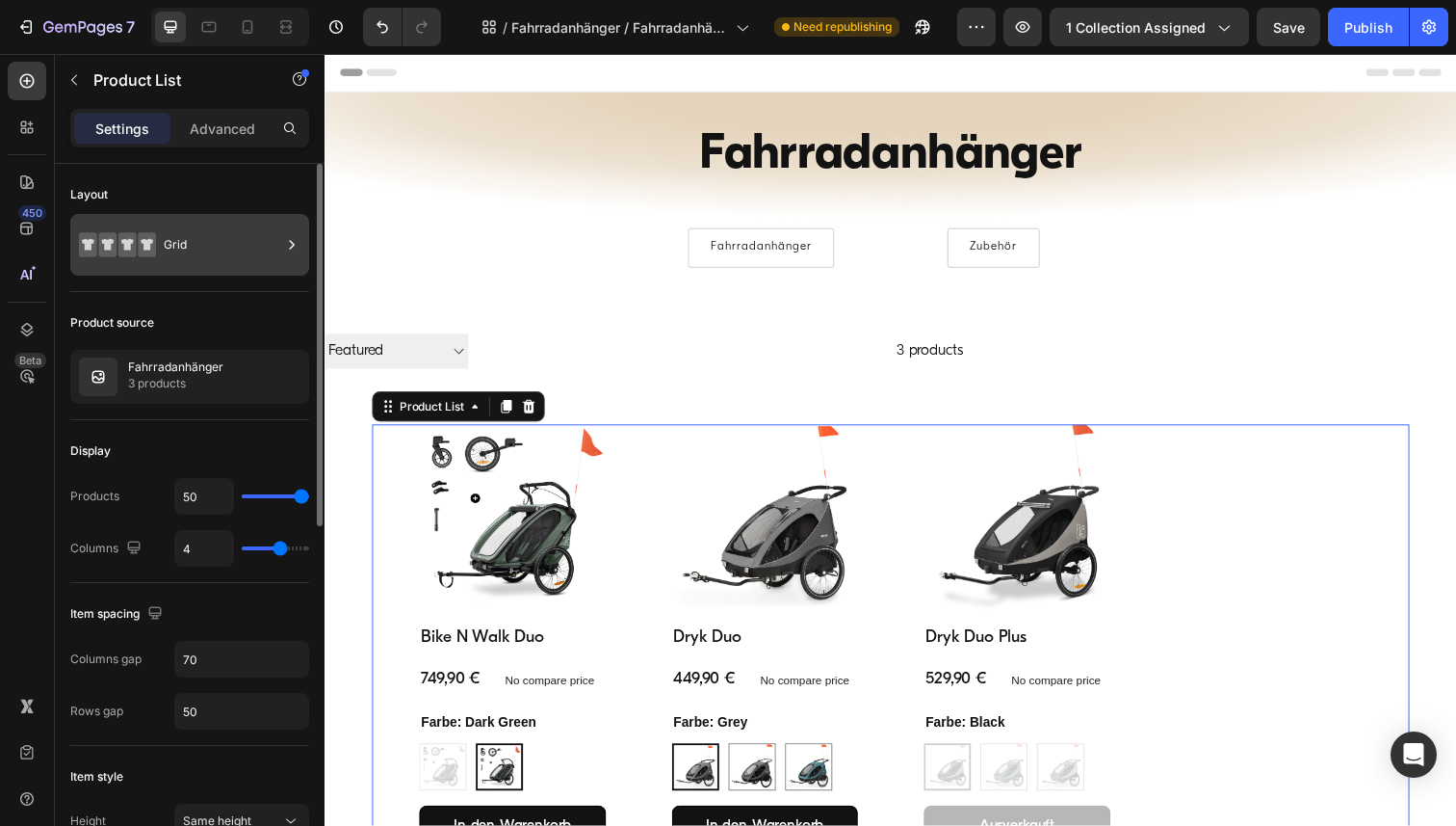
click at [295, 239] on icon at bounding box center [292, 245] width 20 height 20
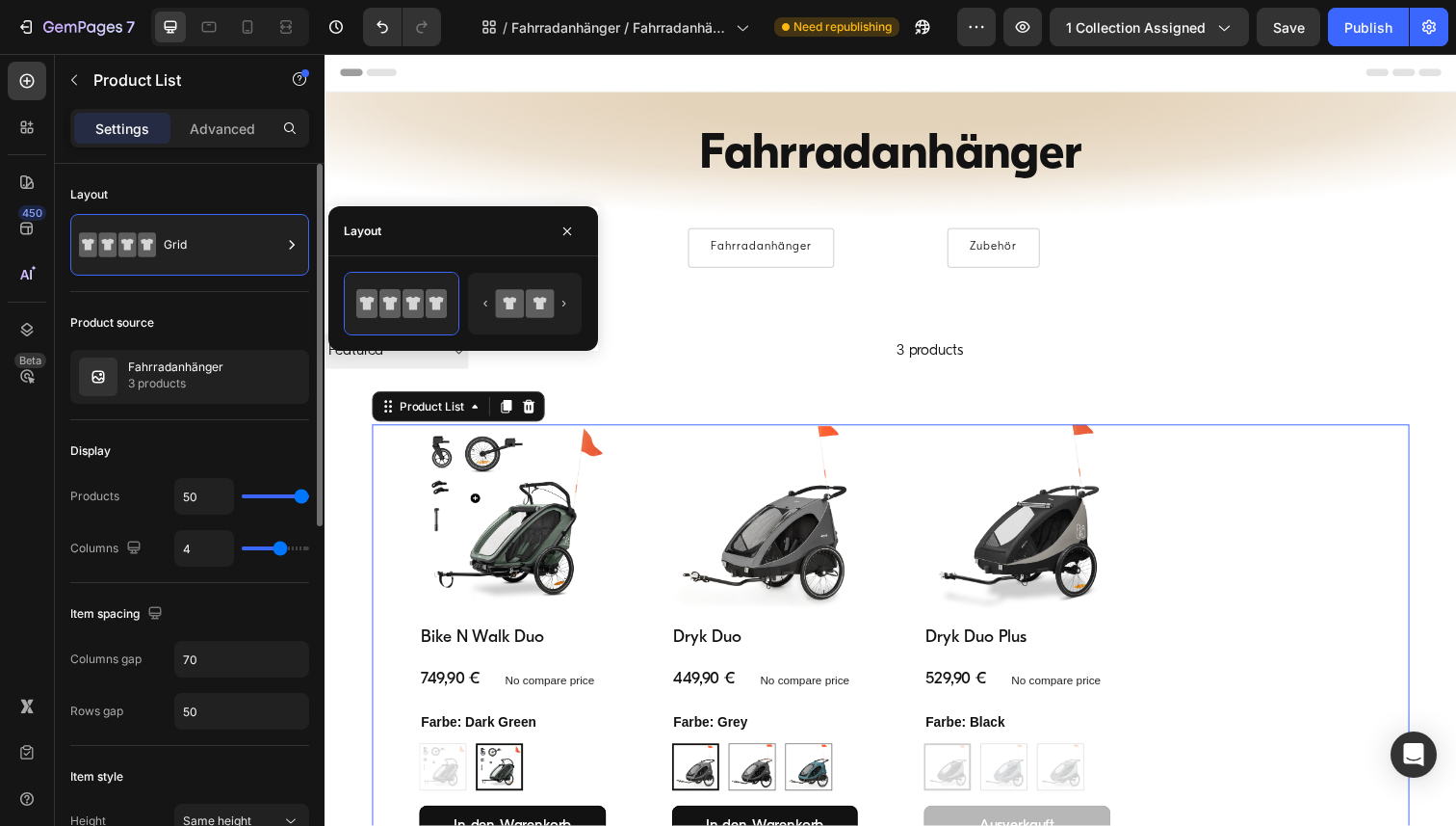
click at [222, 183] on div "Layout" at bounding box center [189, 194] width 238 height 31
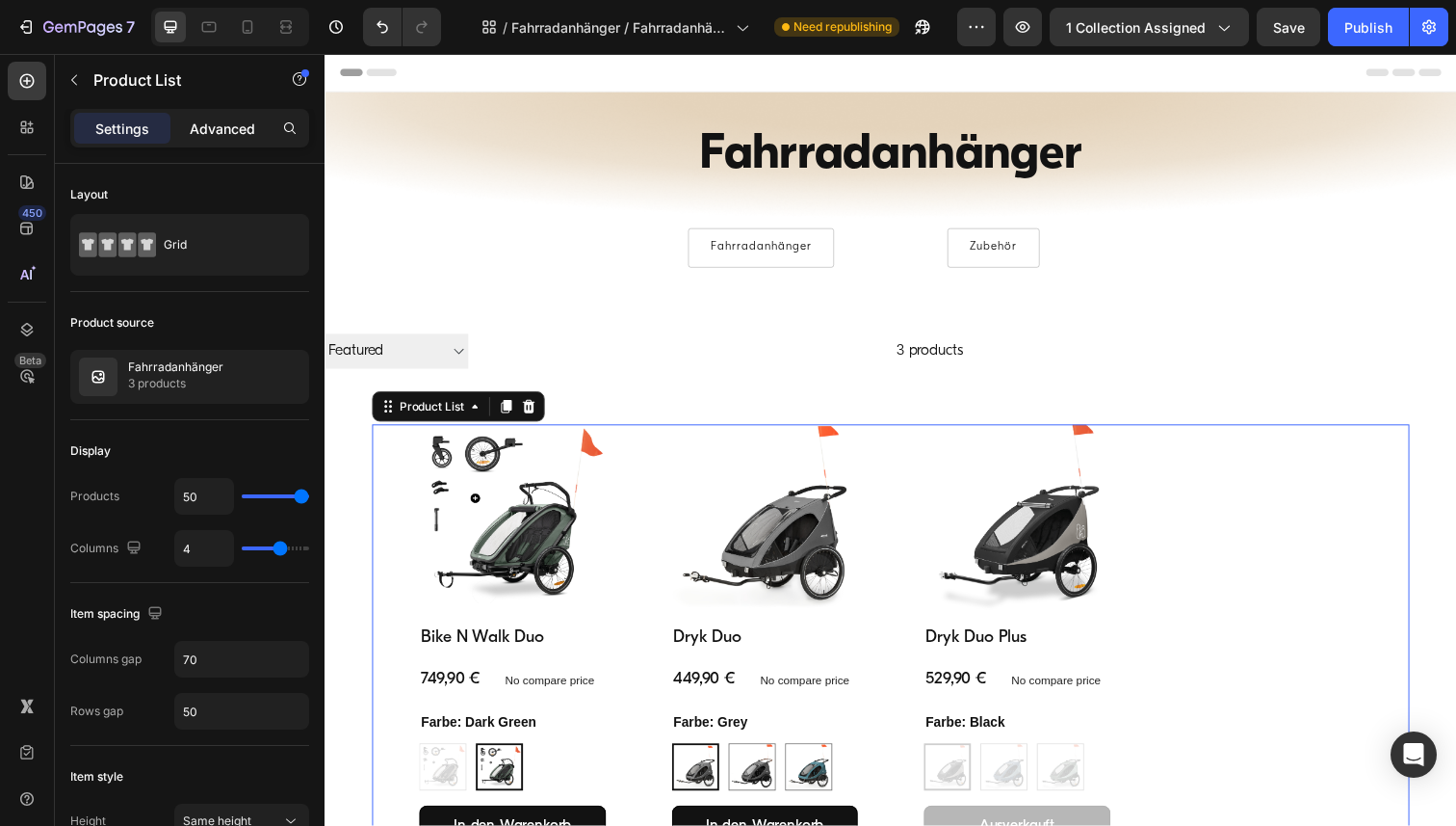
click at [221, 132] on p "Advanced" at bounding box center [223, 128] width 65 height 21
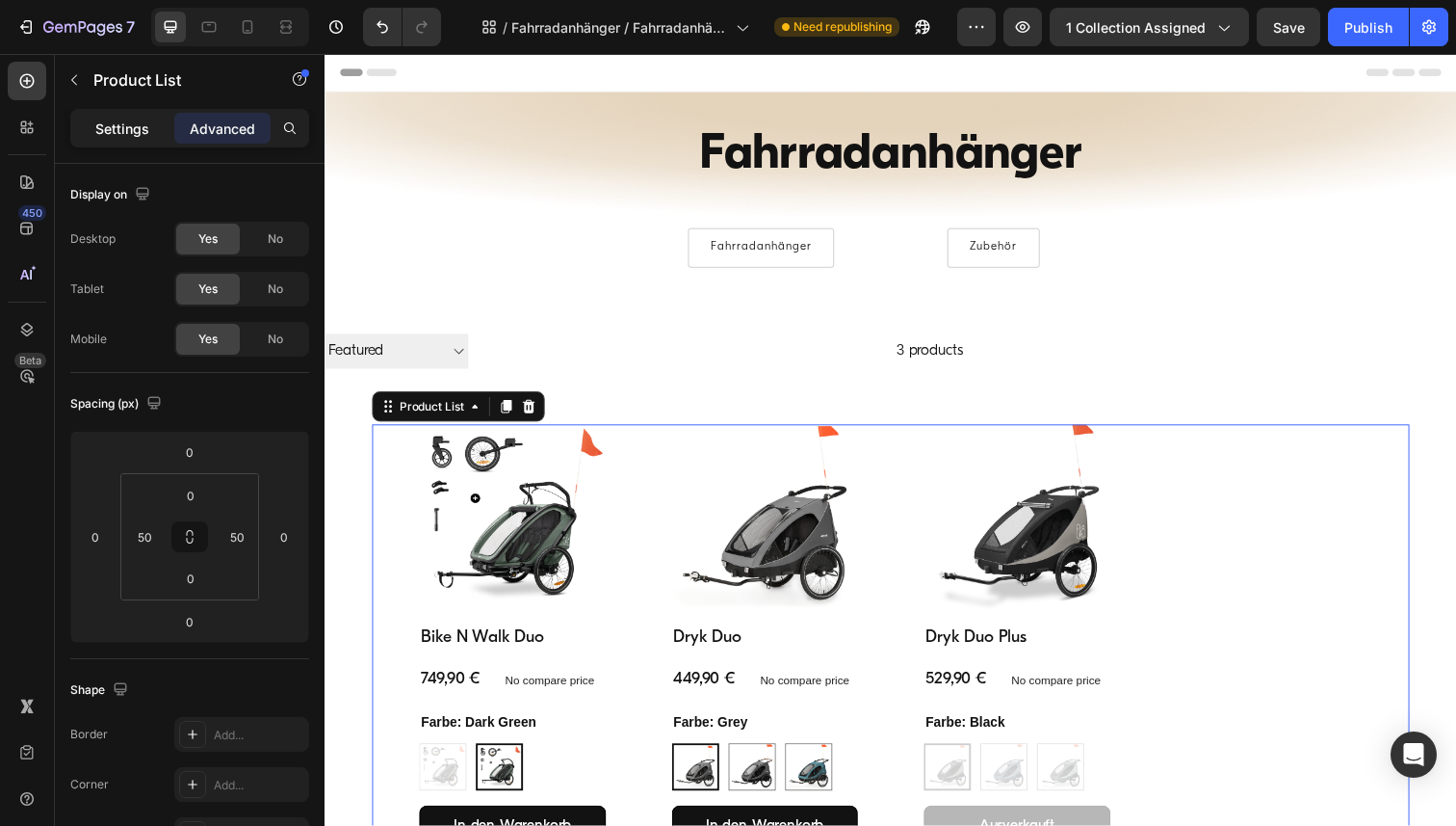
click at [125, 125] on p "Settings" at bounding box center [122, 128] width 54 height 21
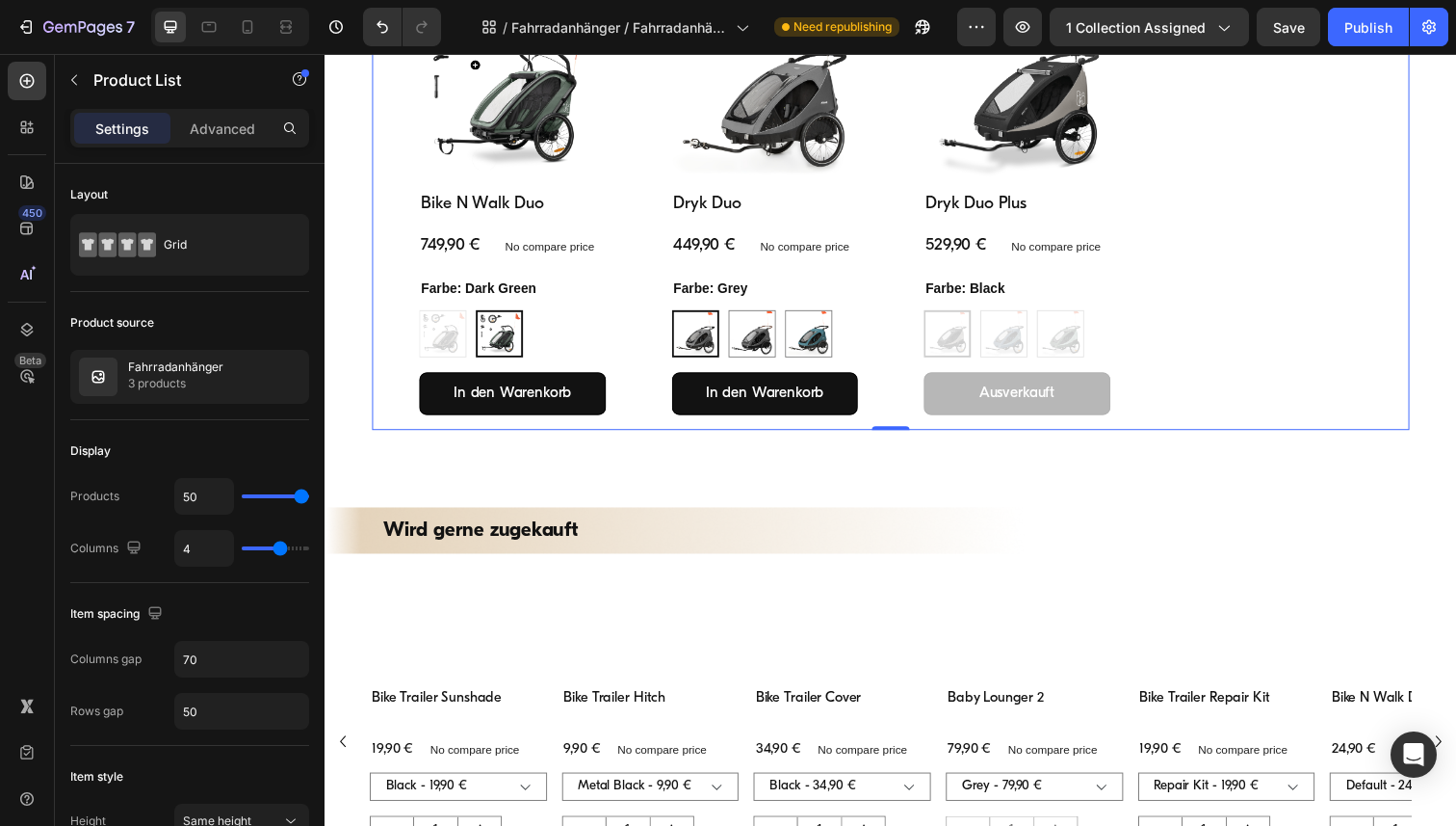
scroll to position [441, 0]
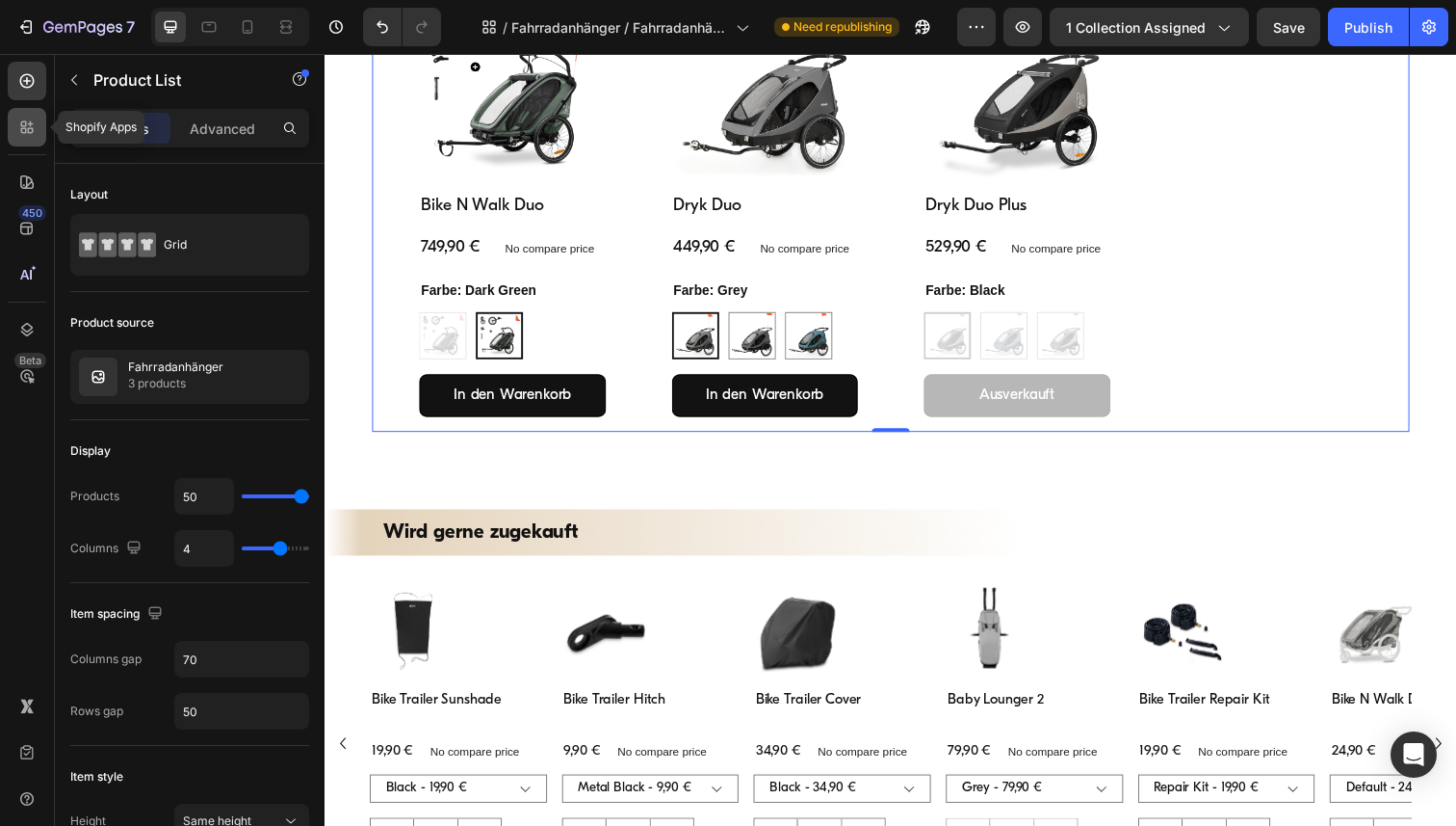
click at [17, 120] on div at bounding box center [27, 127] width 38 height 38
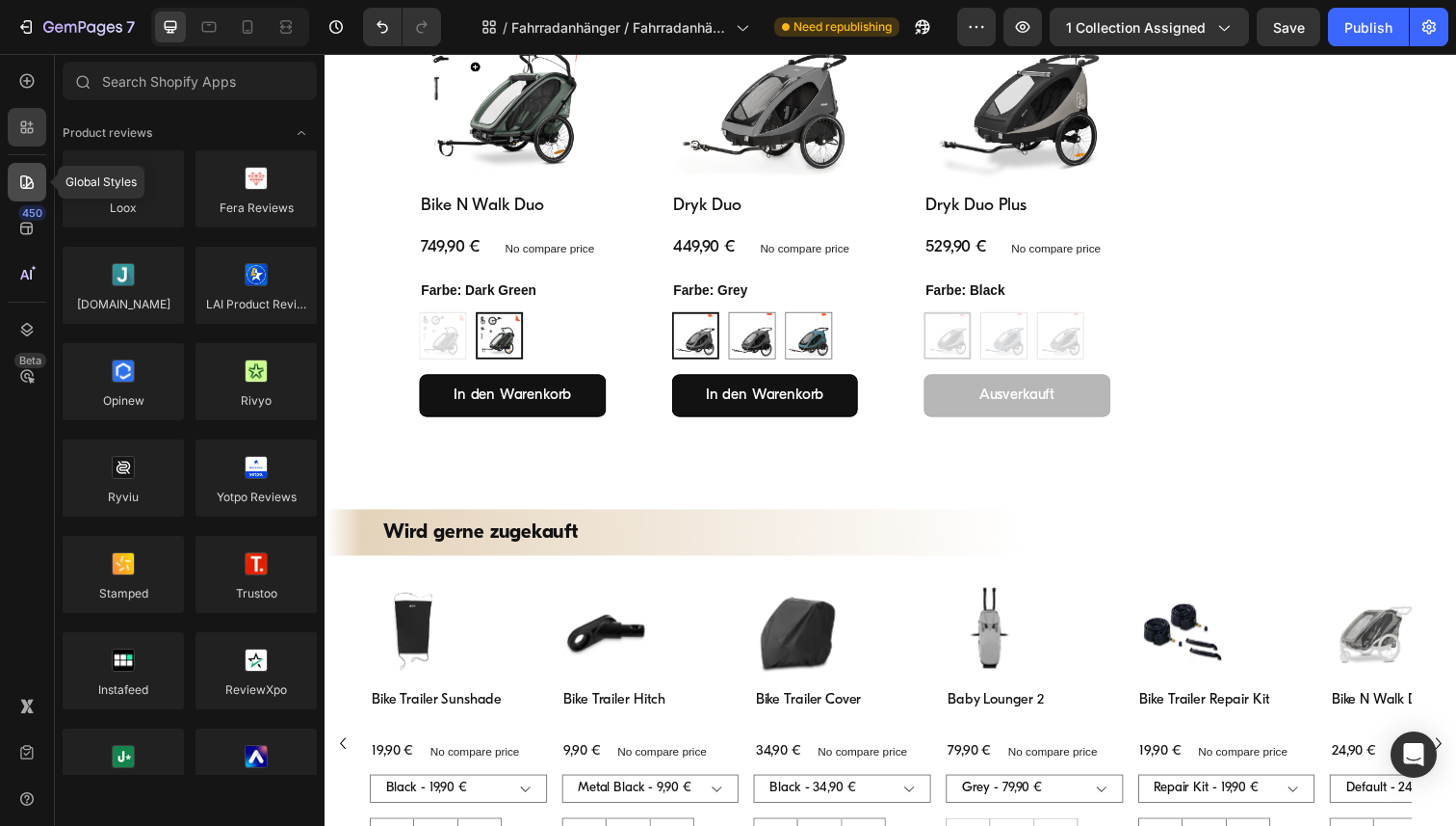
click at [26, 177] on icon at bounding box center [28, 182] width 14 height 14
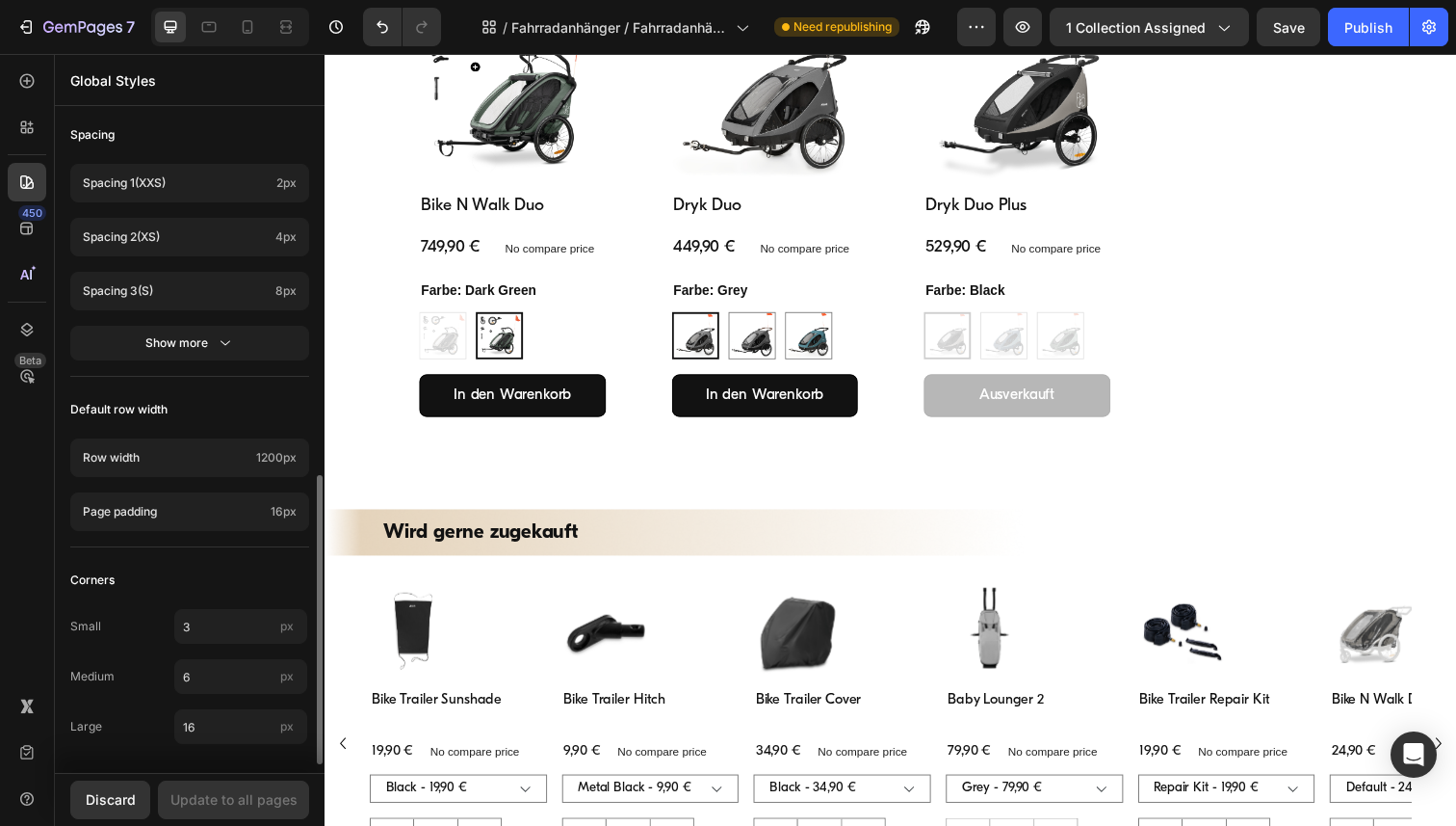
scroll to position [853, 0]
click at [25, 236] on icon at bounding box center [28, 229] width 20 height 20
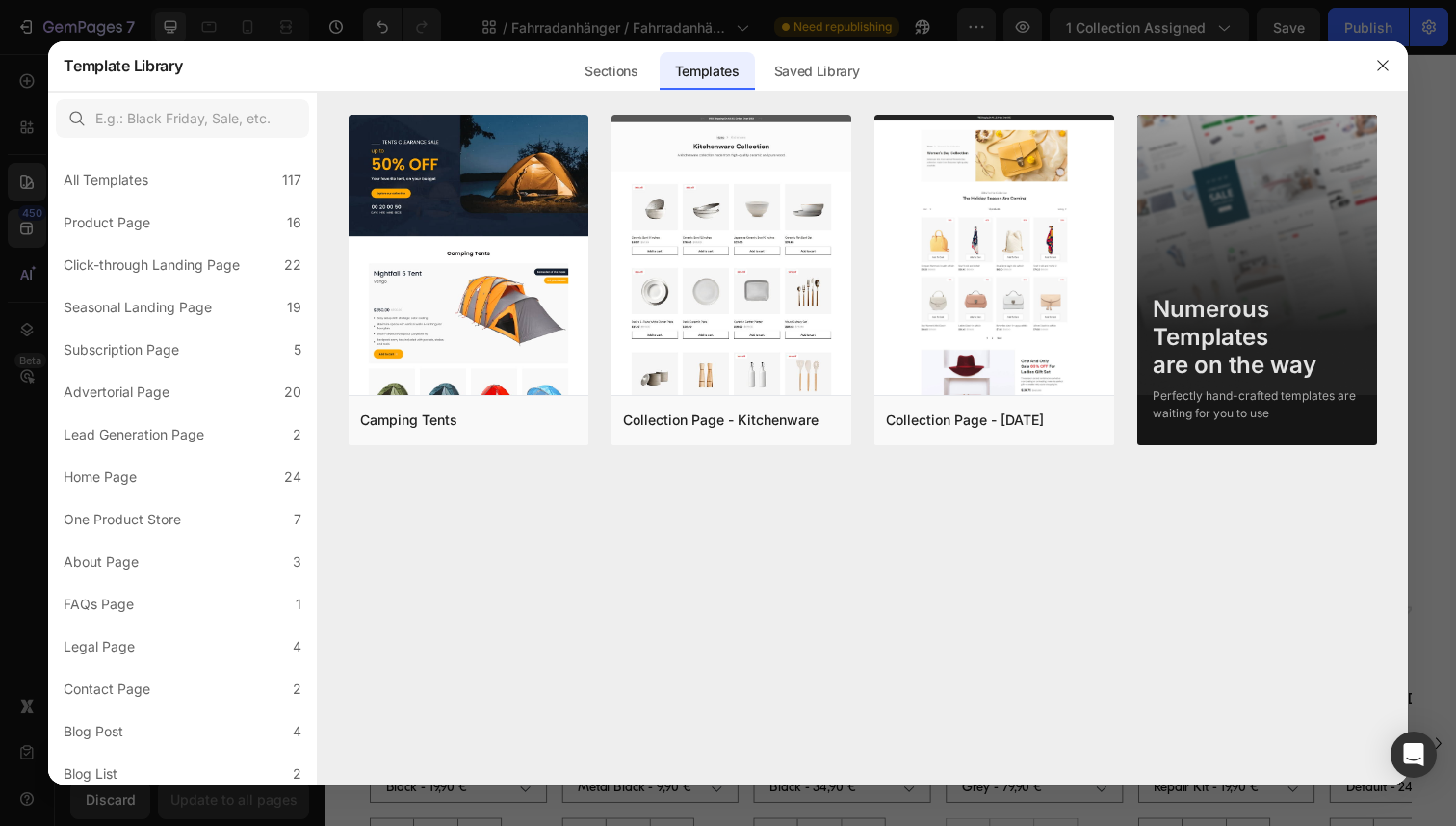
click at [23, 195] on div at bounding box center [728, 413] width 1456 height 826
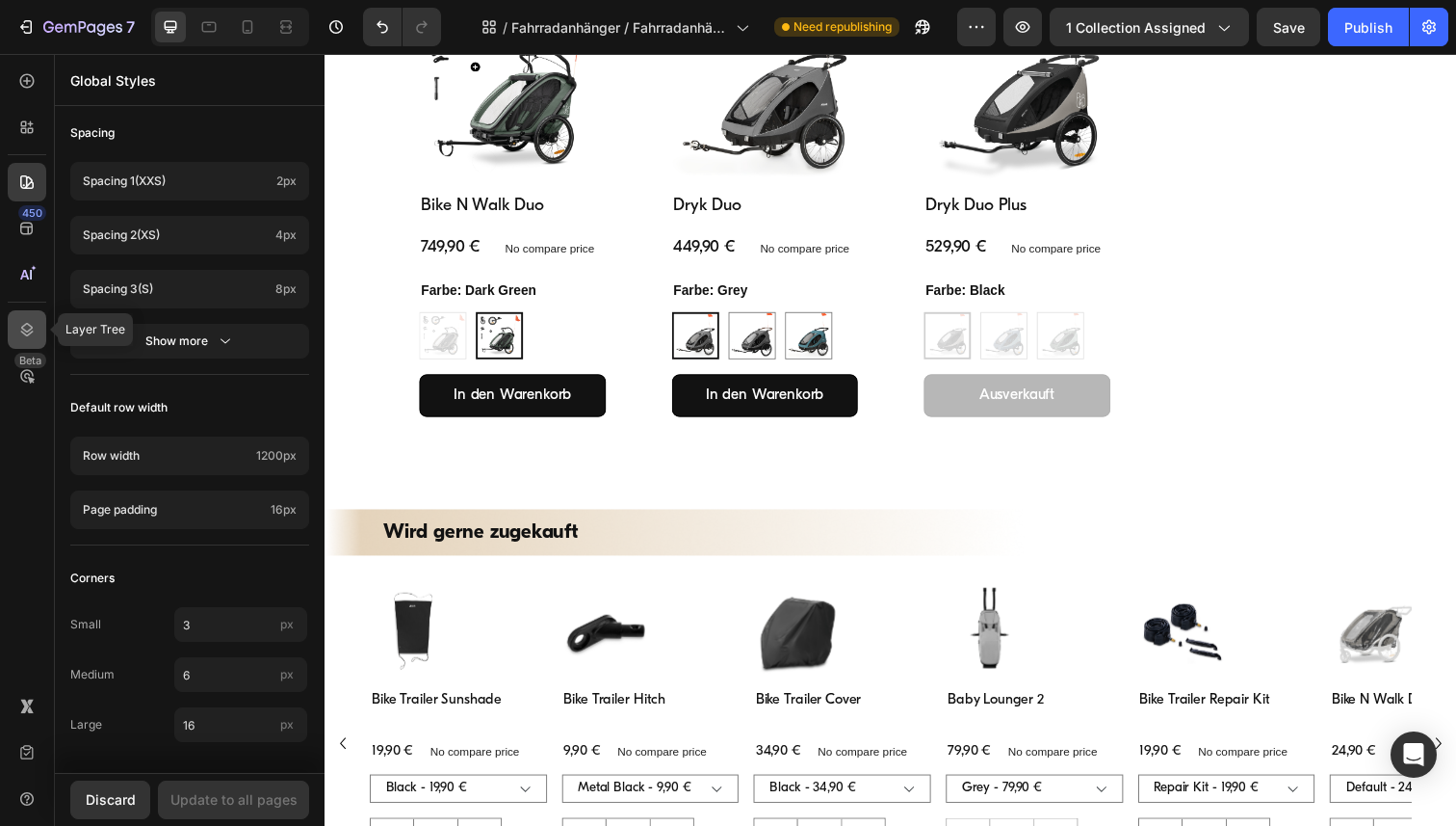
click at [22, 325] on icon at bounding box center [28, 330] width 20 height 20
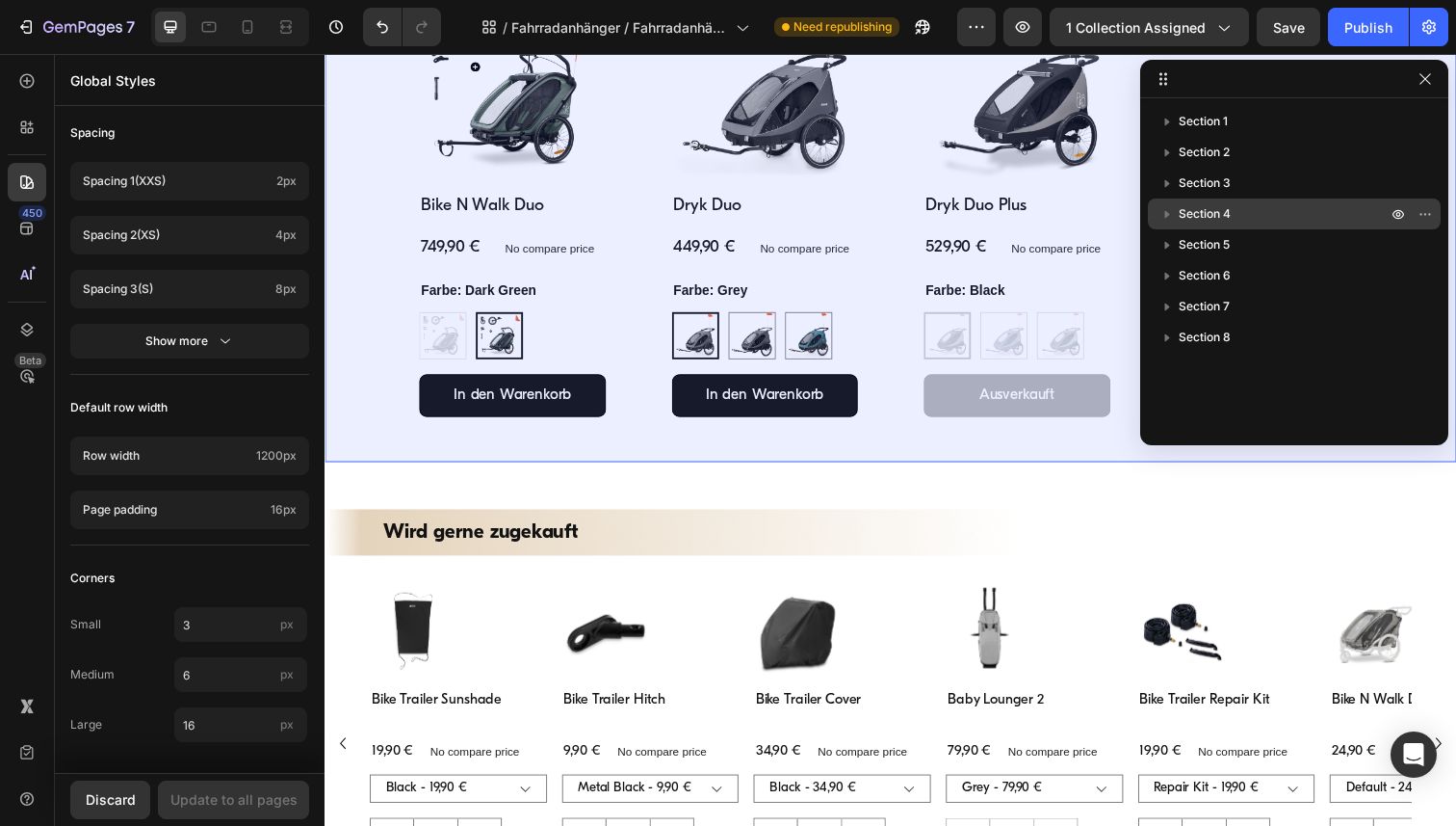
click at [1193, 213] on span "Section 4" at bounding box center [1205, 214] width 52 height 20
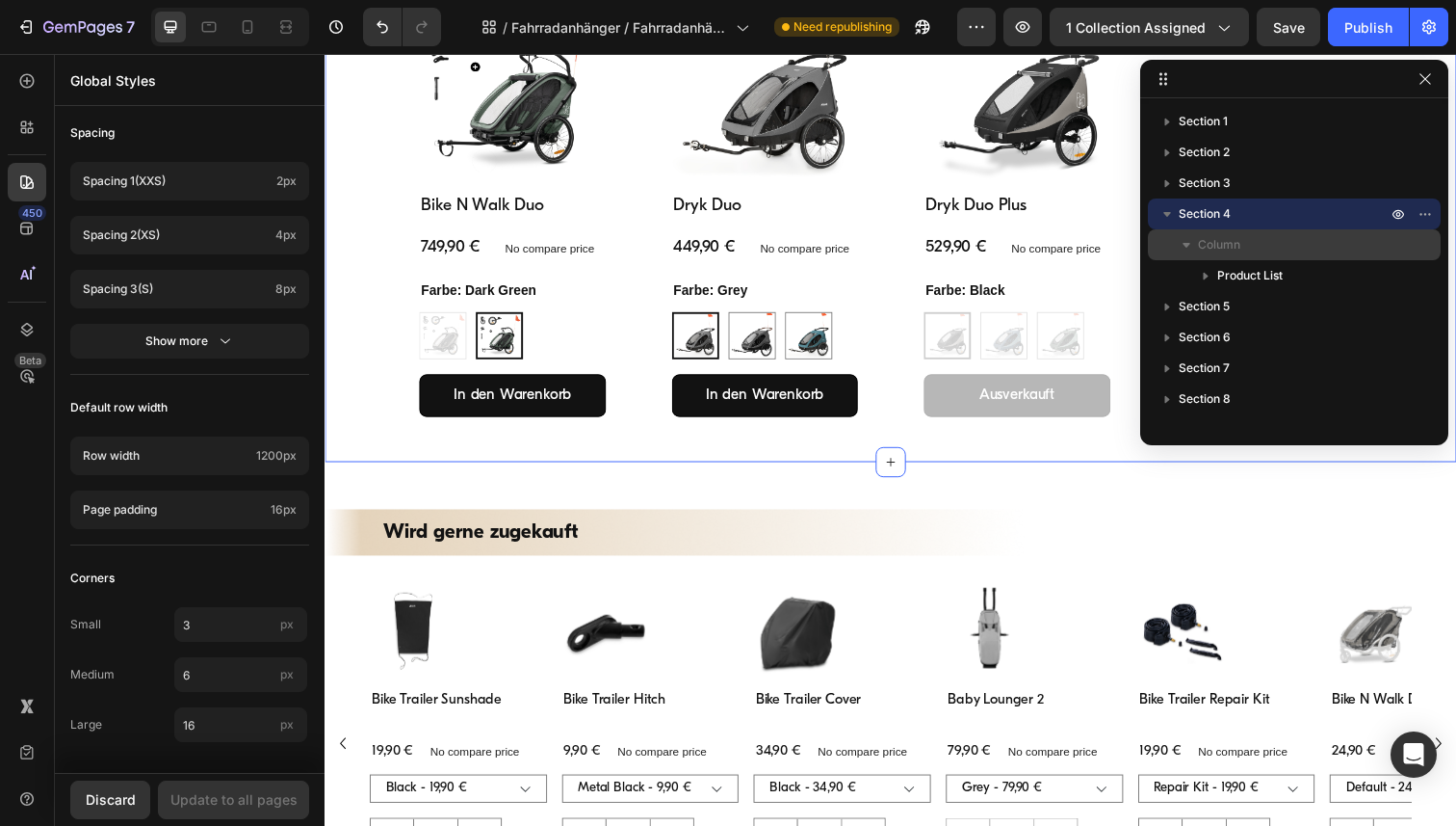
click at [1190, 243] on icon "button" at bounding box center [1187, 245] width 20 height 20
click at [1209, 242] on span "Column" at bounding box center [1219, 245] width 42 height 20
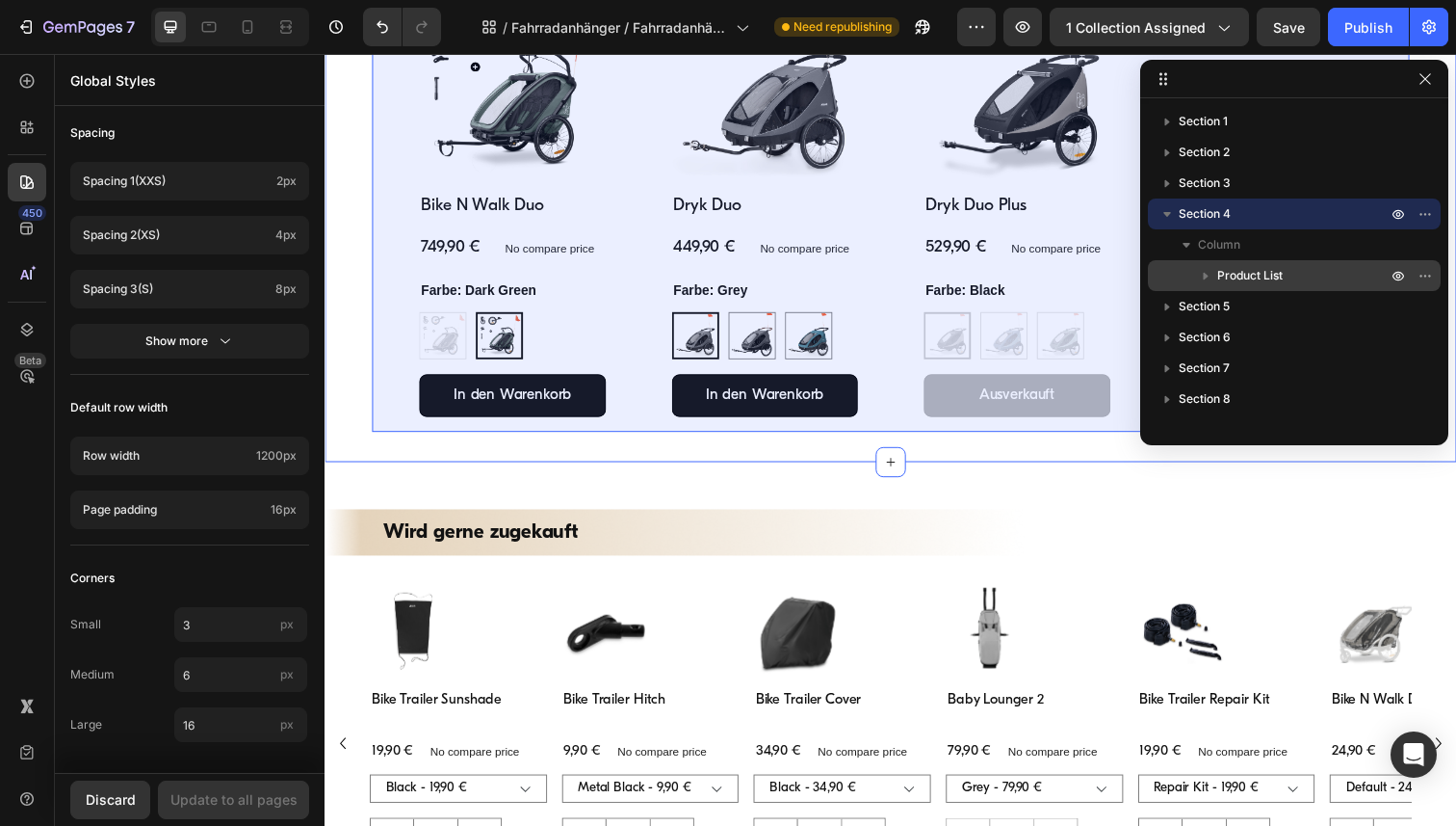
click at [1231, 267] on span "Product List" at bounding box center [1250, 276] width 65 height 20
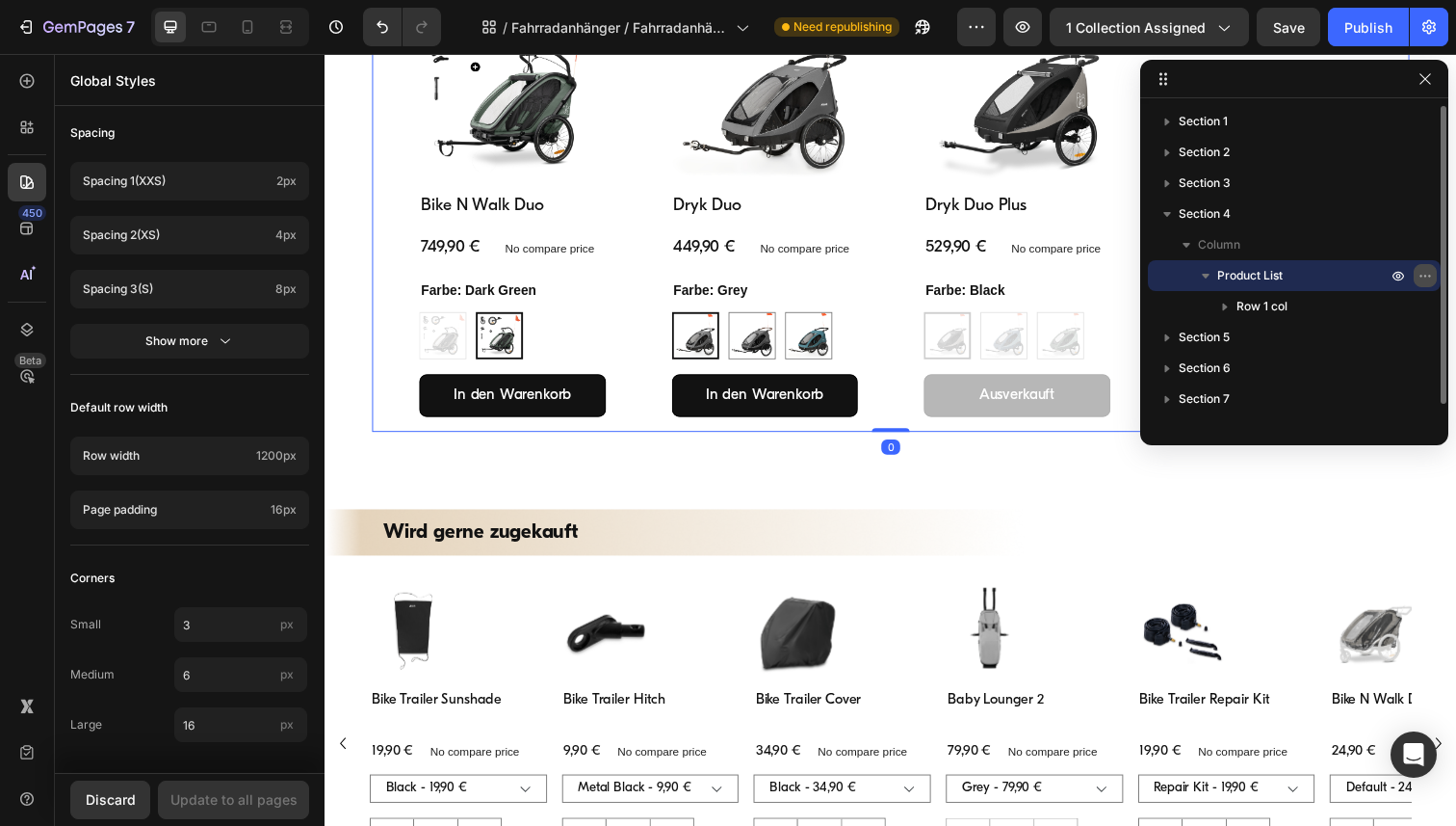
click at [1428, 275] on icon "button" at bounding box center [1429, 276] width 2 height 2
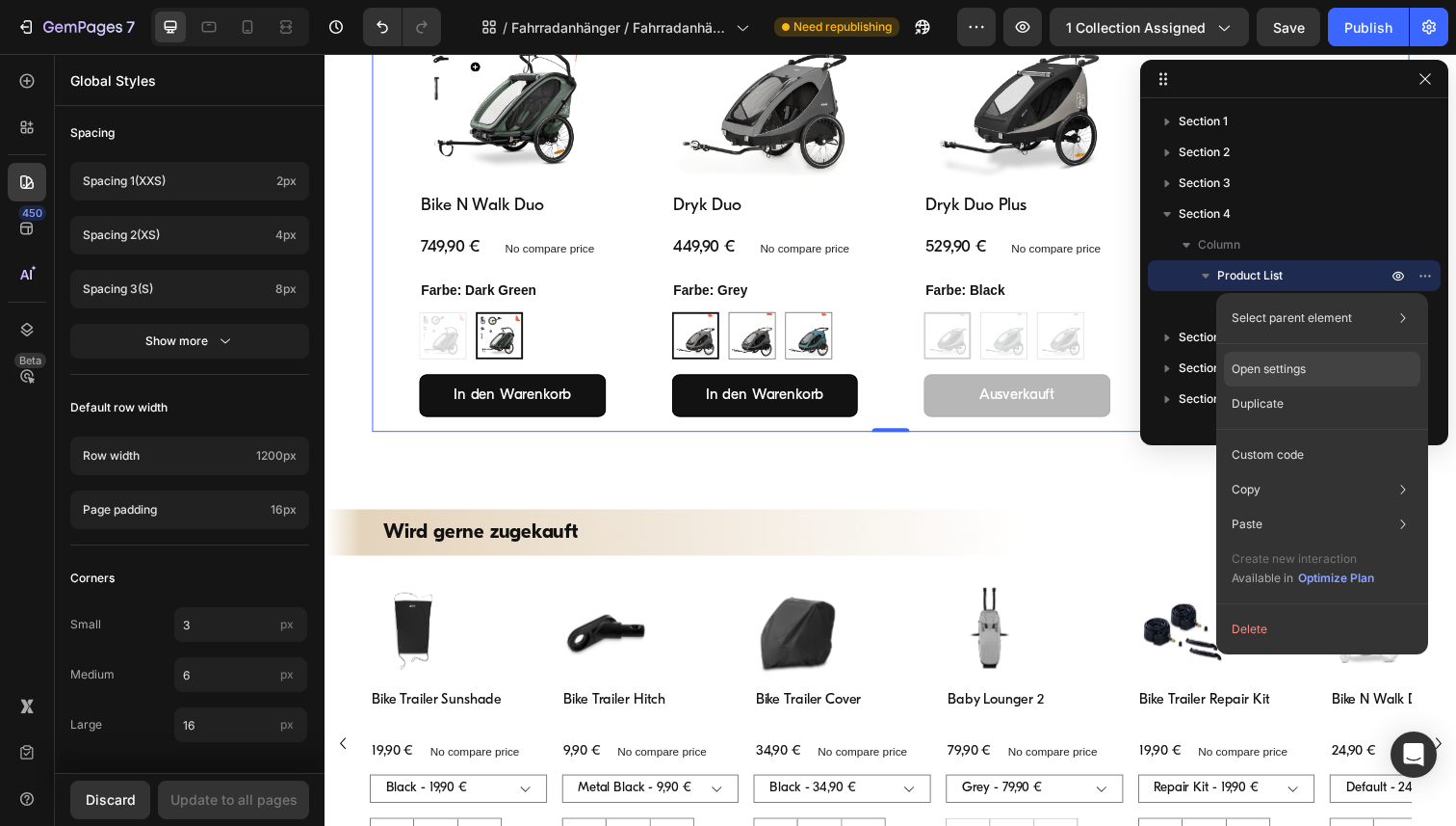
click at [1293, 369] on p "Open settings" at bounding box center [1269, 370] width 74 height 18
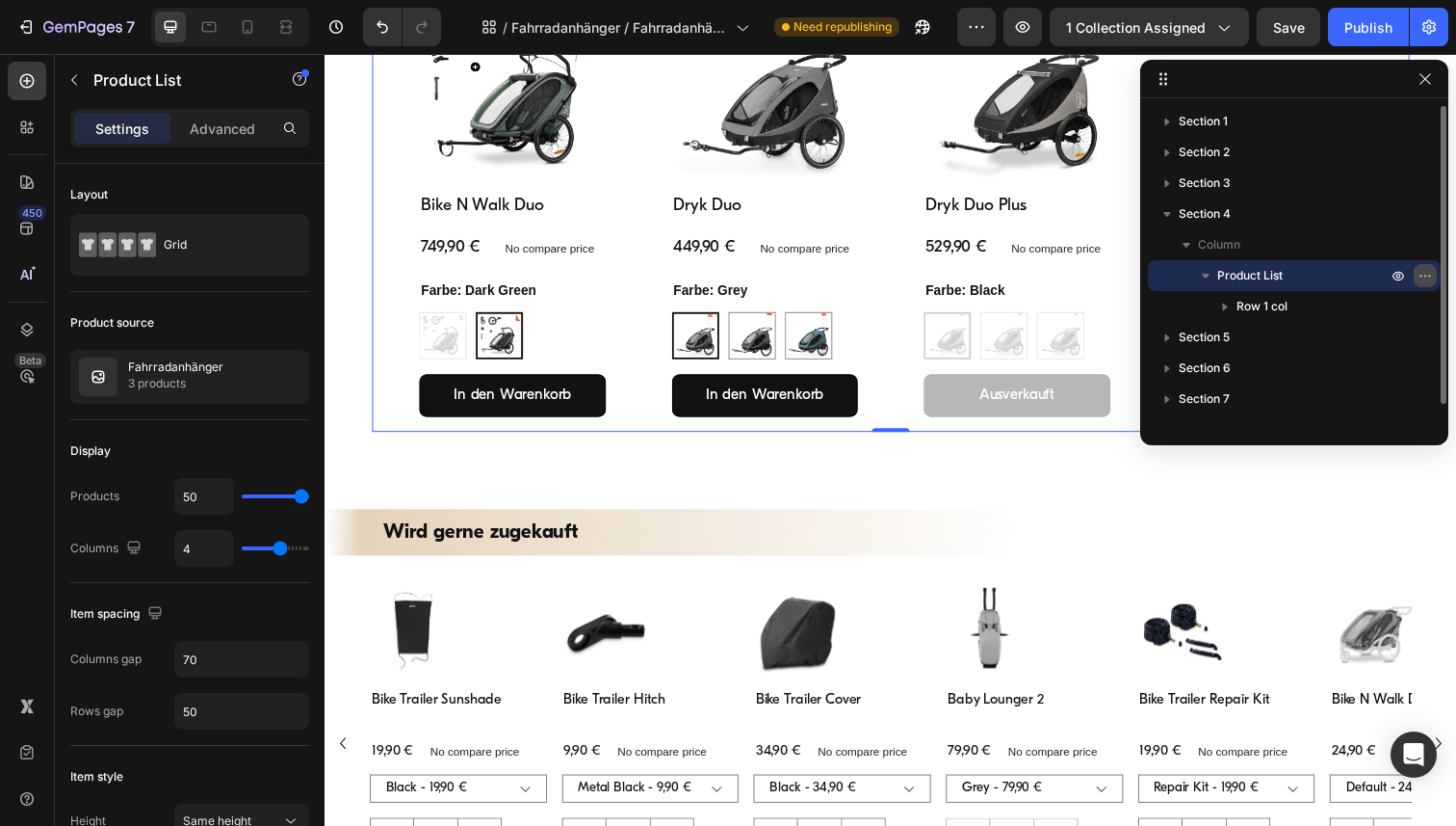
click at [1428, 283] on button "button" at bounding box center [1424, 275] width 23 height 23
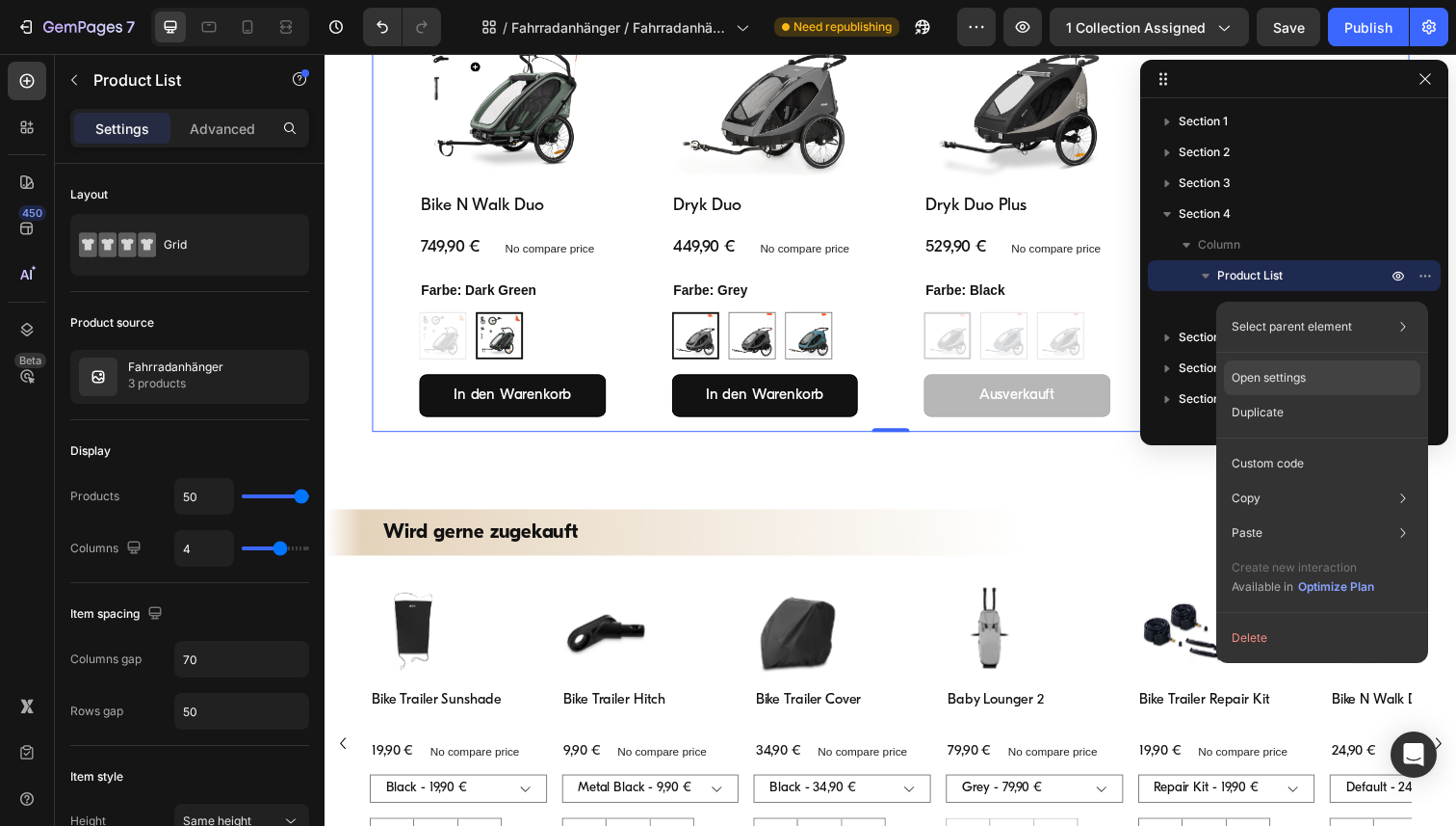
click at [1291, 375] on p "Open settings" at bounding box center [1269, 378] width 74 height 18
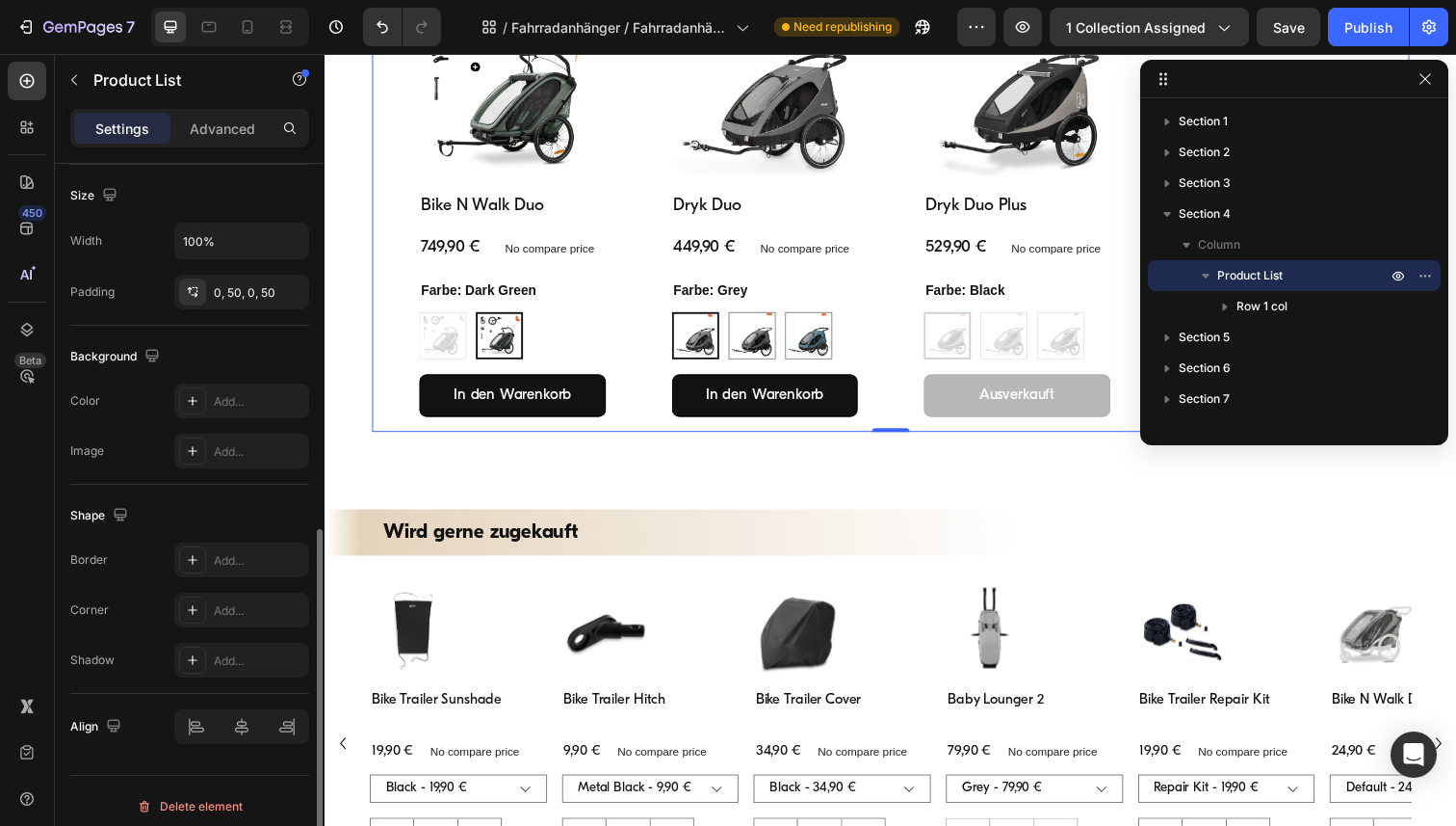
scroll to position [701, 0]
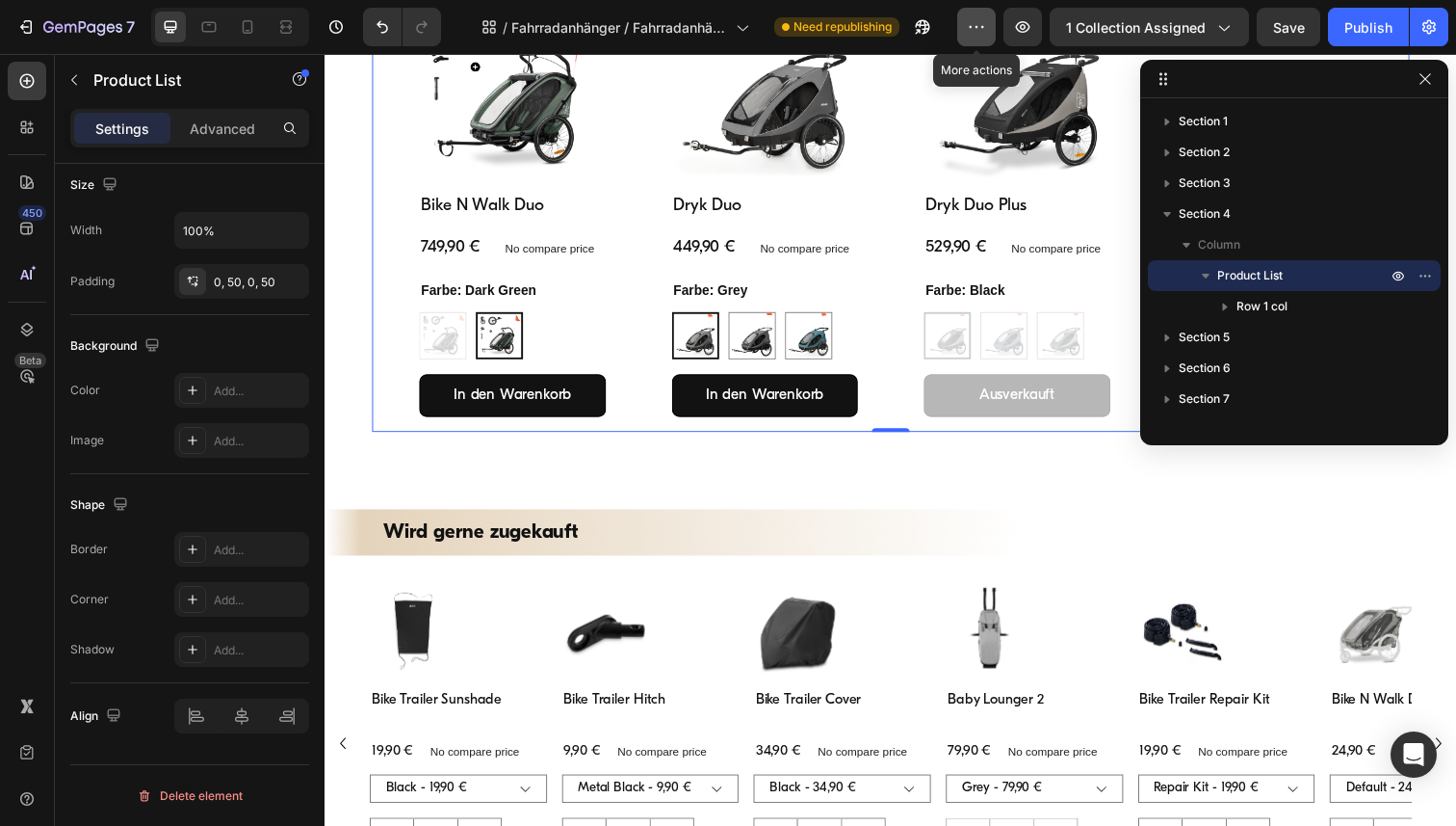
click at [969, 38] on button "button" at bounding box center [976, 27] width 38 height 38
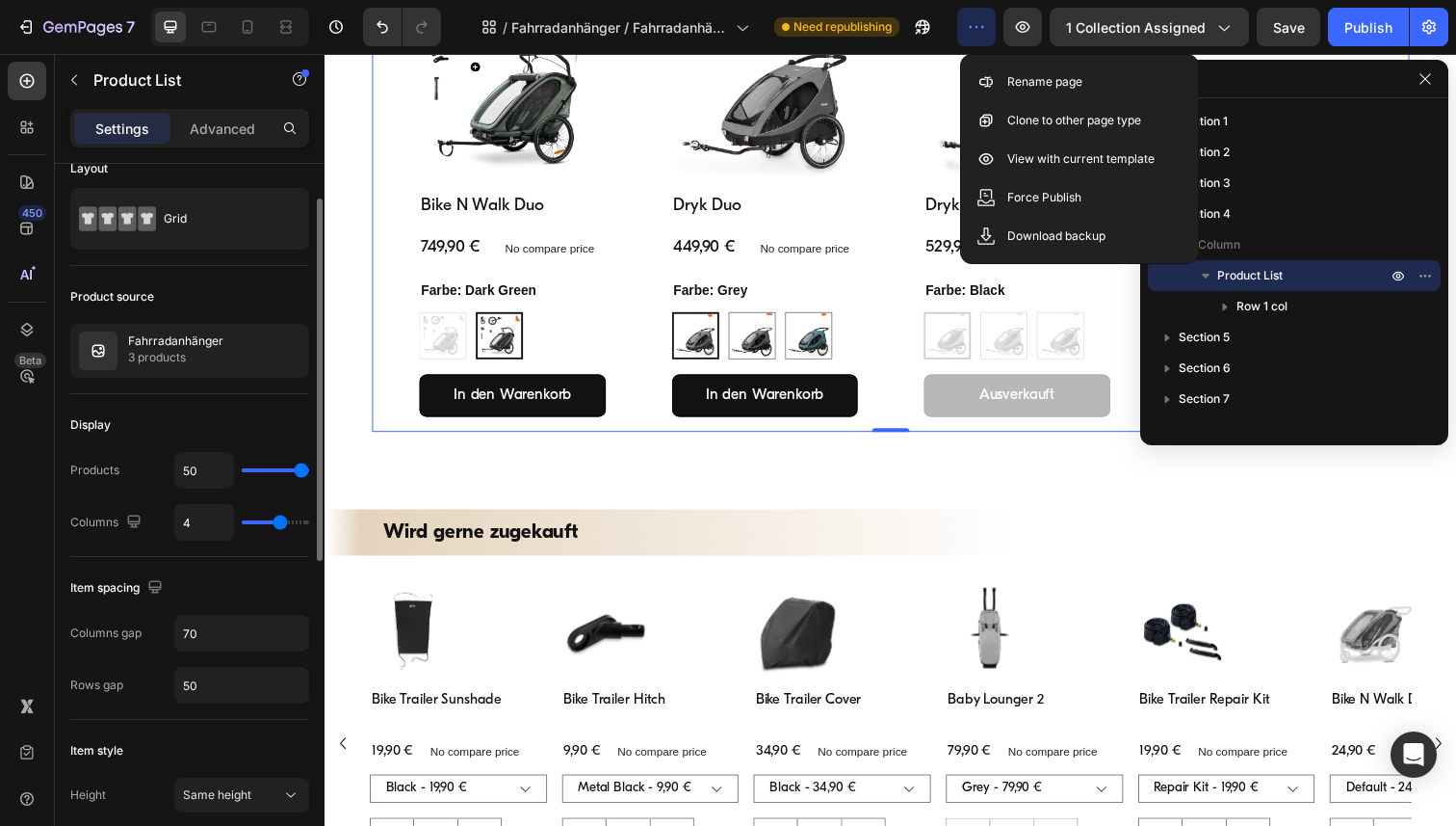
scroll to position [0, 0]
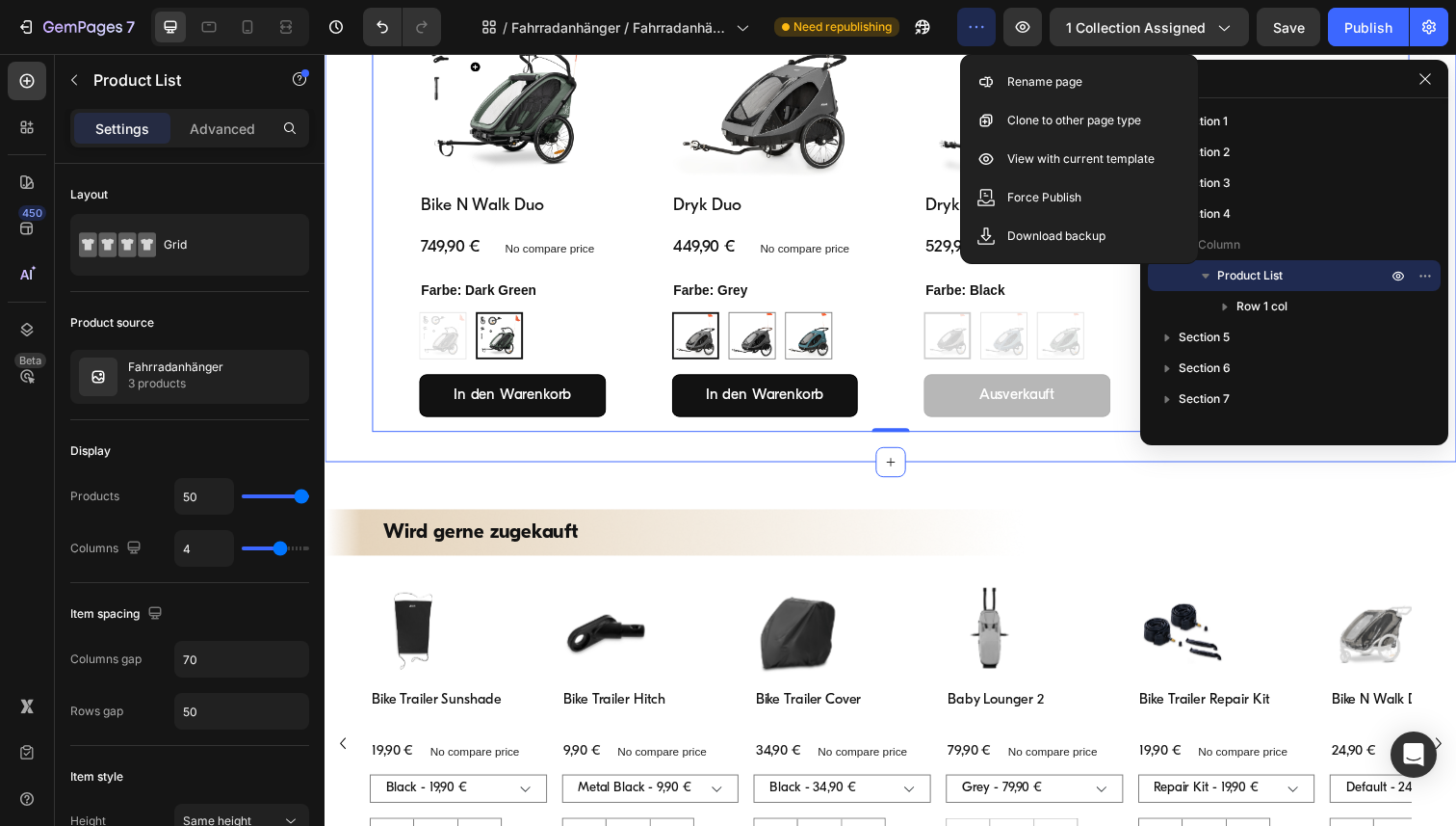
click at [347, 339] on div "Product Images Bike N Walk Duo Product Title 749,90 € Product Price Product Pri…" at bounding box center [902, 216] width 1156 height 510
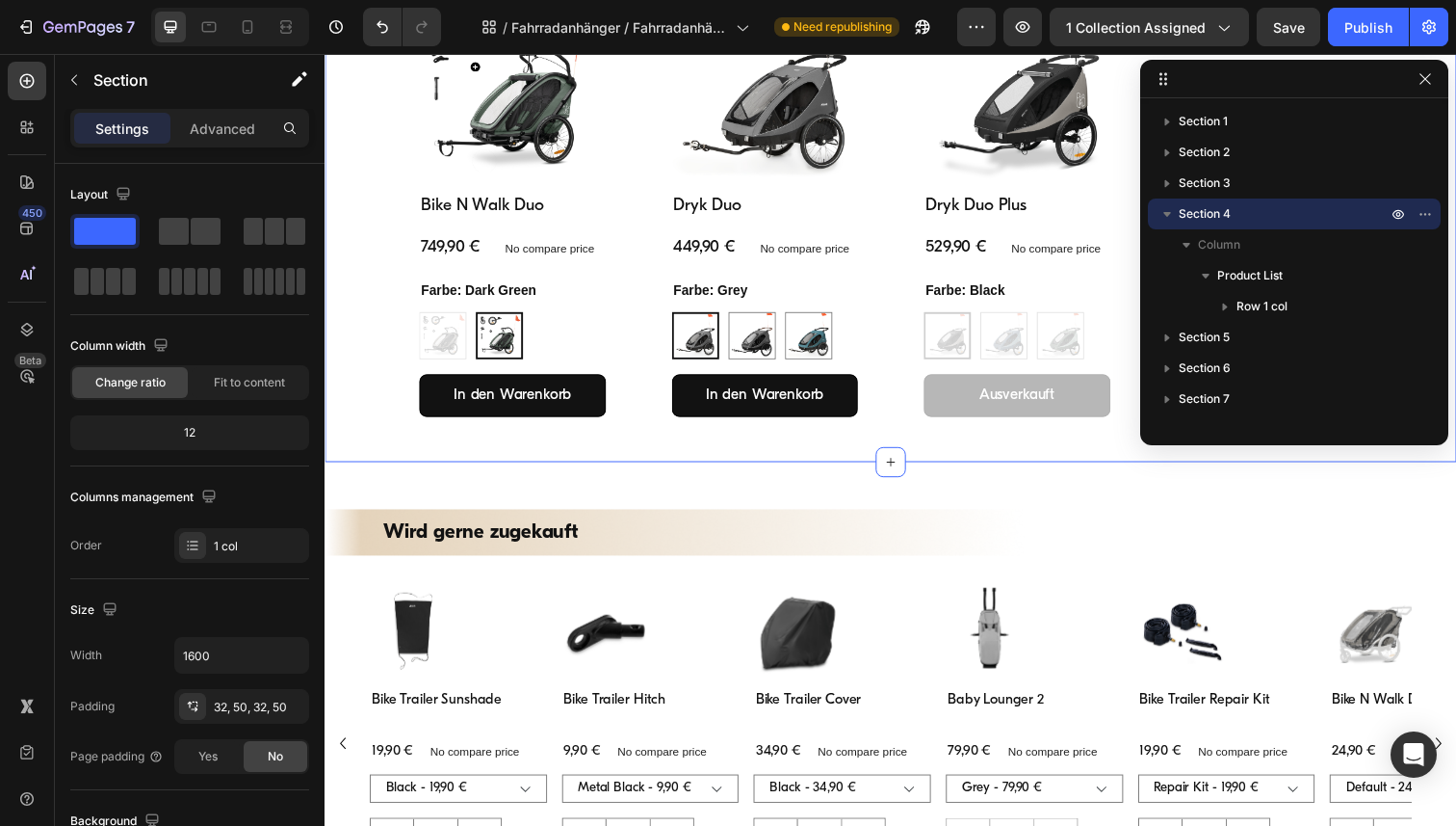
click at [1160, 76] on icon at bounding box center [1163, 79] width 16 height 16
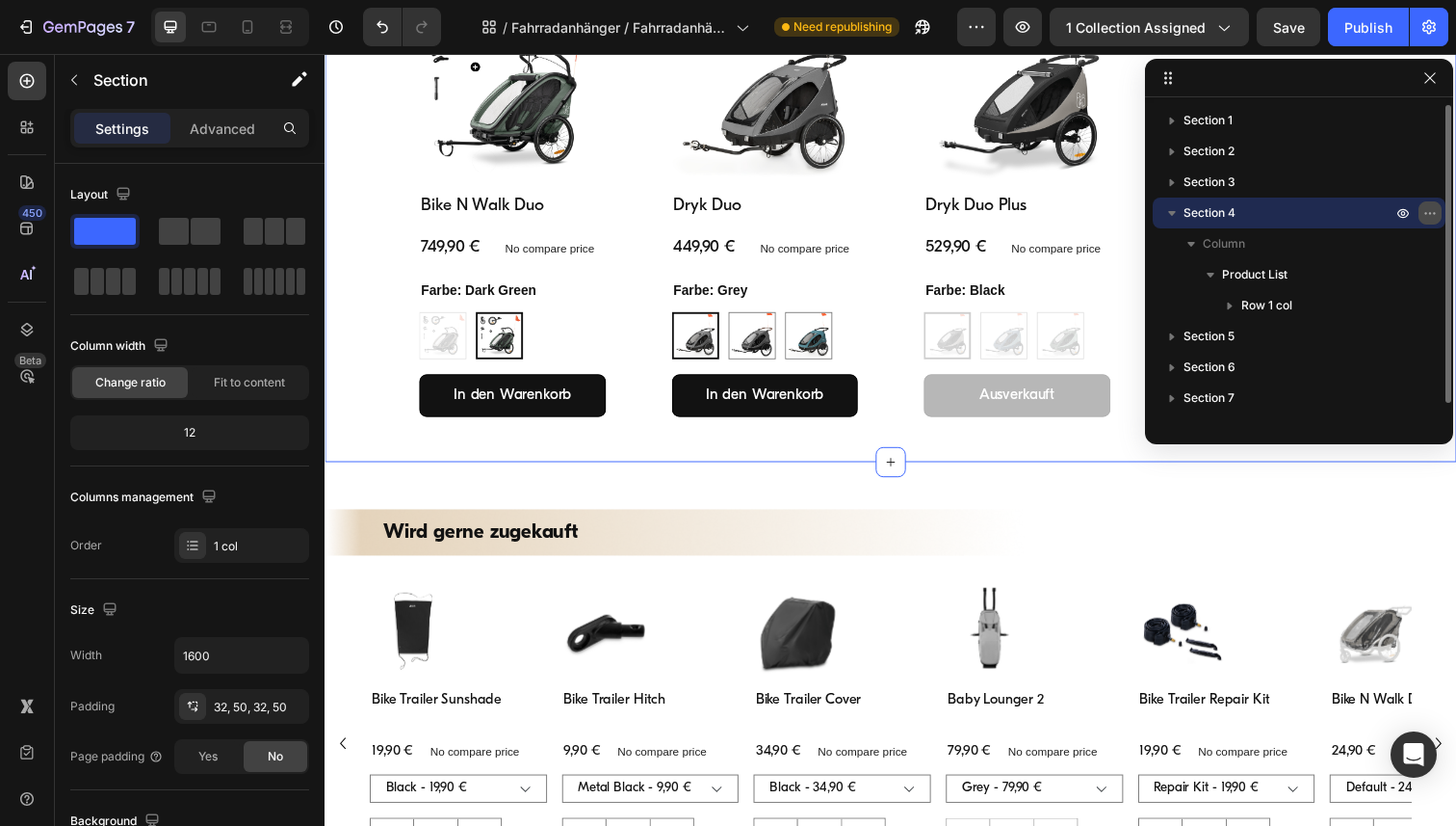
click at [1430, 217] on icon "button" at bounding box center [1430, 213] width 16 height 16
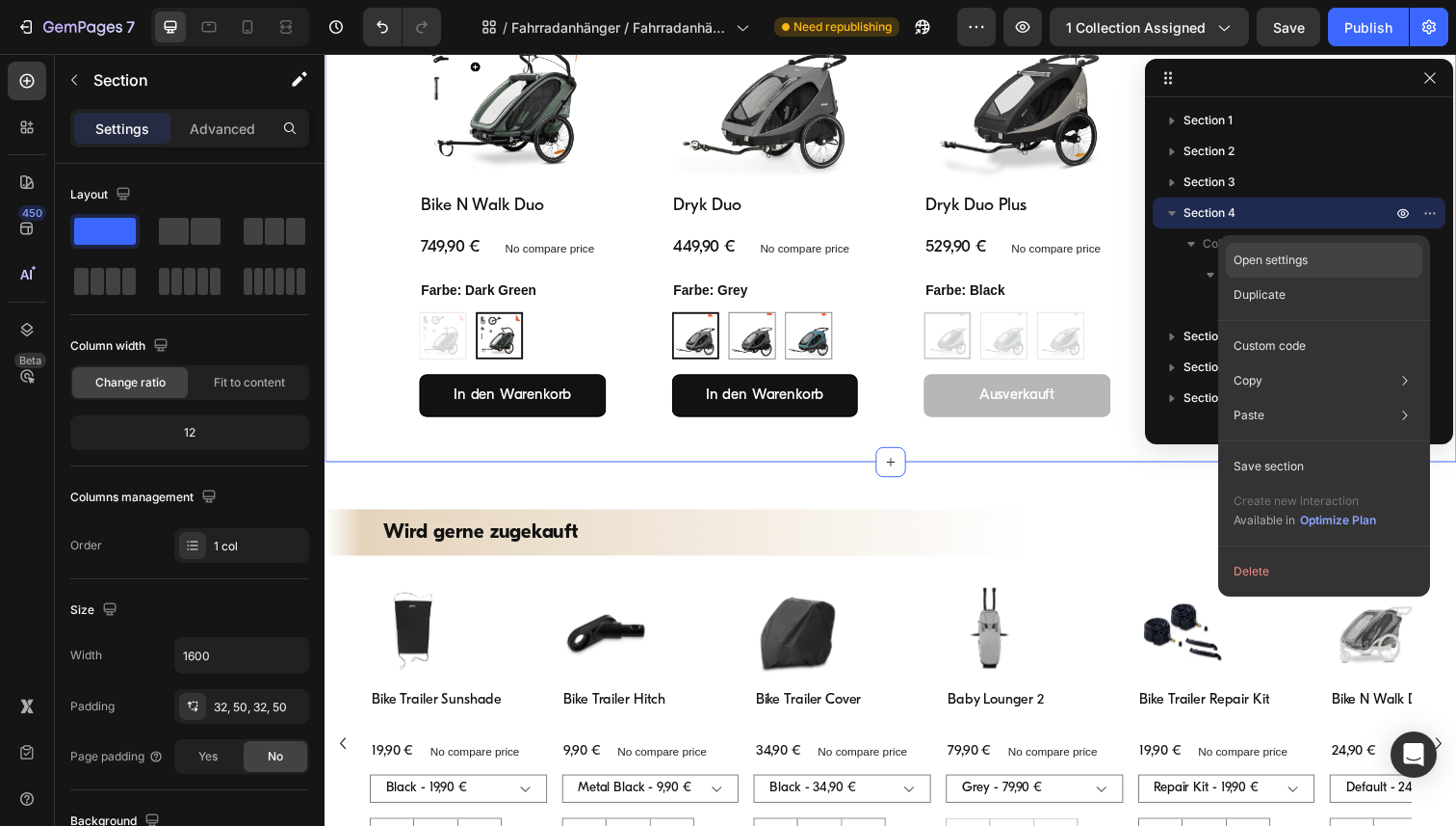
click at [1293, 261] on p "Open settings" at bounding box center [1271, 260] width 74 height 18
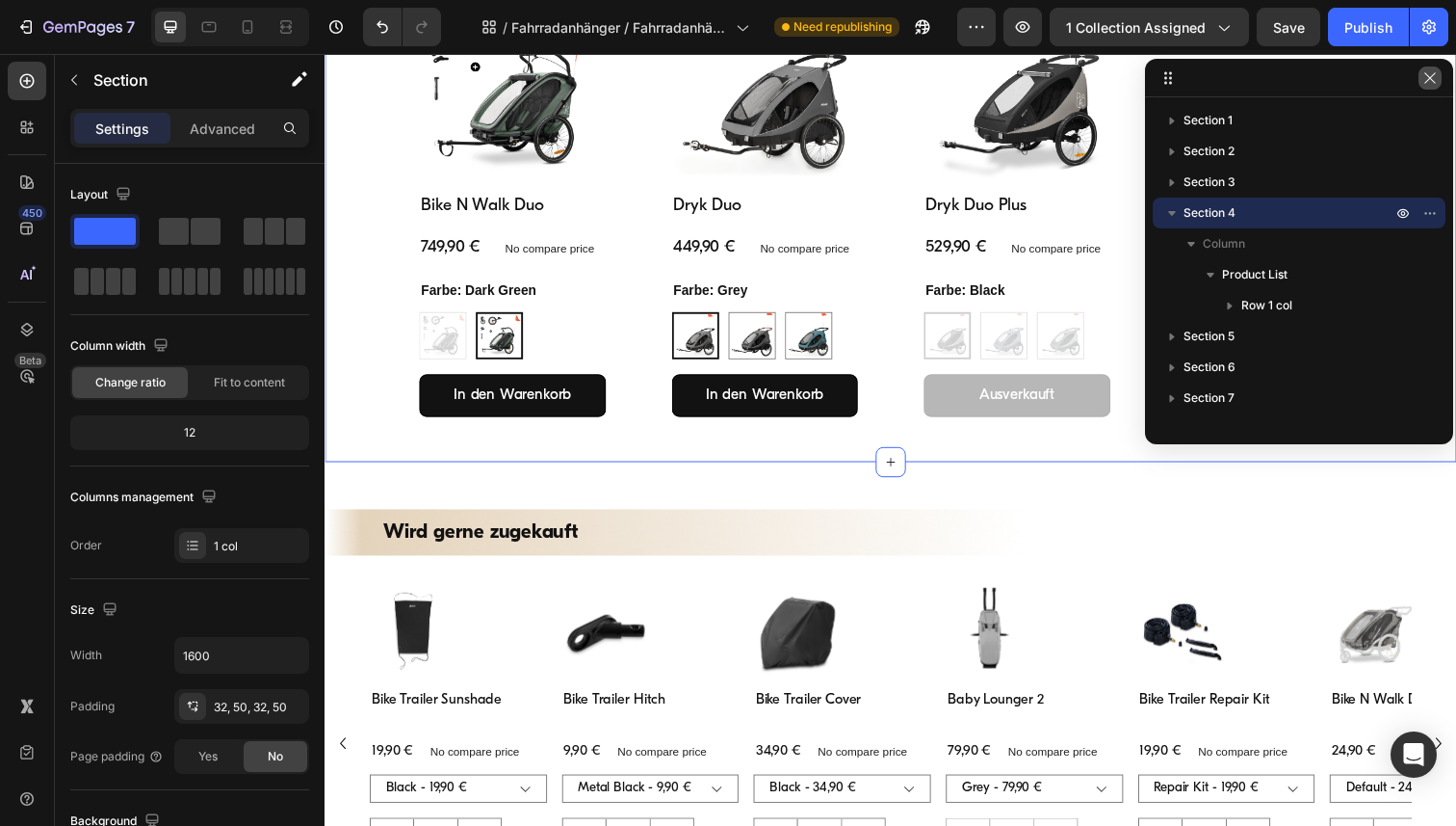
click at [1427, 78] on icon "button" at bounding box center [1430, 78] width 16 height 16
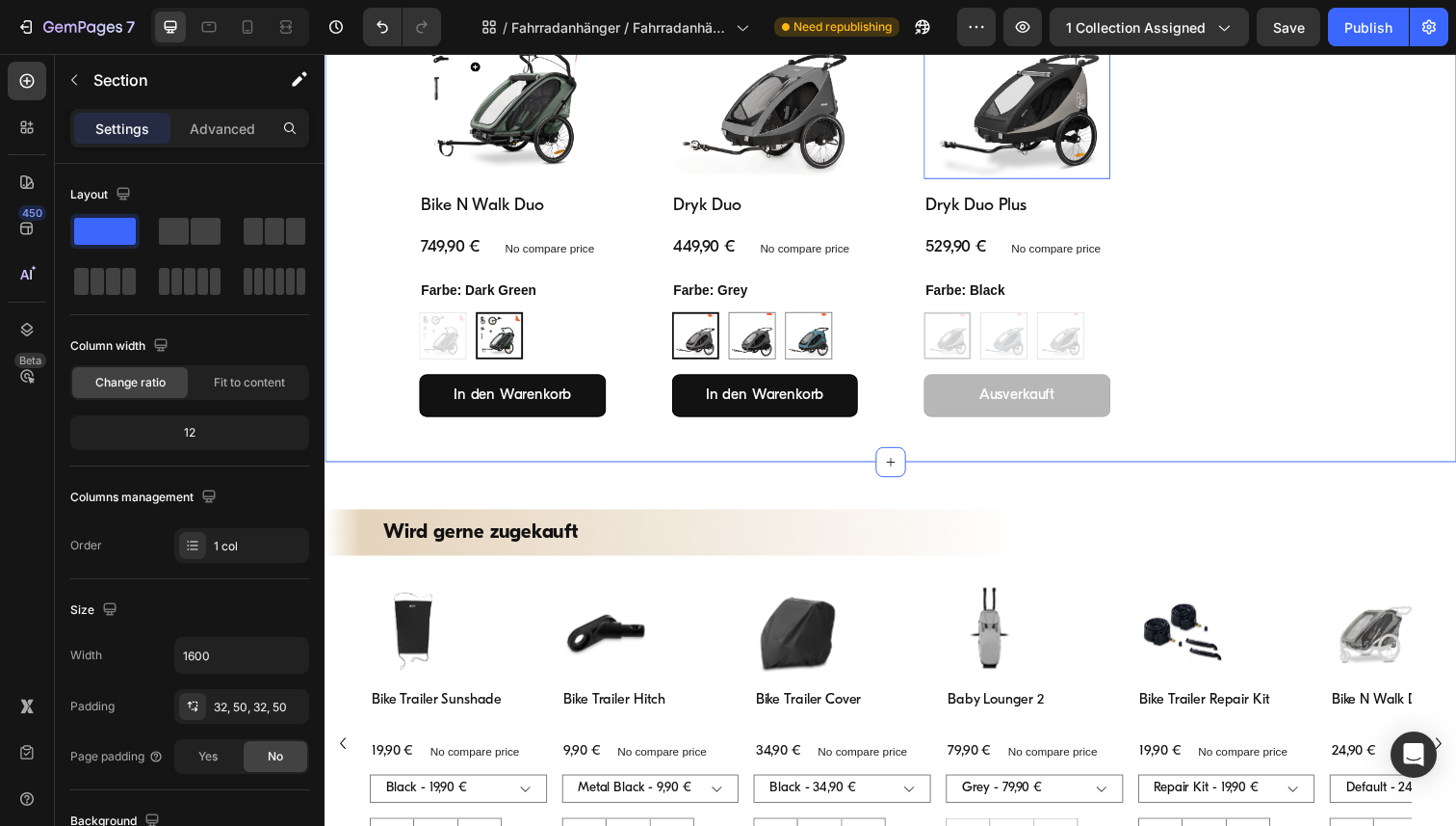
click at [1057, 101] on img at bounding box center [1031, 88] width 191 height 191
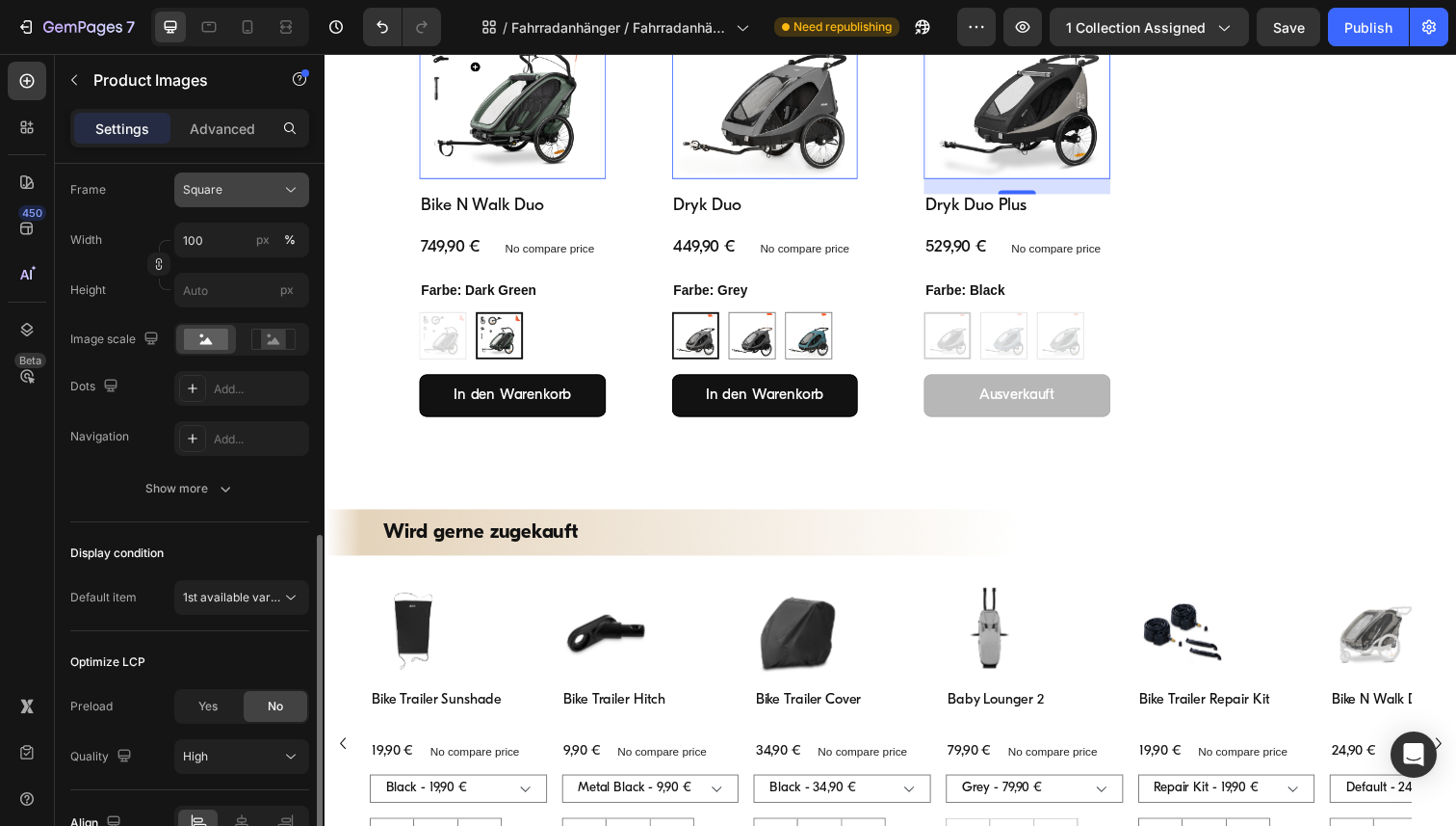
scroll to position [416, 0]
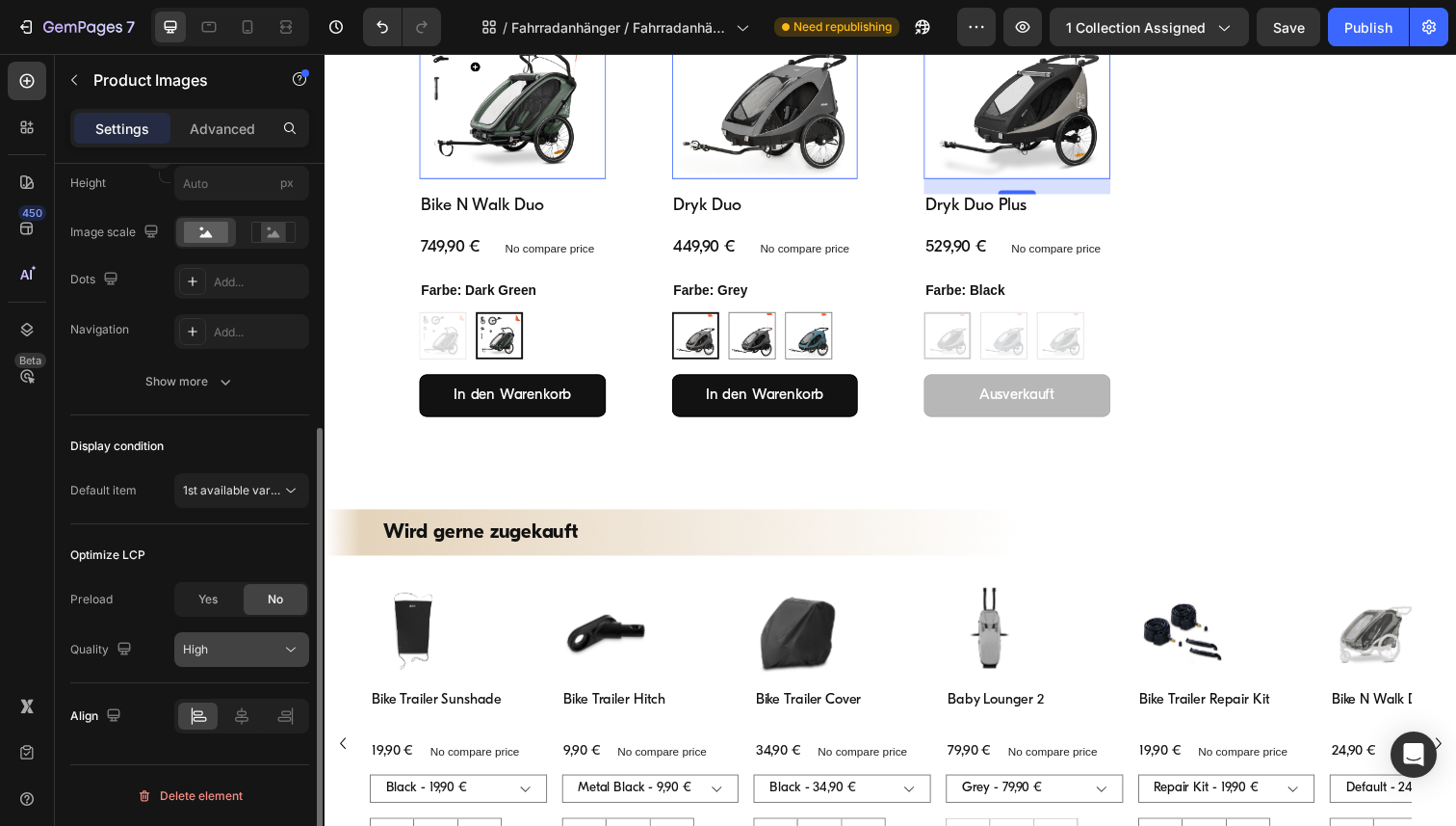
click at [291, 654] on icon at bounding box center [292, 650] width 20 height 20
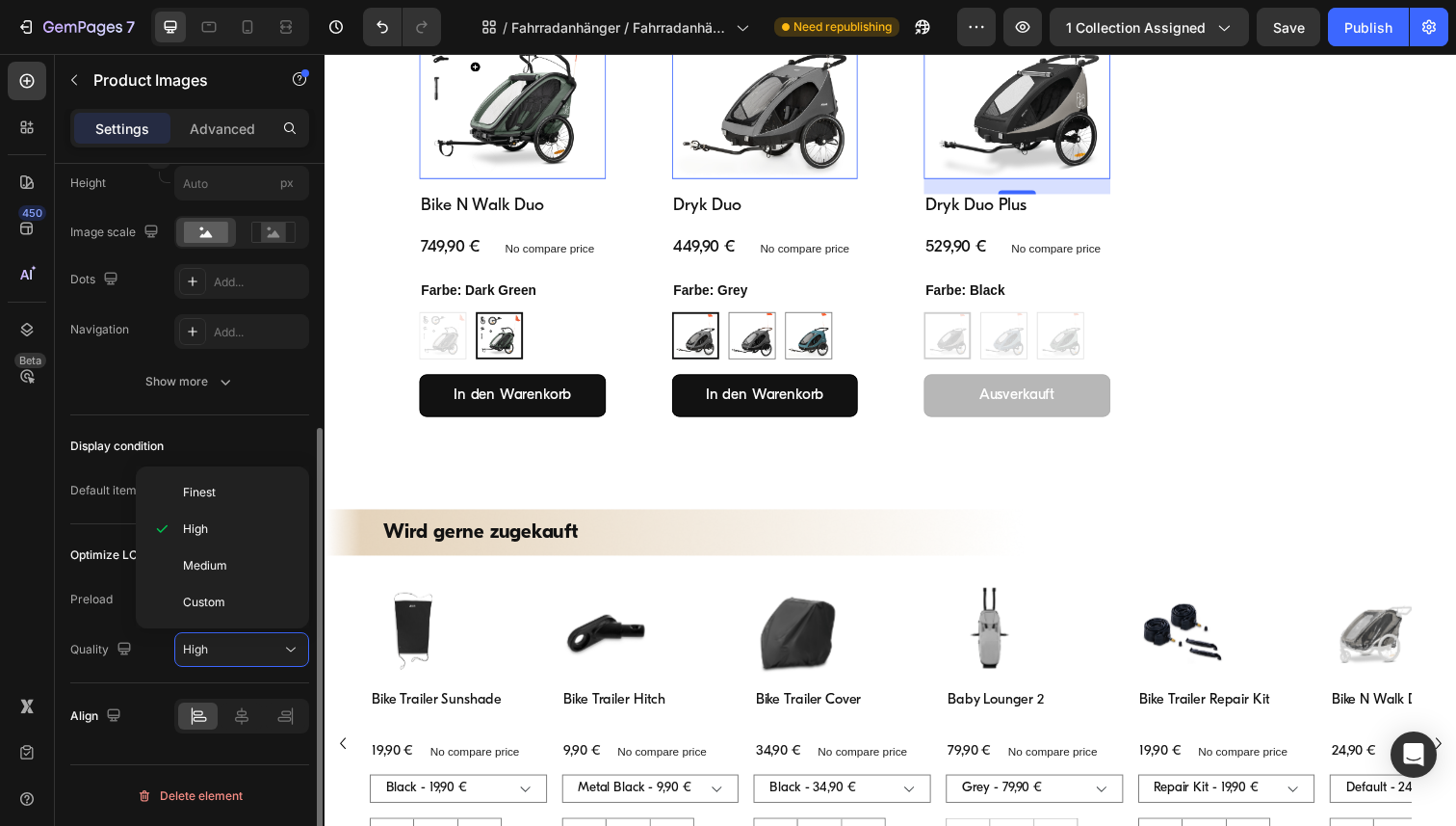
click at [274, 431] on div "Display condition" at bounding box center [189, 446] width 238 height 31
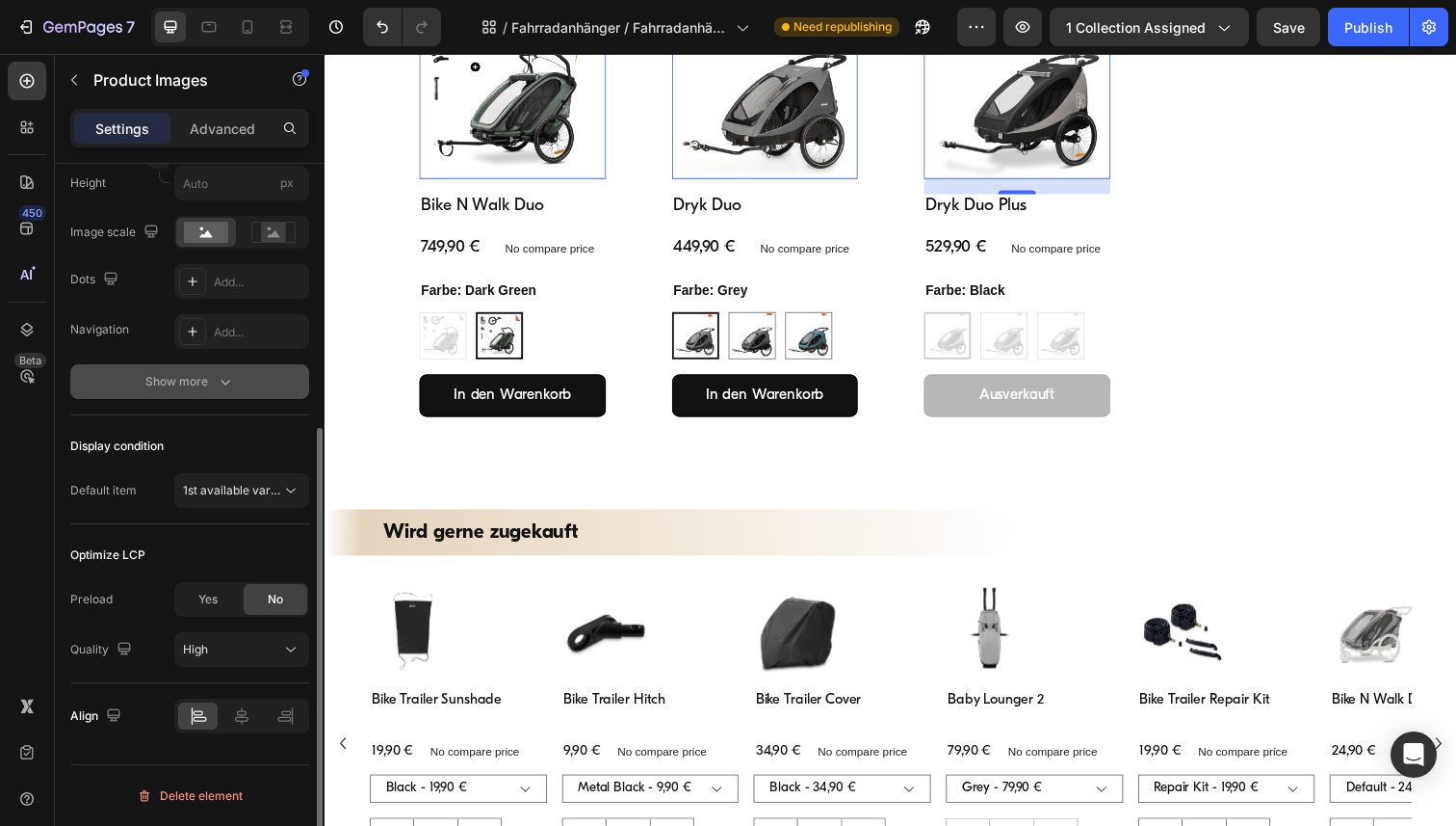
click at [228, 379] on icon "button" at bounding box center [226, 381] width 20 height 20
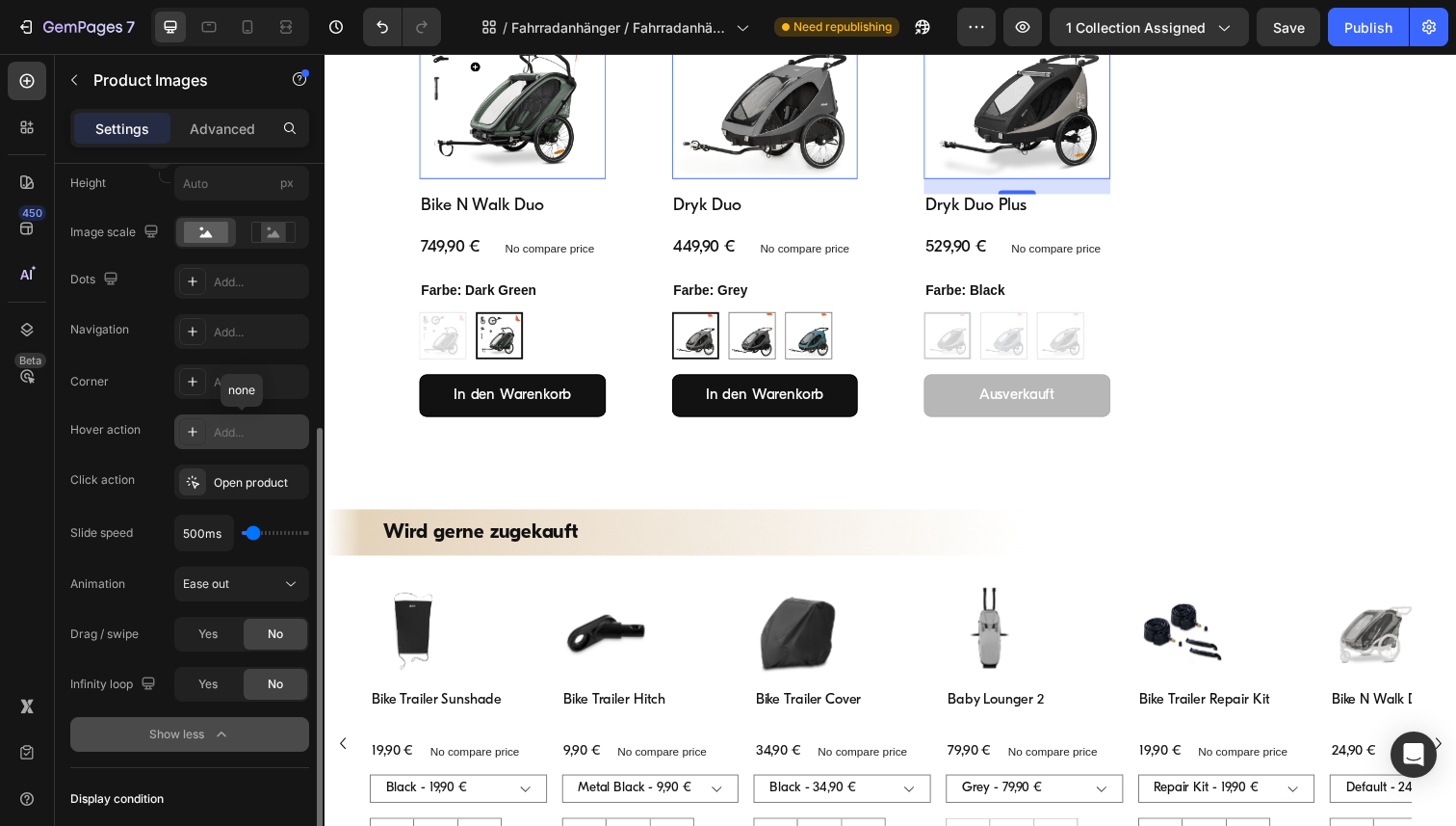
click at [189, 431] on icon at bounding box center [193, 432] width 10 height 10
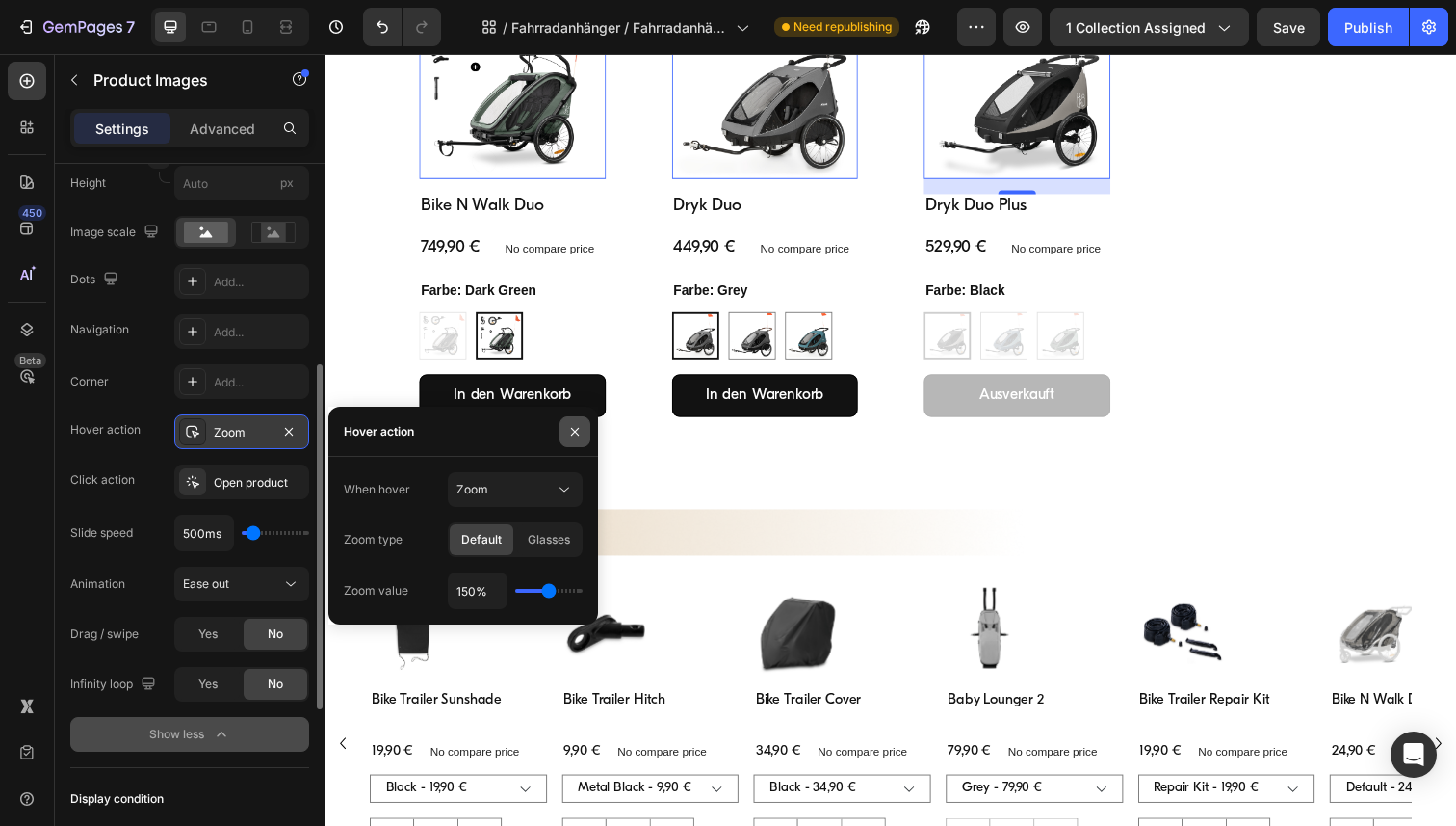
click at [576, 440] on button "button" at bounding box center [574, 431] width 31 height 31
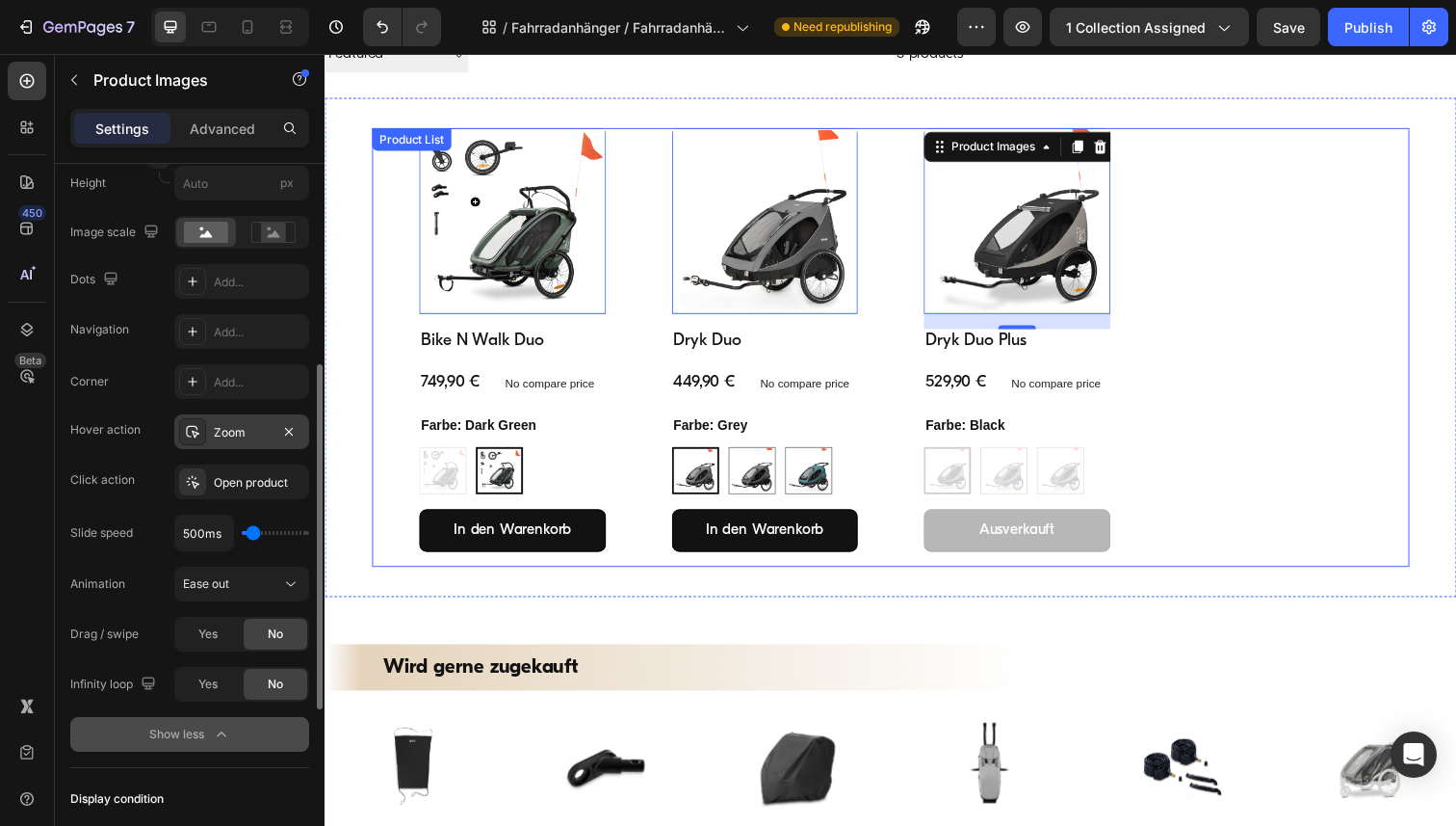
scroll to position [312, 0]
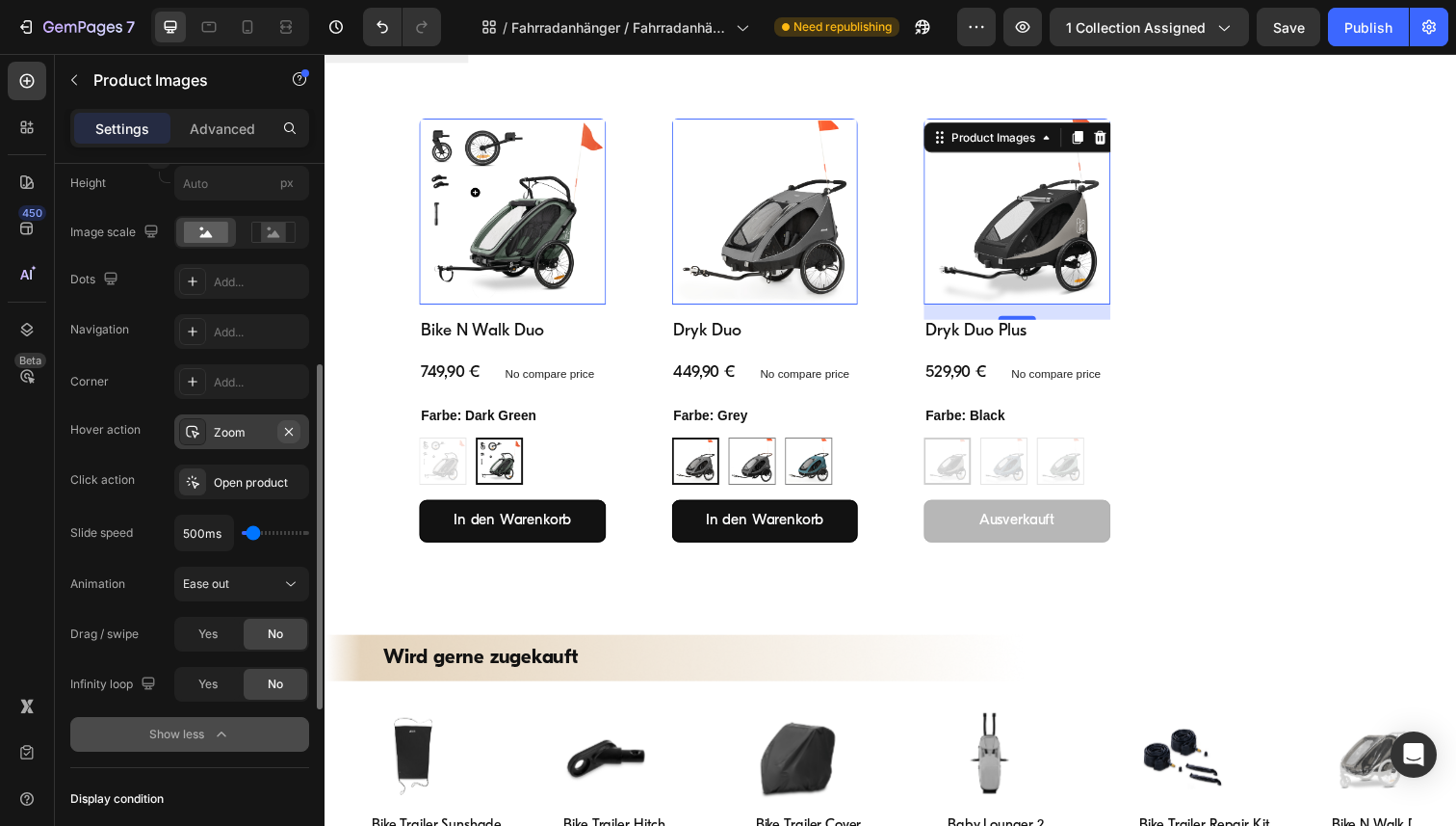
click at [290, 428] on icon "button" at bounding box center [289, 431] width 8 height 8
click at [236, 481] on div "Open product" at bounding box center [241, 483] width 56 height 18
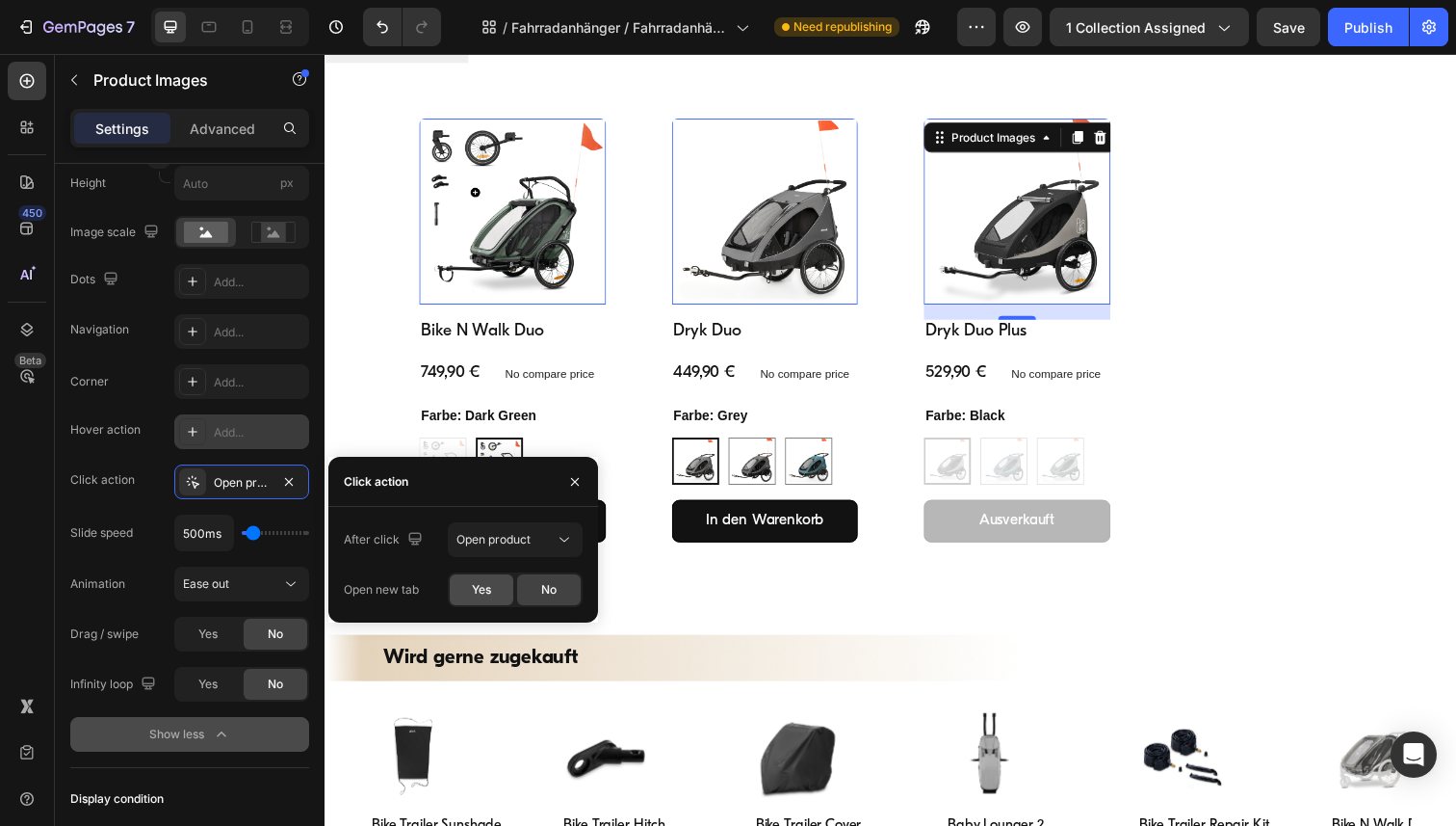
click at [487, 586] on span "Yes" at bounding box center [482, 590] width 20 height 18
click at [553, 583] on span "No" at bounding box center [550, 590] width 16 height 18
click at [564, 527] on button "Open product" at bounding box center [515, 539] width 135 height 34
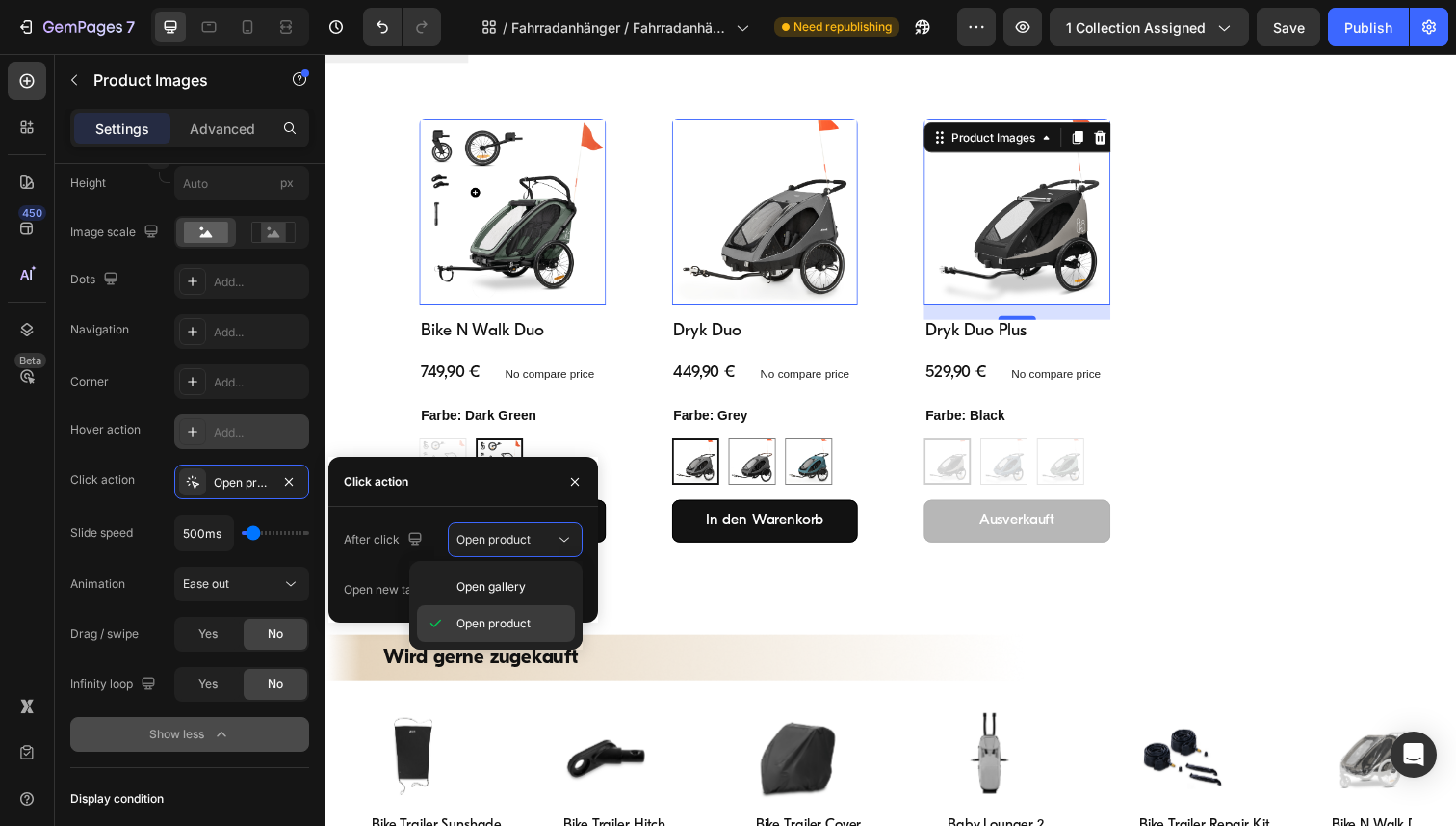
click at [506, 625] on span "Open product" at bounding box center [493, 624] width 74 height 18
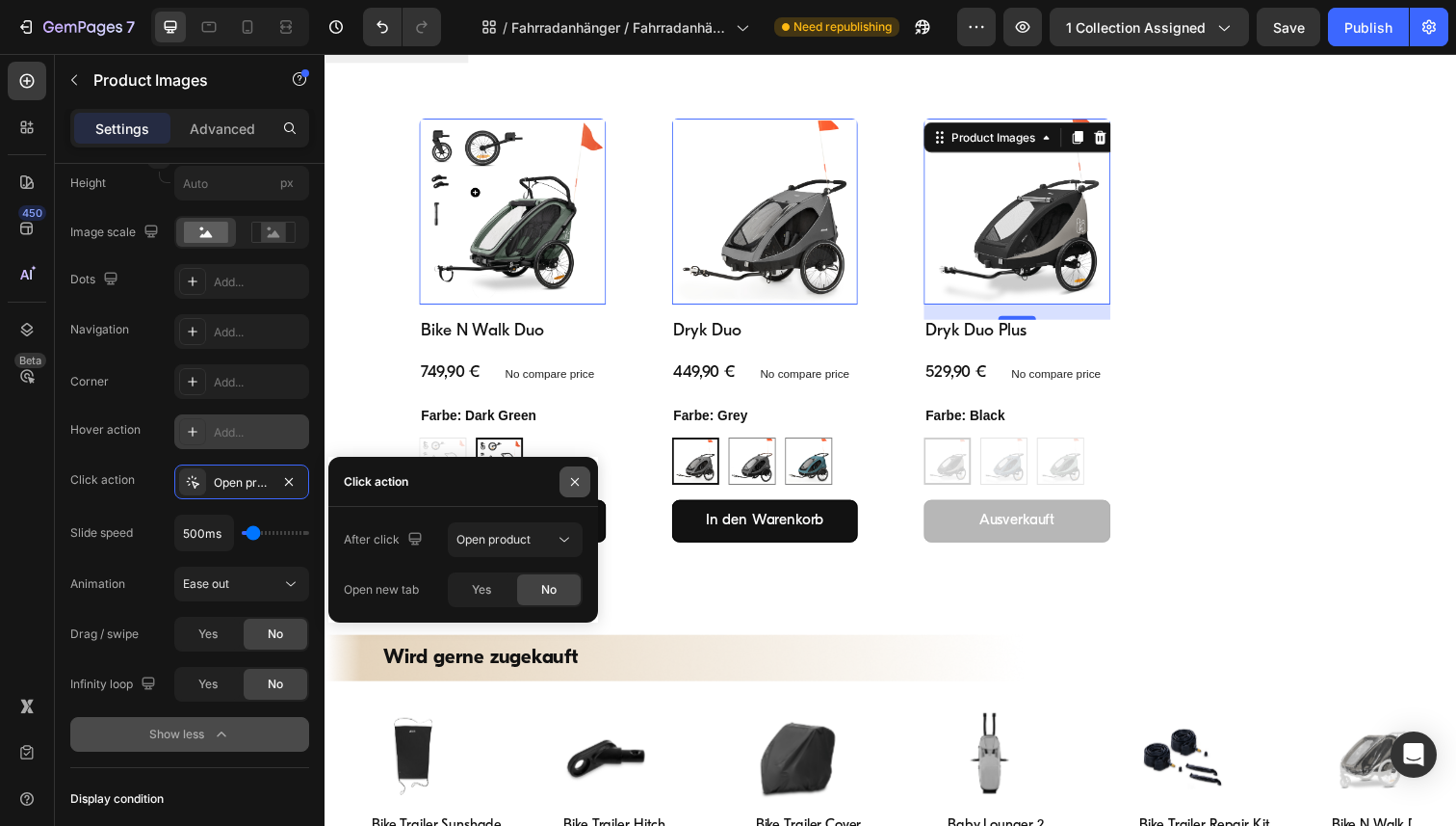
click at [575, 478] on icon "button" at bounding box center [575, 482] width 16 height 16
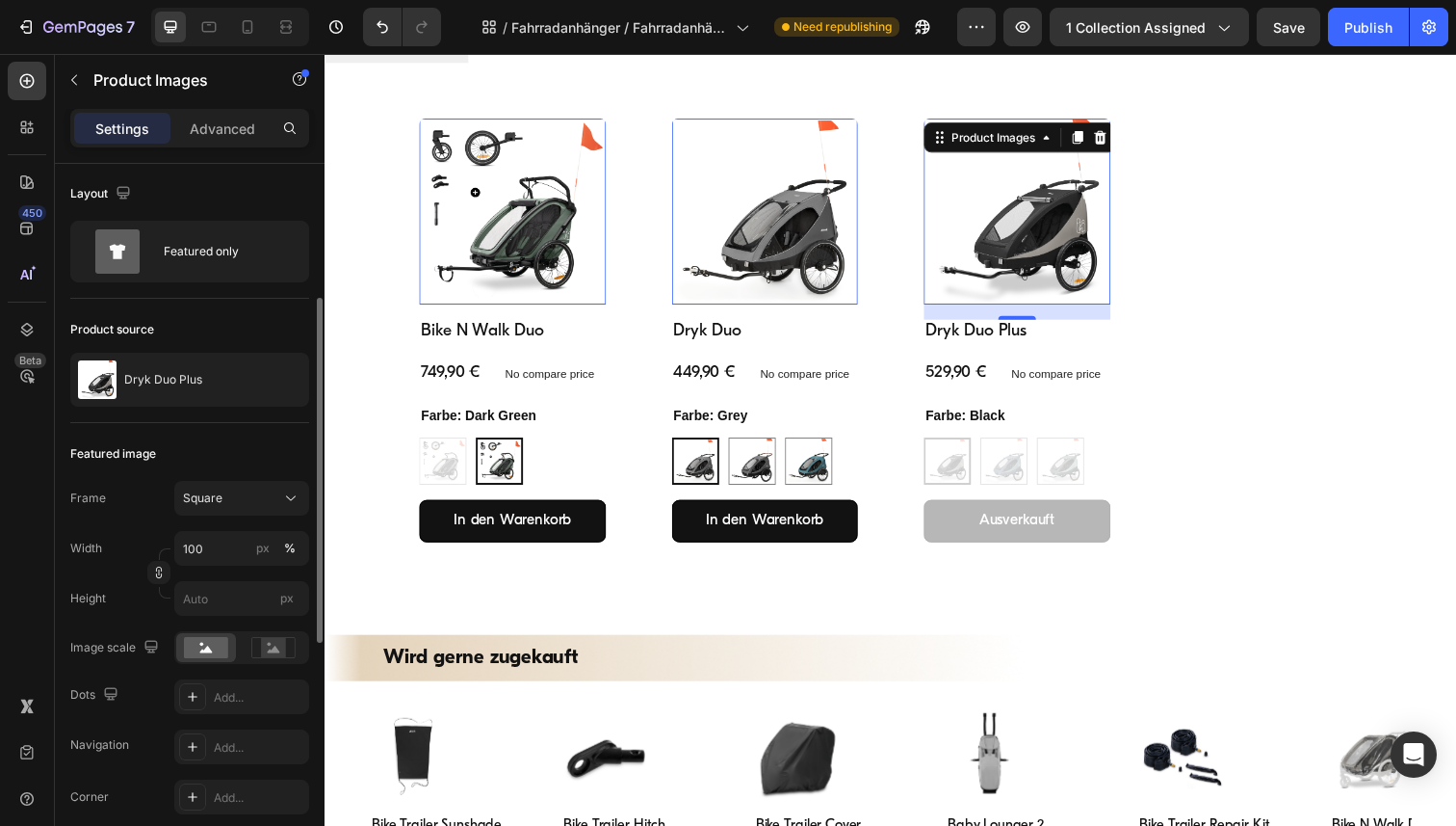
scroll to position [0, 0]
